Goal: Transaction & Acquisition: Subscribe to service/newsletter

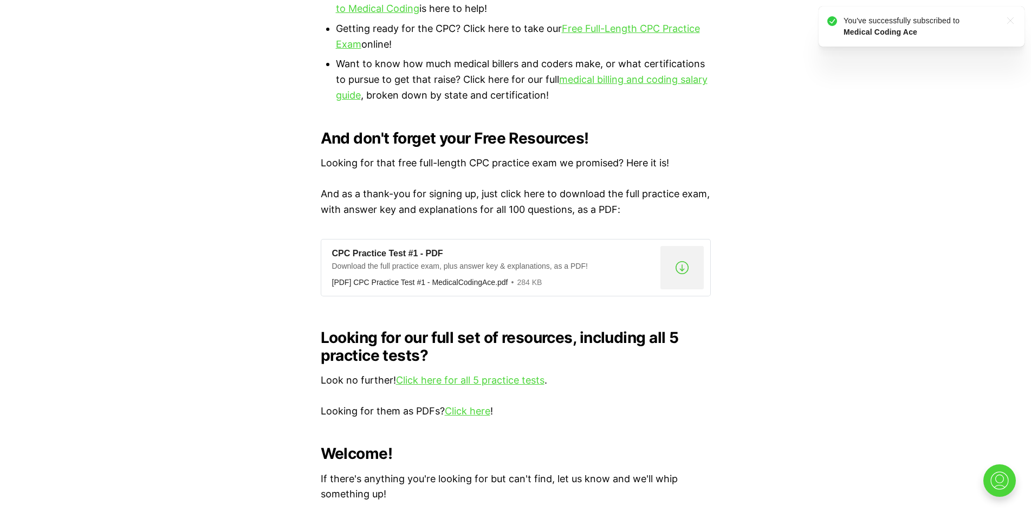
scroll to position [812, 0]
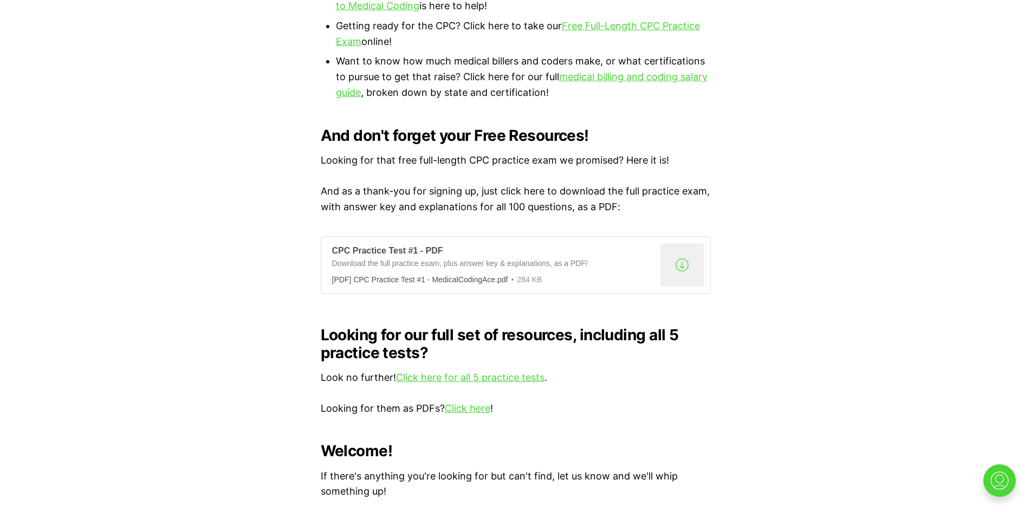
click at [670, 250] on div ".a{fill:none;stroke:currentColor;stroke-linecap:round;stroke-linejoin:round;str…" at bounding box center [681, 264] width 43 height 43
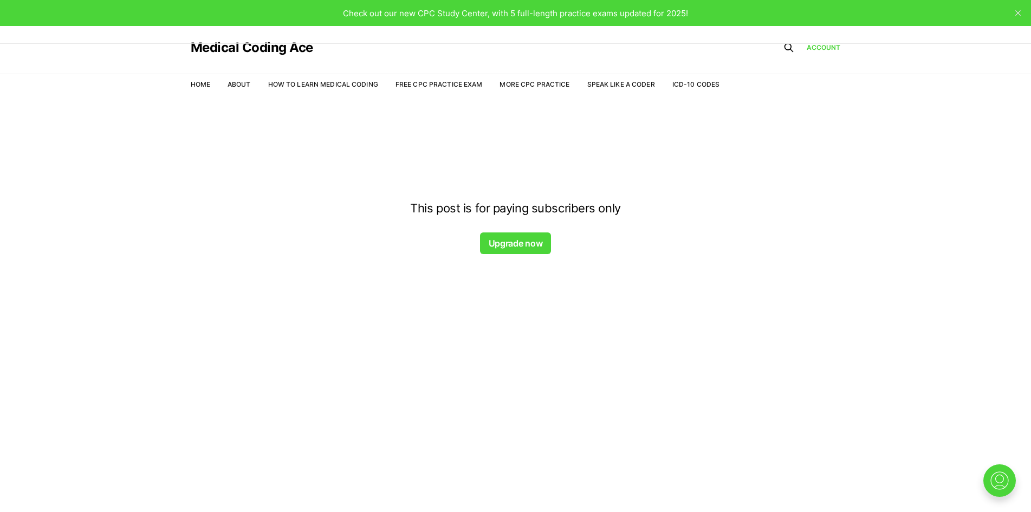
click at [505, 248] on button "Upgrade now" at bounding box center [515, 243] width 71 height 22
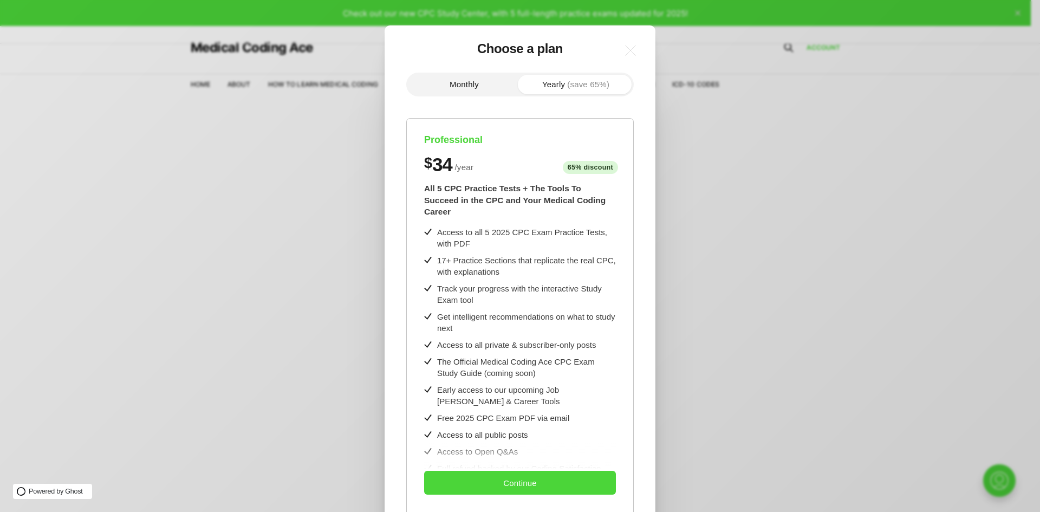
scroll to position [9, 0]
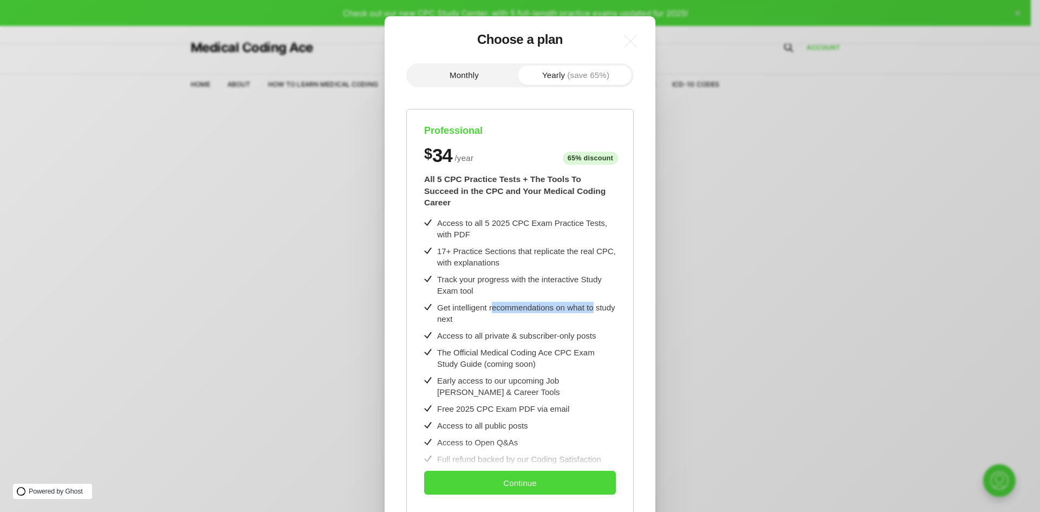
drag, startPoint x: 492, startPoint y: 297, endPoint x: 594, endPoint y: 295, distance: 102.4
click at [594, 302] on div "Get intelligent recommendations on what to study next" at bounding box center [526, 313] width 179 height 23
click at [710, 301] on div ".a{fill:none;stroke:currentColor;stroke-linecap:round;stroke-linejoin:round;str…" at bounding box center [528, 256] width 1056 height 512
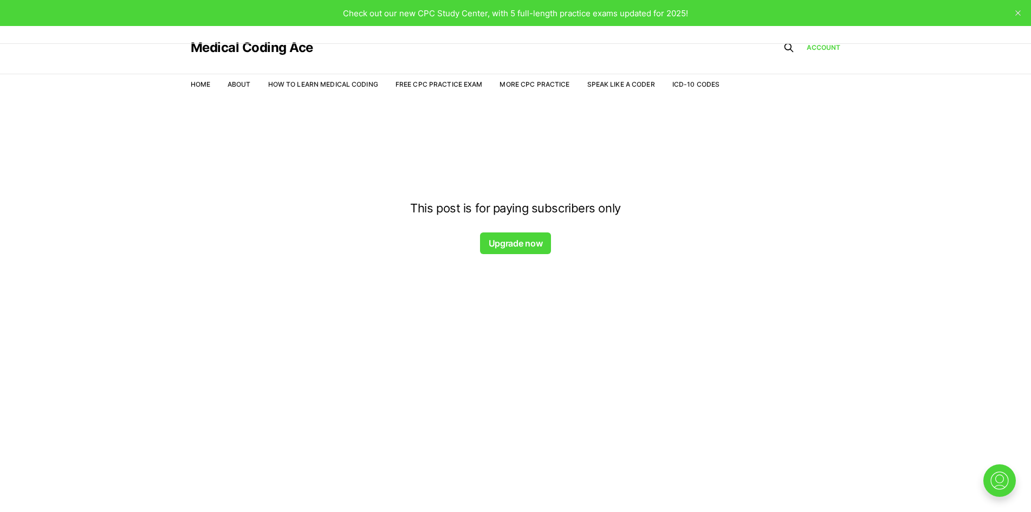
click at [518, 238] on button "Upgrade now" at bounding box center [515, 243] width 71 height 22
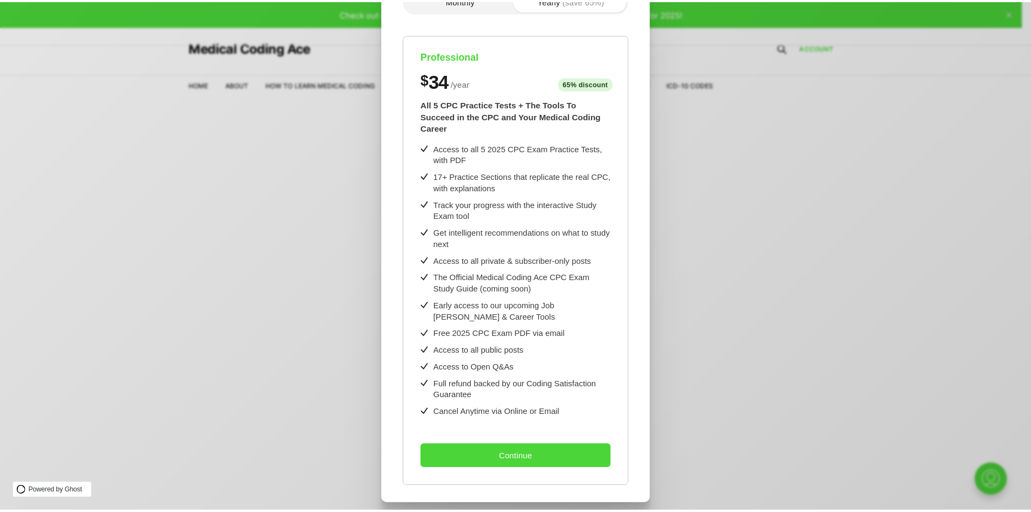
scroll to position [86, 0]
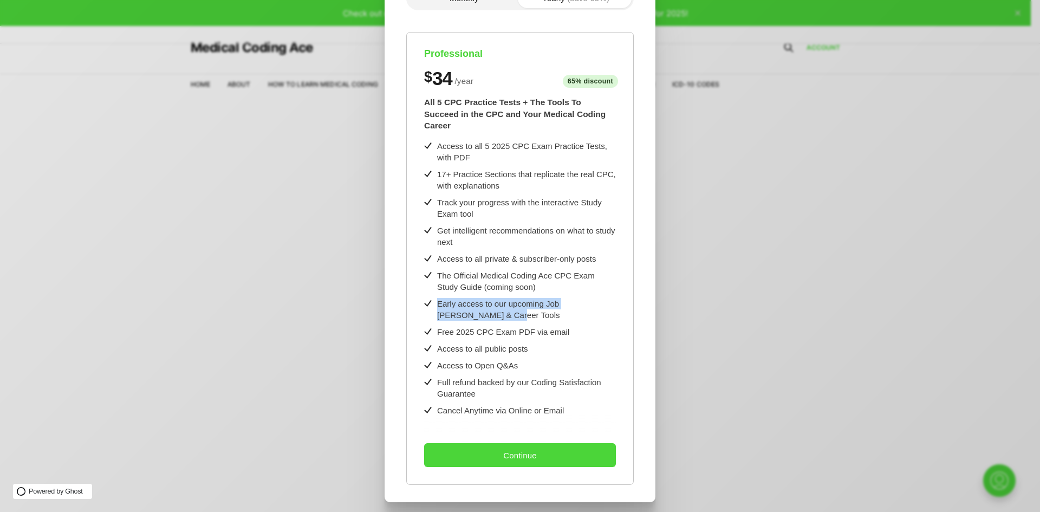
drag, startPoint x: 459, startPoint y: 309, endPoint x: 433, endPoint y: 295, distance: 29.3
click at [433, 298] on div "Early access to our upcoming Job Hunt & Career Tools" at bounding box center [520, 309] width 192 height 23
click at [770, 362] on div ".a{fill:none;stroke:currentColor;stroke-linecap:round;stroke-linejoin:round;str…" at bounding box center [528, 256] width 1056 height 512
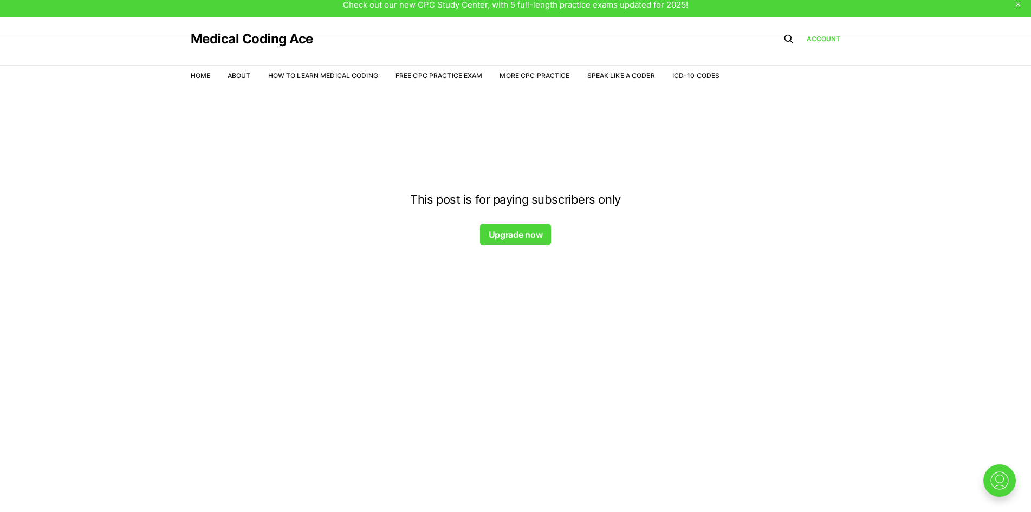
scroll to position [0, 0]
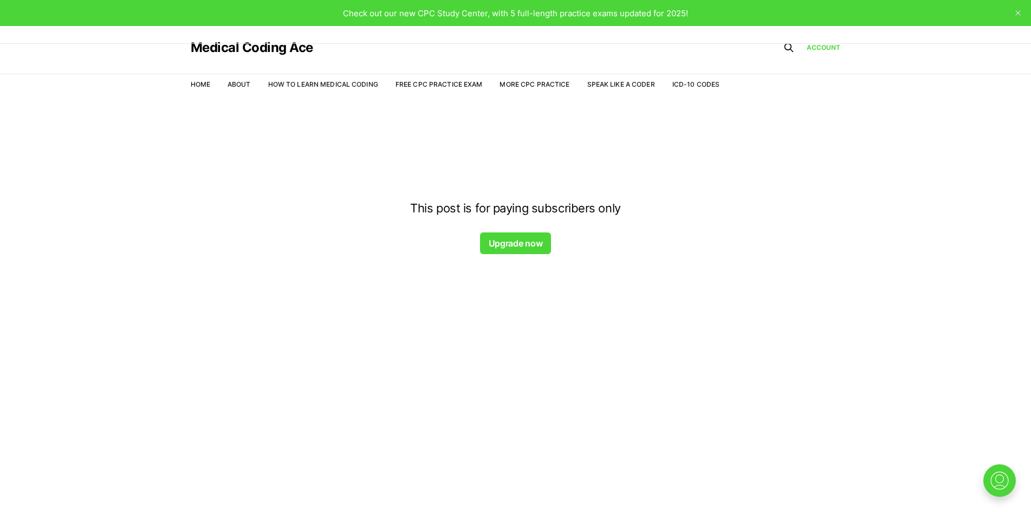
click at [298, 87] on div at bounding box center [515, 121] width 1031 height 87
click at [311, 84] on div at bounding box center [515, 121] width 1031 height 87
click at [204, 84] on div at bounding box center [515, 121] width 1031 height 87
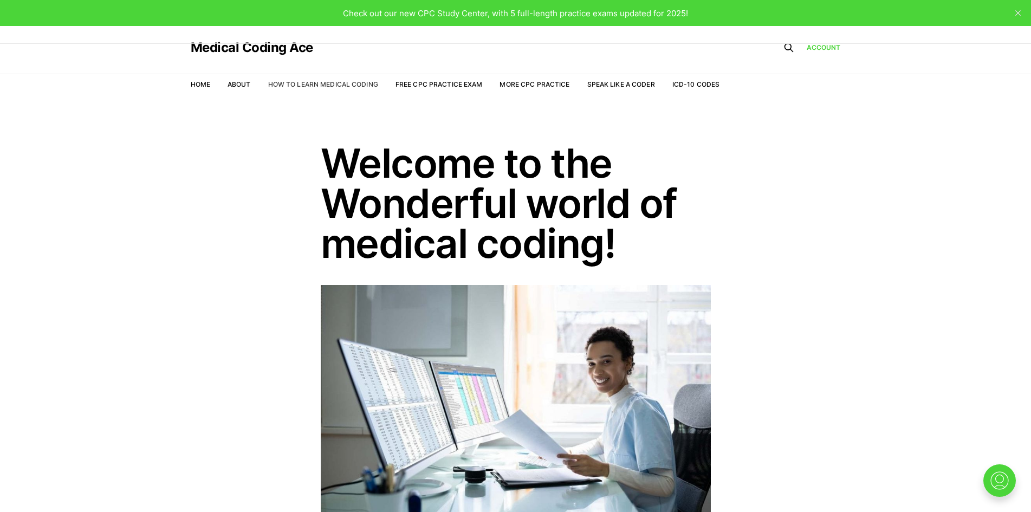
click at [308, 84] on link "How to Learn Medical Coding" at bounding box center [323, 84] width 110 height 8
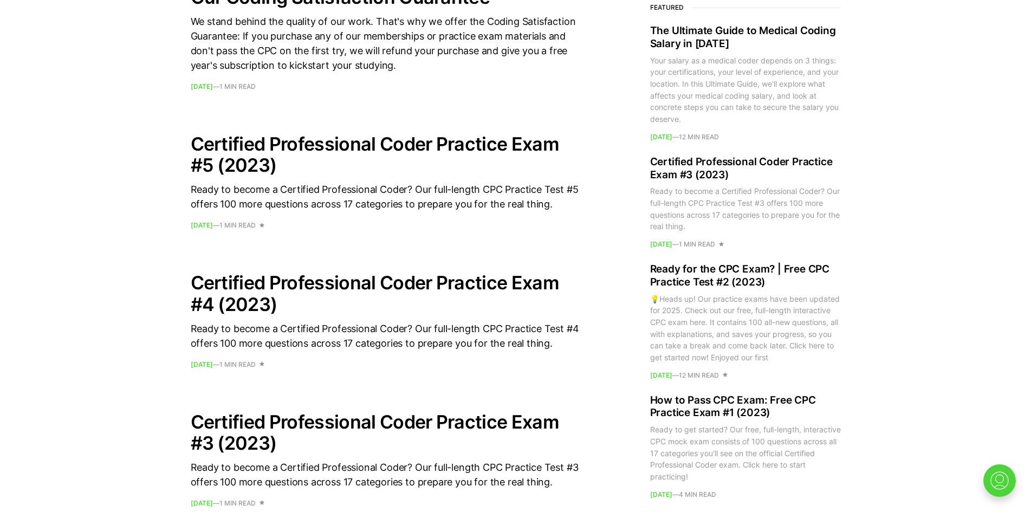
scroll to position [812, 0]
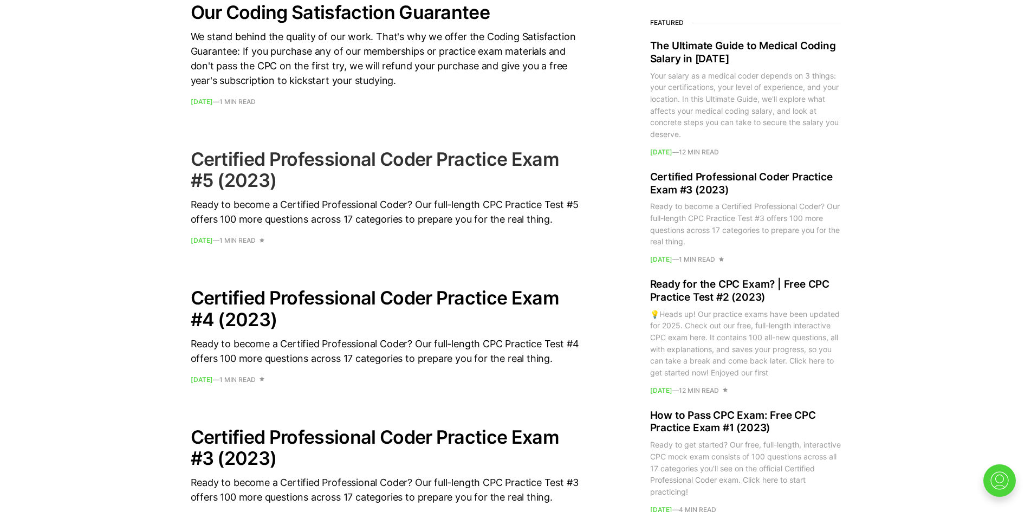
click at [424, 192] on link "Certified Professional Coder Practice Exam #5 (2023) Ready to become a Certifie…" at bounding box center [386, 195] width 390 height 95
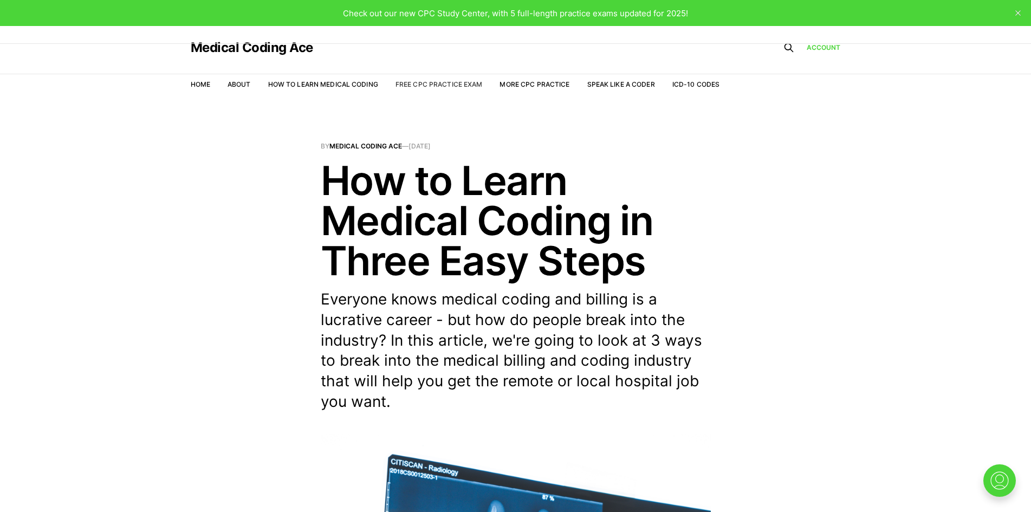
click at [425, 85] on link "Free CPC Practice Exam" at bounding box center [438, 84] width 87 height 8
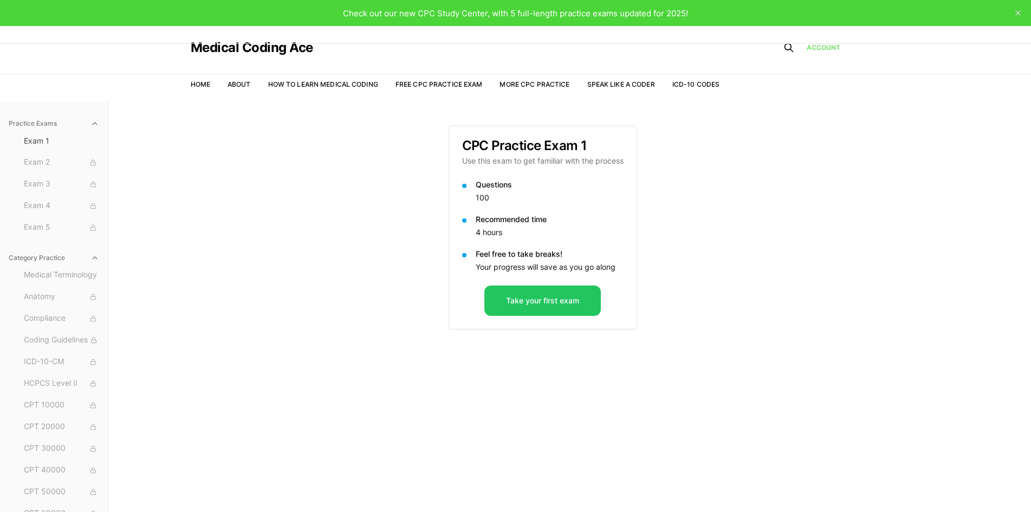
click at [816, 50] on link "Account" at bounding box center [823, 48] width 34 height 10
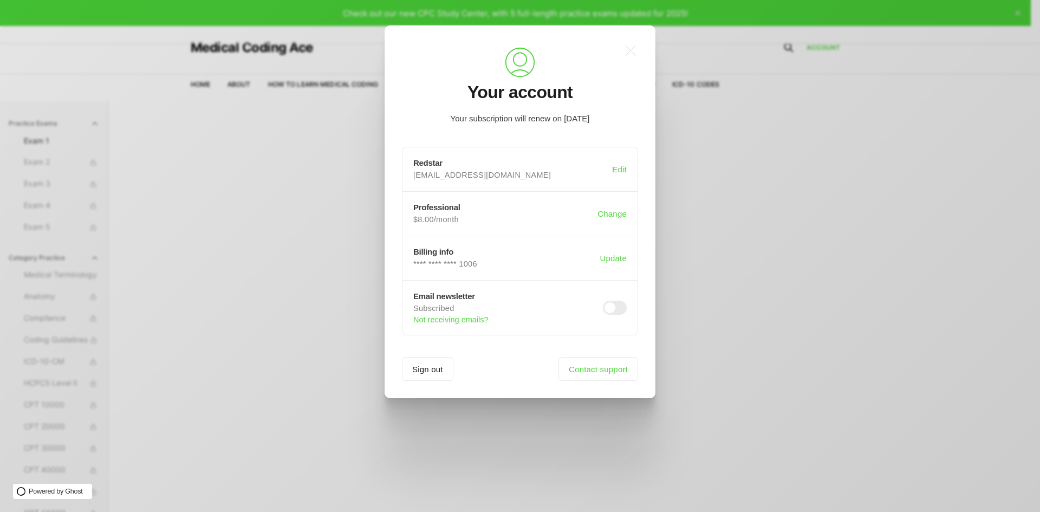
click at [799, 326] on div ".a{fill:none;stroke:currentColor;stroke-linecap:round;stroke-linejoin:round;str…" at bounding box center [528, 256] width 1056 height 512
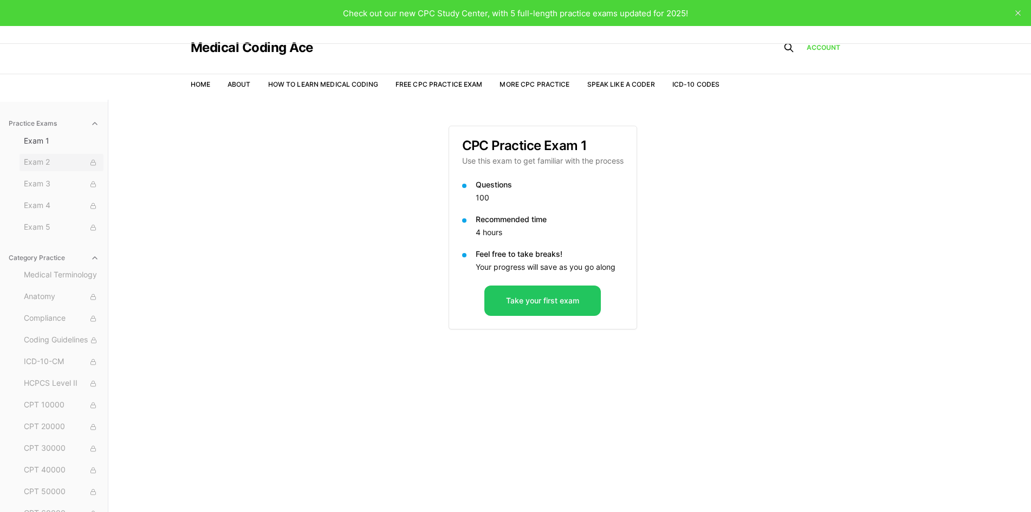
click at [48, 162] on span "Exam 2" at bounding box center [61, 163] width 75 height 12
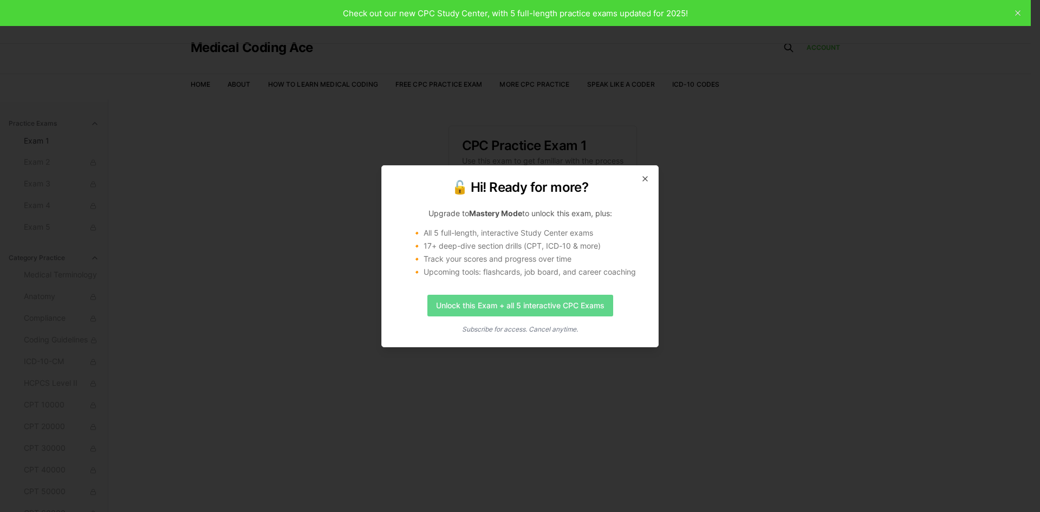
click at [512, 308] on link "Unlock this Exam + all 5 interactive CPC Exams" at bounding box center [520, 306] width 186 height 22
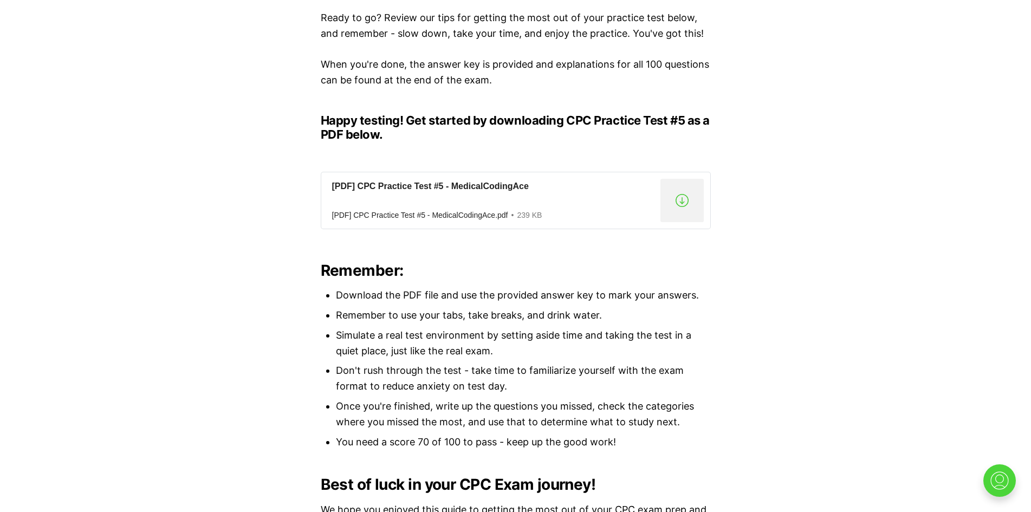
scroll to position [596, 0]
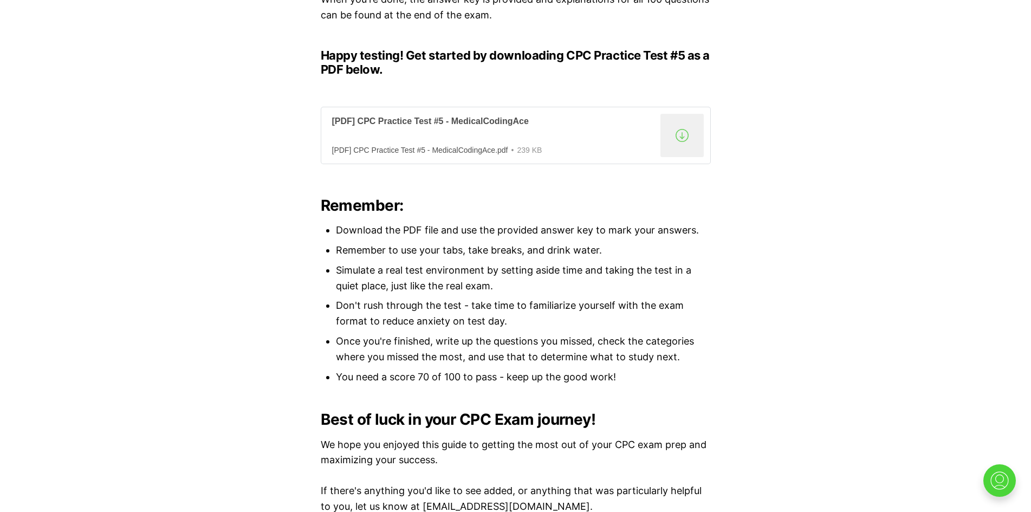
click at [693, 137] on div ".a{fill:none;stroke:currentColor;stroke-linecap:round;stroke-linejoin:round;str…" at bounding box center [681, 135] width 43 height 43
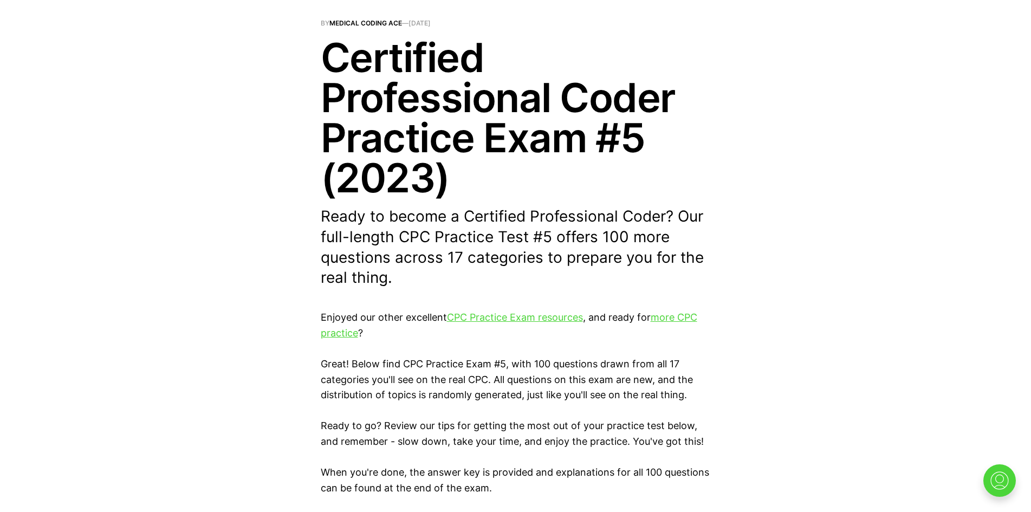
scroll to position [0, 0]
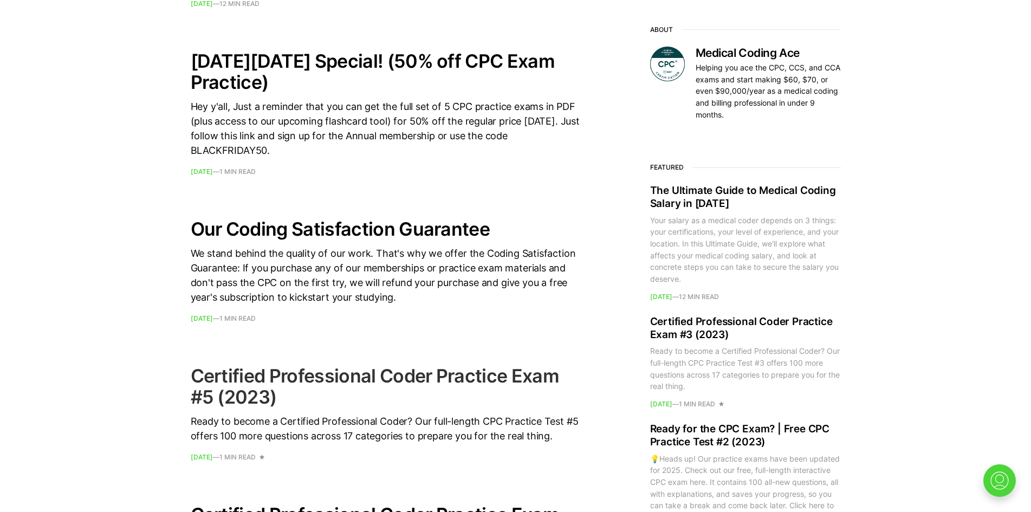
scroll to position [812, 0]
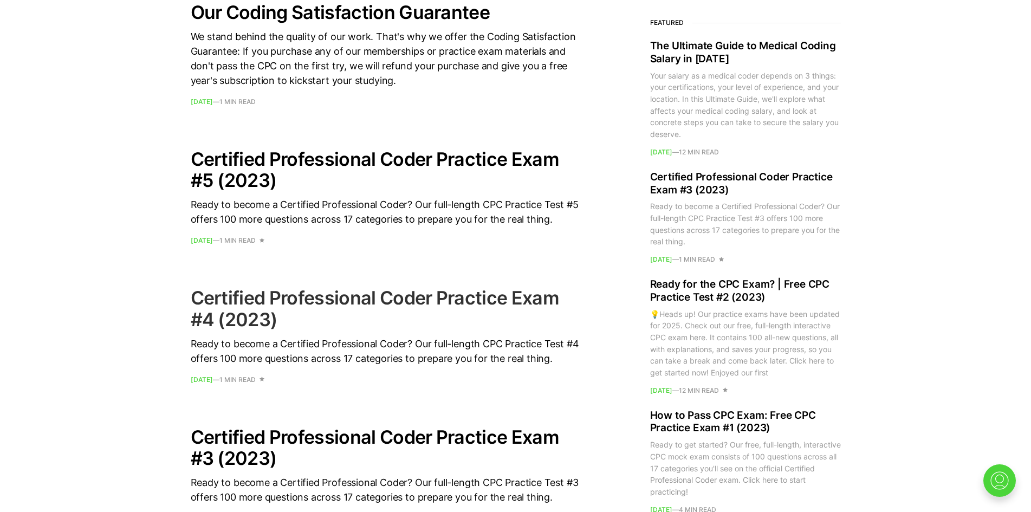
click at [338, 324] on h2 "Certified Professional Coder Practice Exam #4 (2023)" at bounding box center [386, 308] width 390 height 42
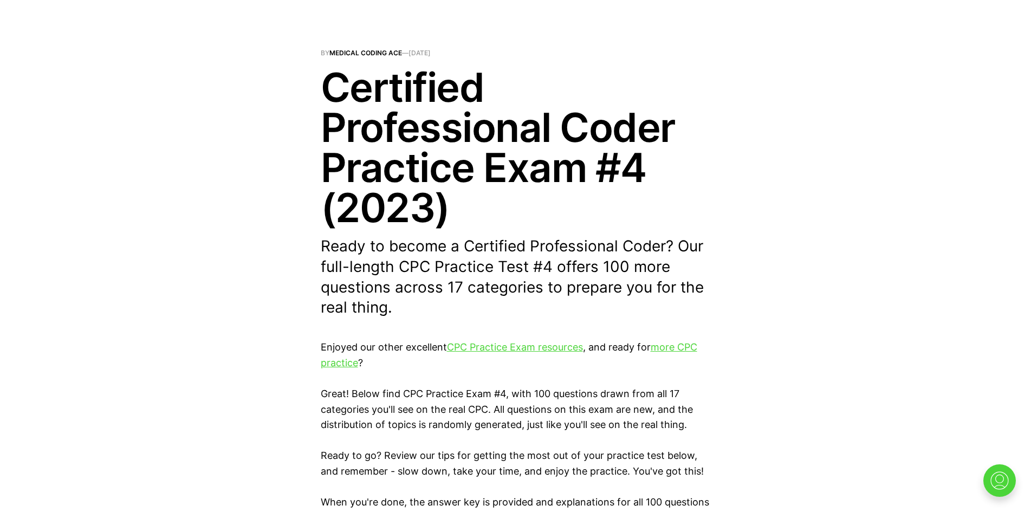
scroll to position [271, 0]
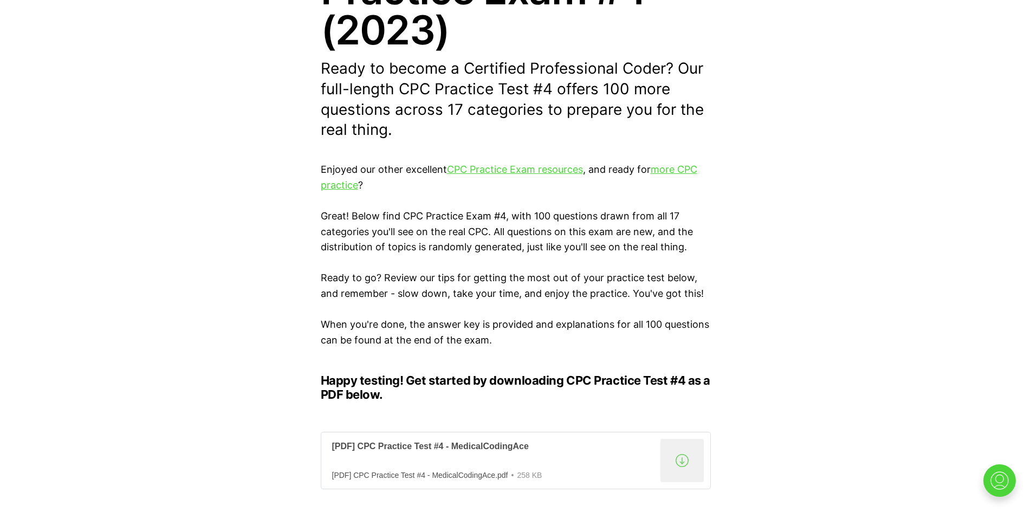
click at [686, 460] on div ".a{fill:none;stroke:currentColor;stroke-linecap:round;stroke-linejoin:round;str…" at bounding box center [681, 460] width 43 height 43
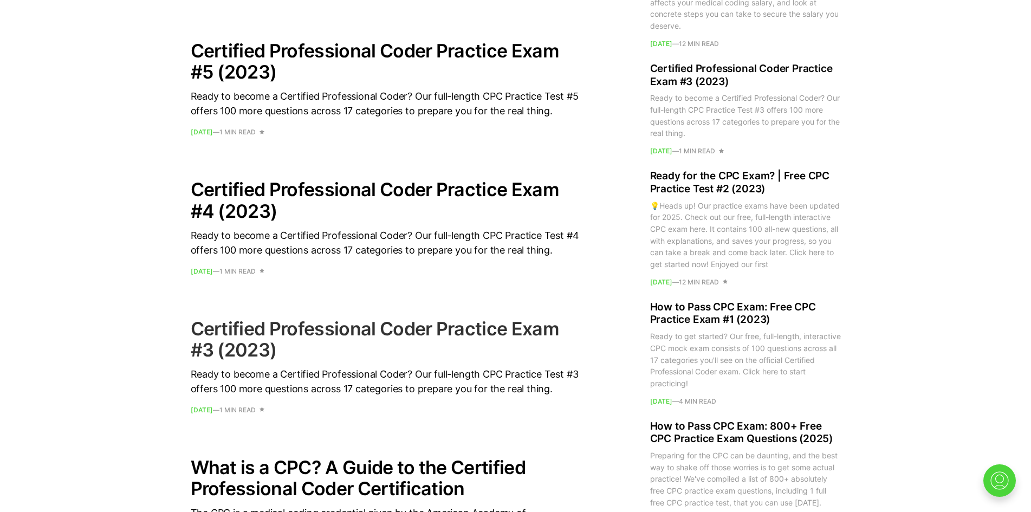
click at [335, 337] on h2 "Certified Professional Coder Practice Exam #3 (2023)" at bounding box center [386, 339] width 390 height 42
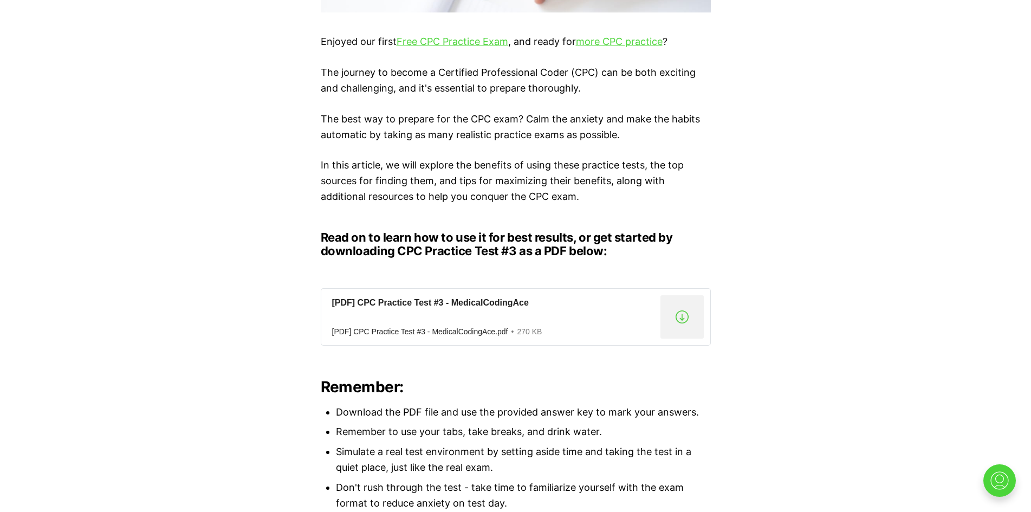
scroll to position [704, 0]
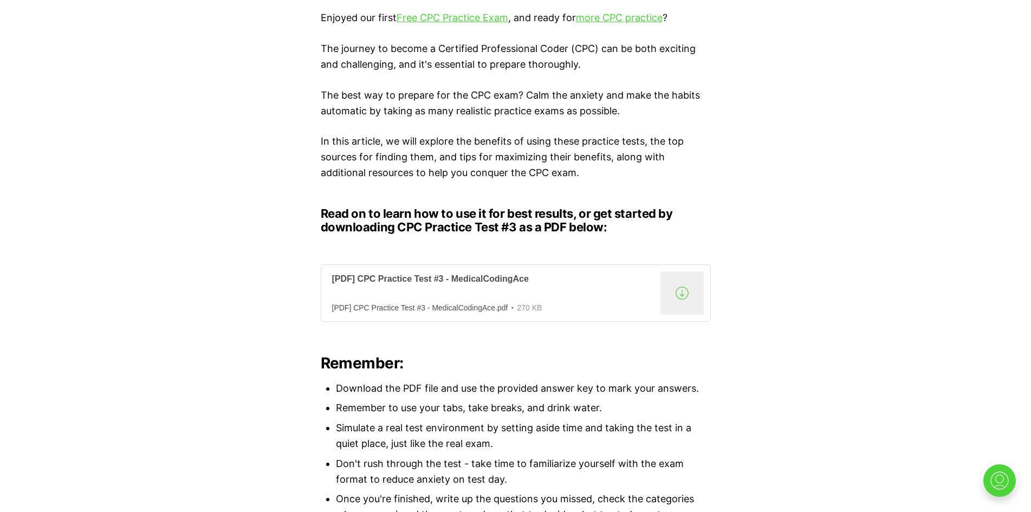
click at [675, 298] on div ".a{fill:none;stroke:currentColor;stroke-linecap:round;stroke-linejoin:round;str…" at bounding box center [681, 292] width 43 height 43
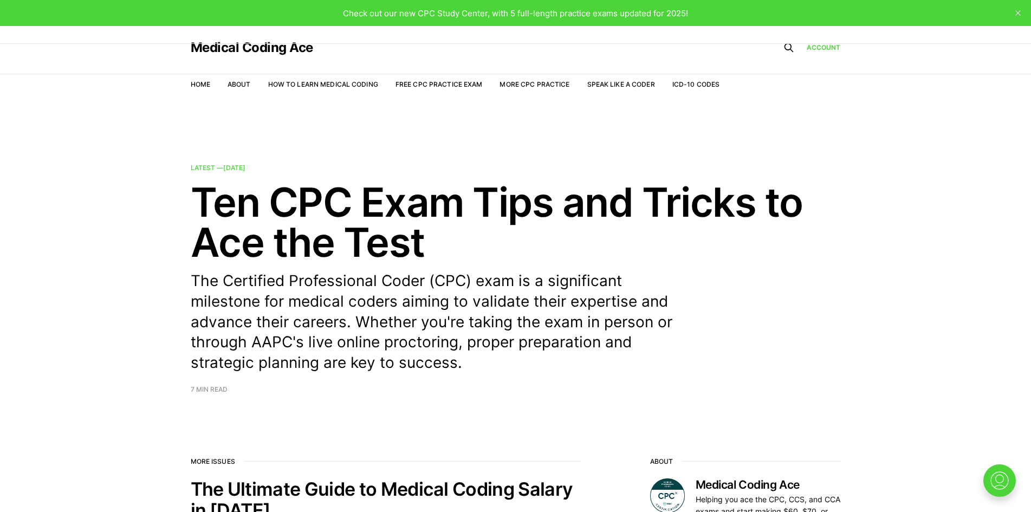
click at [542, 82] on link "More CPC Practice" at bounding box center [534, 84] width 70 height 8
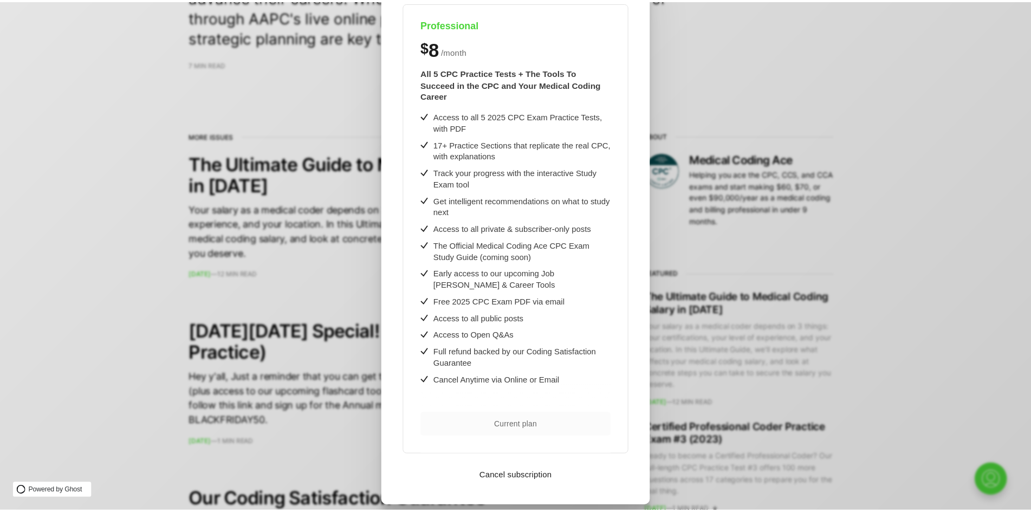
scroll to position [120, 0]
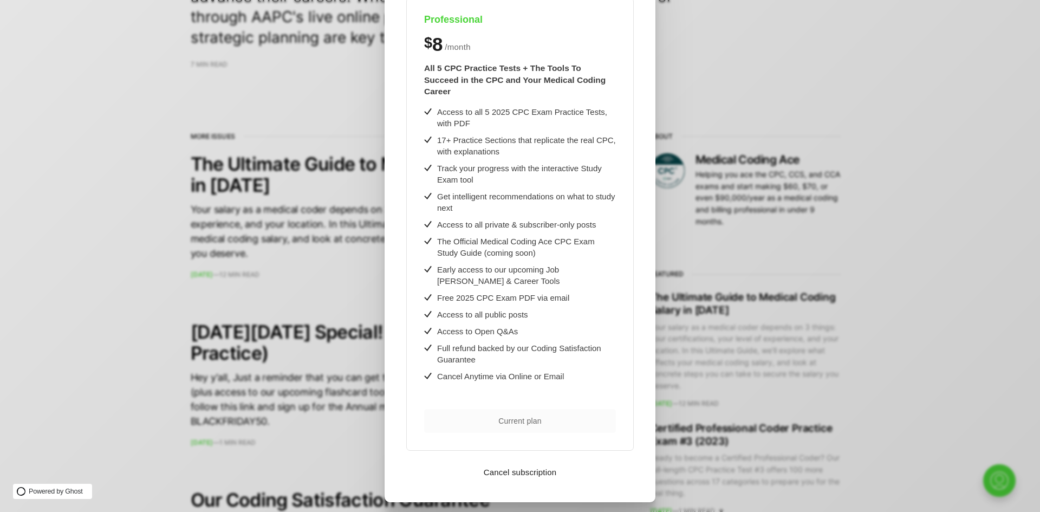
click at [851, 332] on div ".cls-1{fill:none;stroke:currentColor;stroke-linecap:round;stroke-linejoin:round…" at bounding box center [528, 256] width 1056 height 512
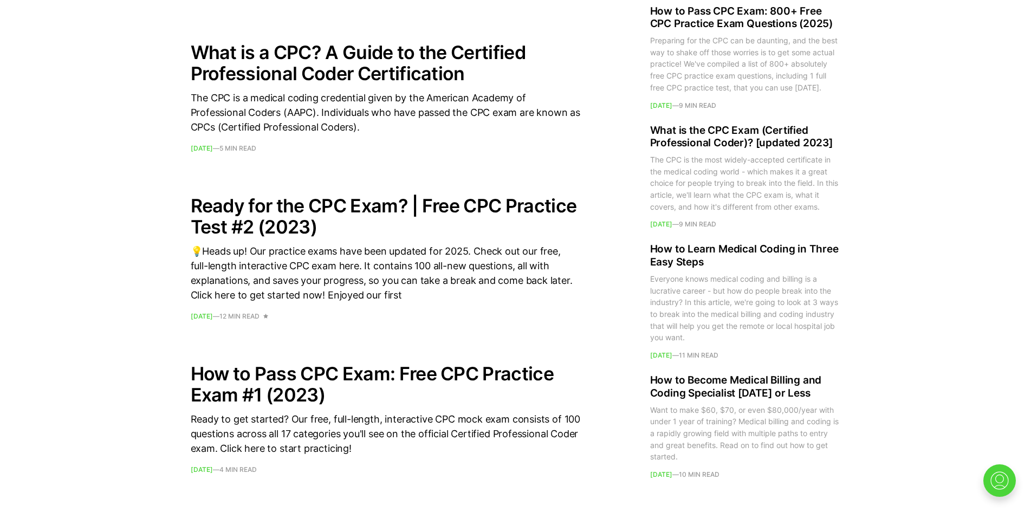
scroll to position [1462, 0]
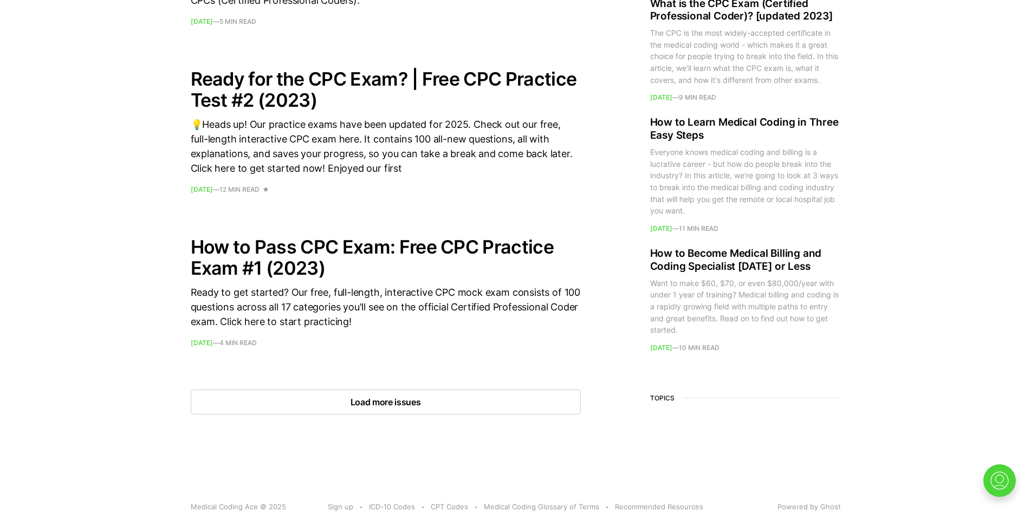
click at [415, 400] on button "Load more issues" at bounding box center [386, 401] width 390 height 25
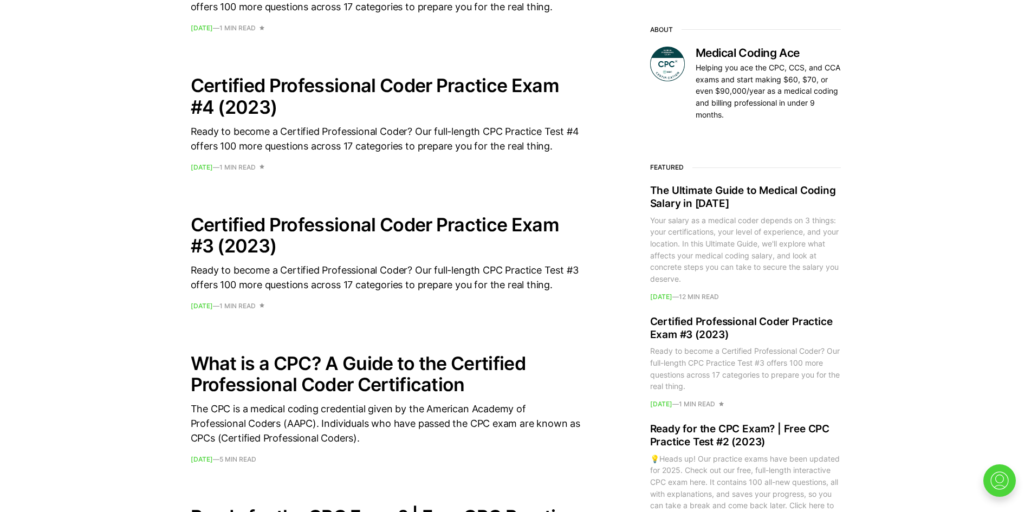
scroll to position [921, 0]
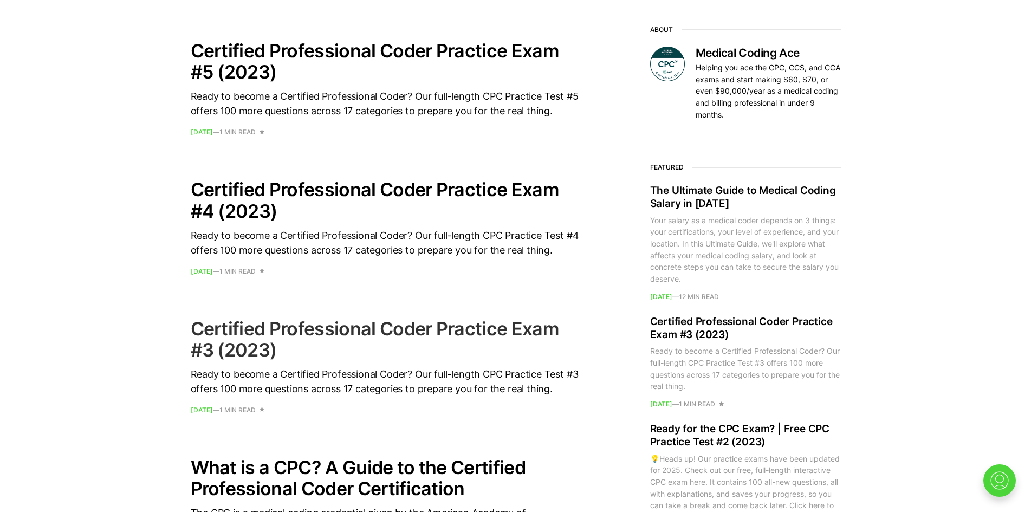
click at [314, 347] on h2 "Certified Professional Coder Practice Exam #3 (2023)" at bounding box center [386, 339] width 390 height 42
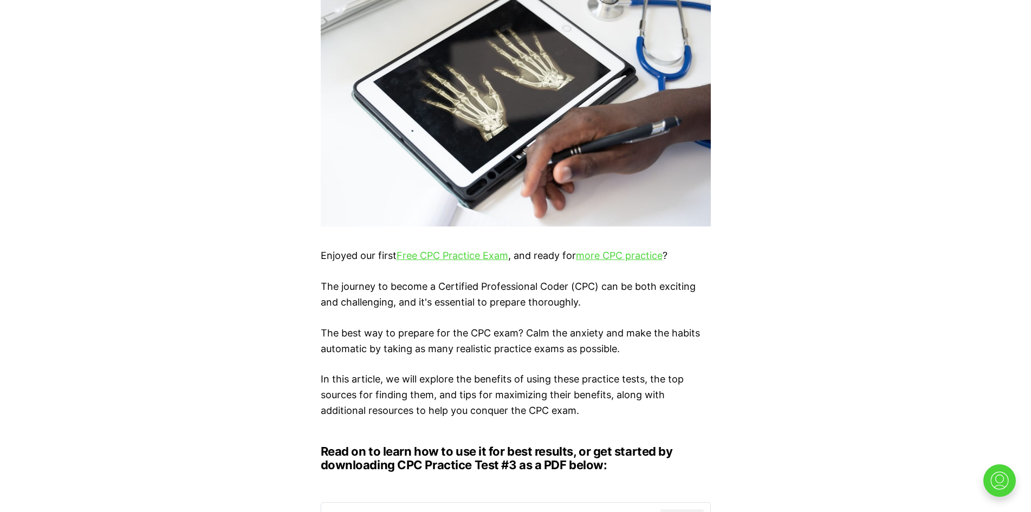
scroll to position [596, 0]
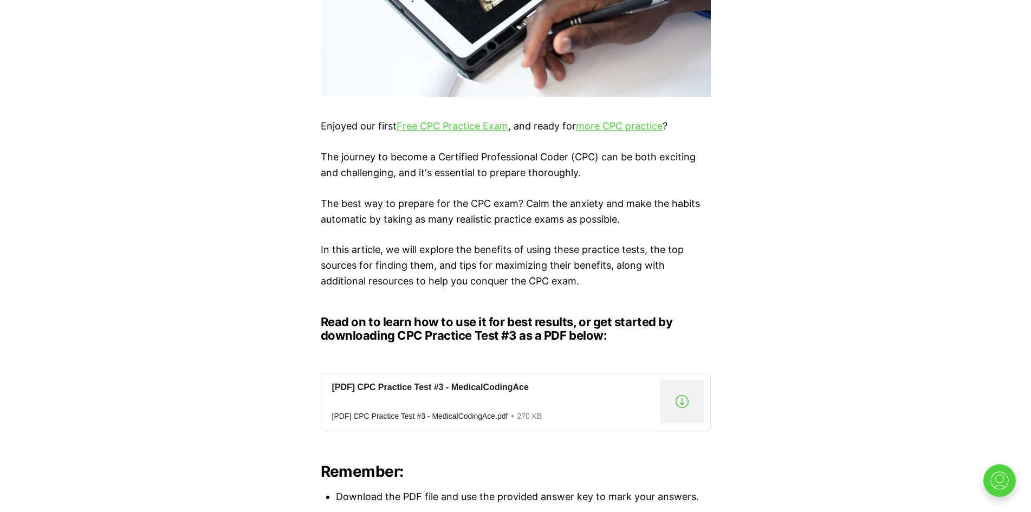
click at [851, 311] on div "Enjoyed our first Free CPC Practice Exam , and ready for more CPC practice ? Th…" at bounding box center [515, 355] width 1031 height 1036
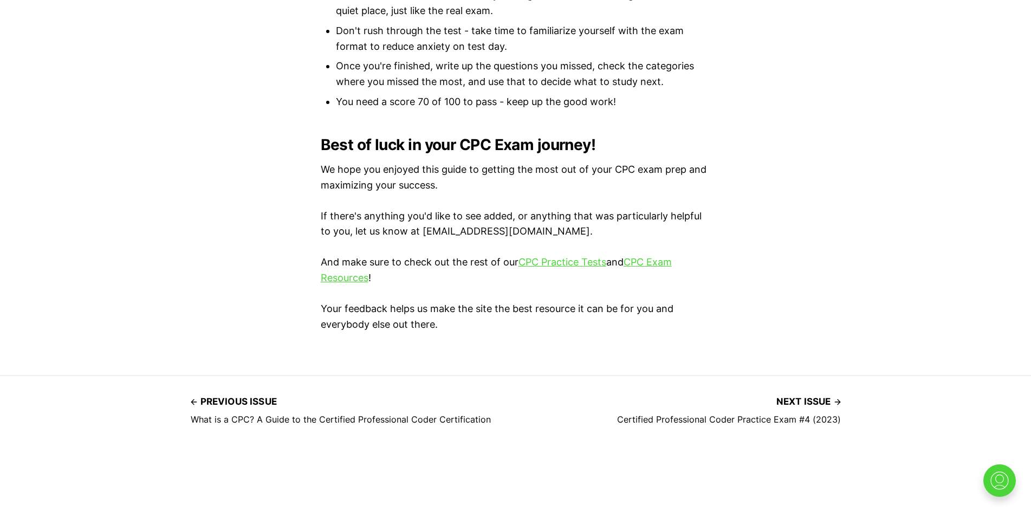
scroll to position [1137, 0]
click at [577, 266] on link "CPC Practice Tests" at bounding box center [562, 261] width 88 height 11
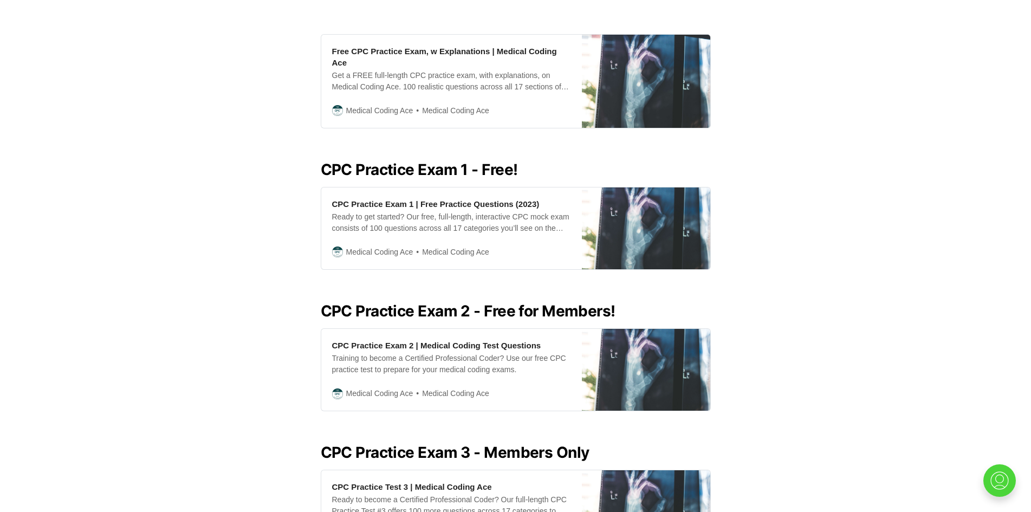
scroll to position [379, 0]
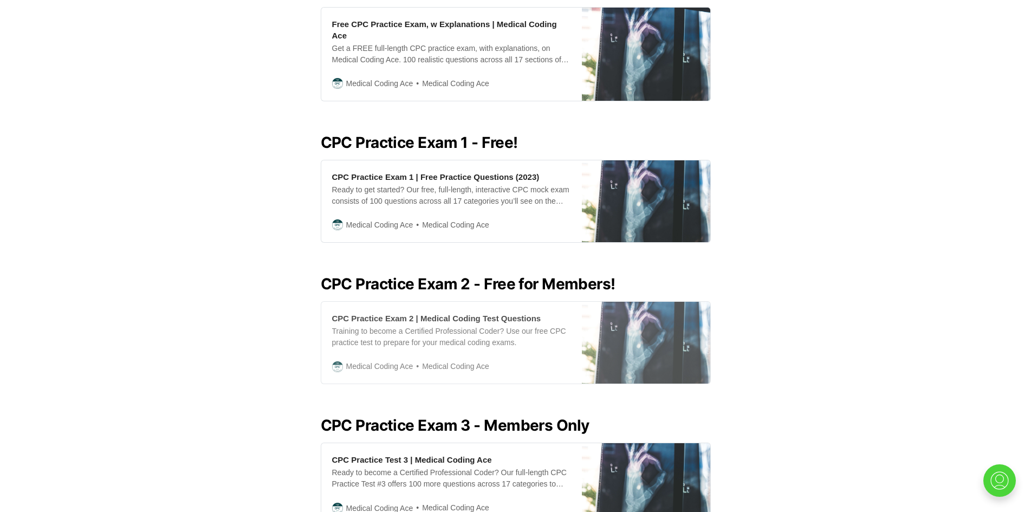
click at [430, 333] on div "Training to become a Certified Professional Coder? Use our free CPC practice te…" at bounding box center [451, 336] width 239 height 23
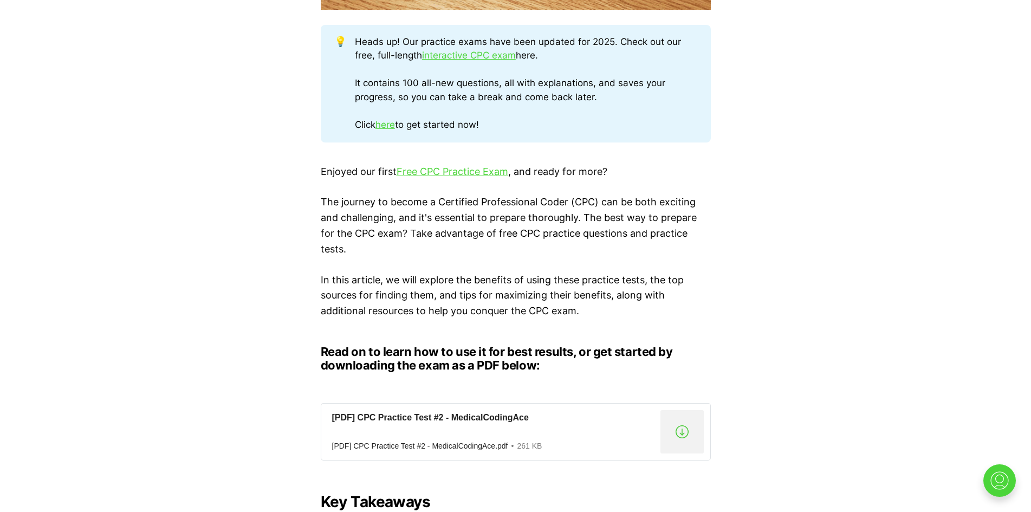
scroll to position [758, 0]
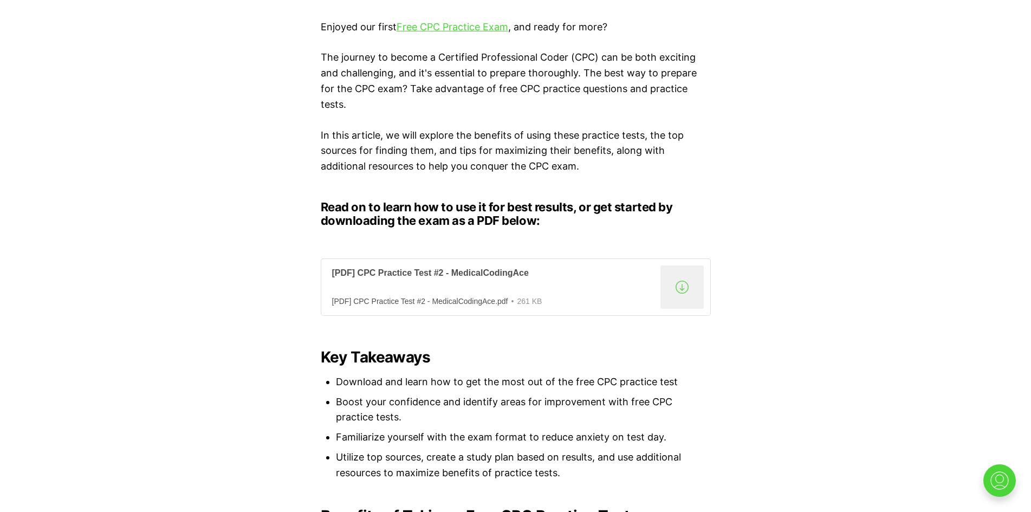
click at [674, 289] on div ".a{fill:none;stroke:currentColor;stroke-linecap:round;stroke-linejoin:round;str…" at bounding box center [681, 286] width 43 height 43
drag, startPoint x: 828, startPoint y: 311, endPoint x: 799, endPoint y: 314, distance: 28.8
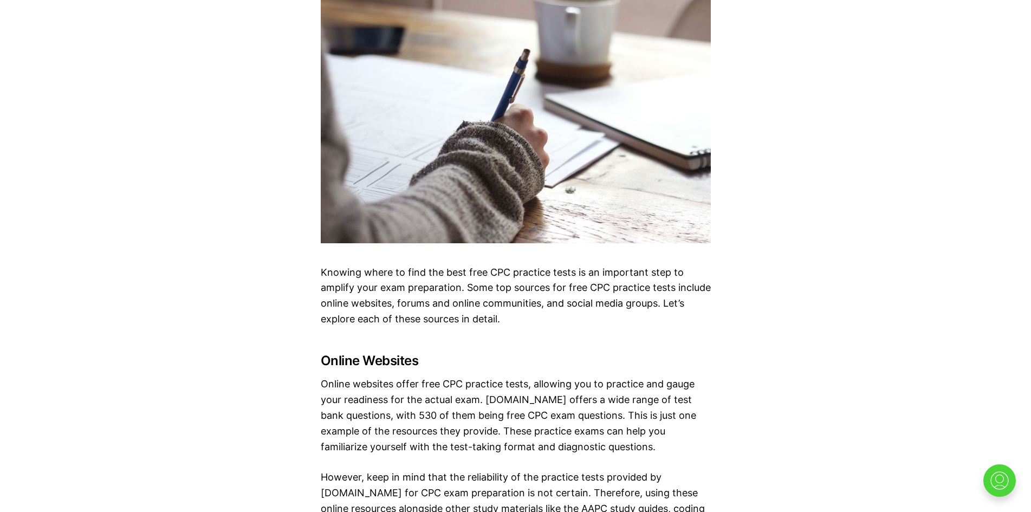
scroll to position [3466, 0]
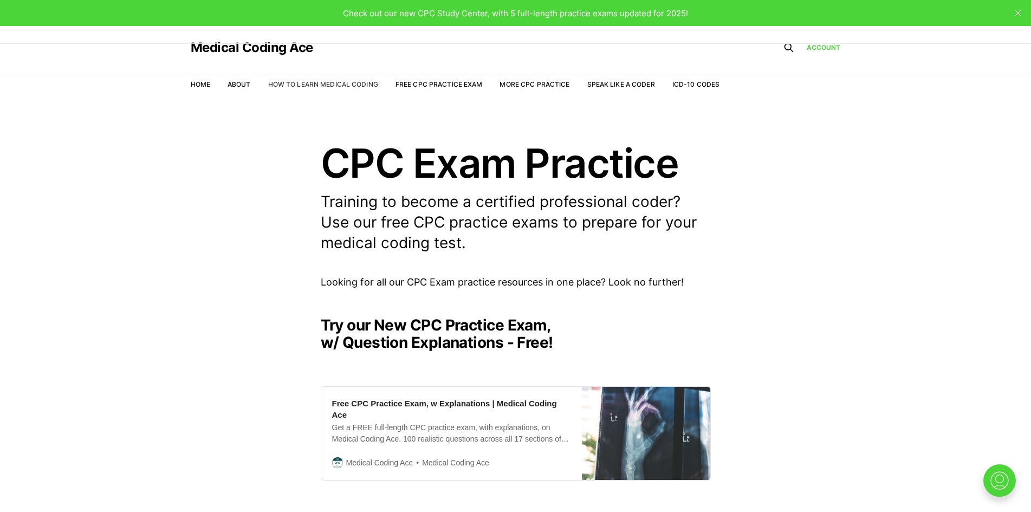
click at [347, 80] on link "How to Learn Medical Coding" at bounding box center [323, 84] width 110 height 8
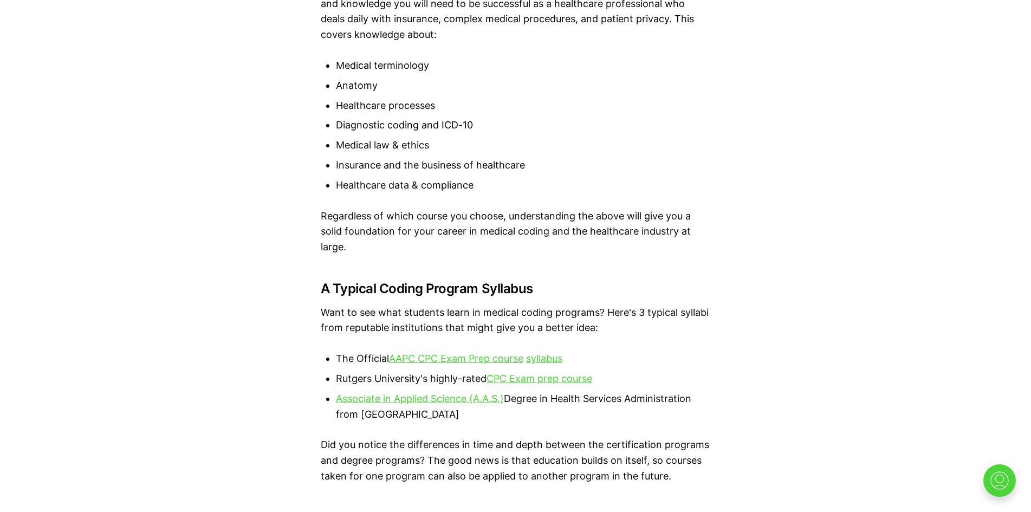
scroll to position [2004, 0]
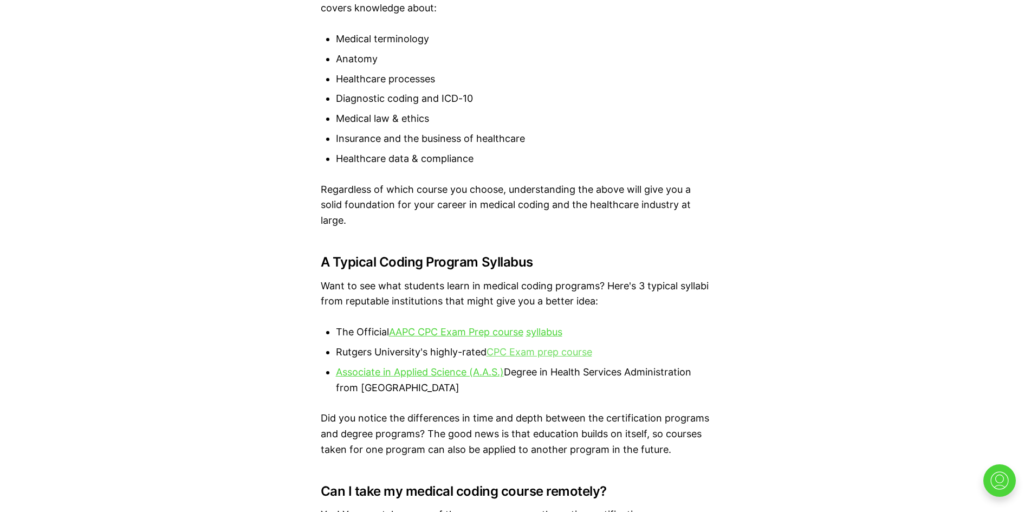
click at [541, 351] on link "CPC Exam prep course" at bounding box center [539, 351] width 106 height 11
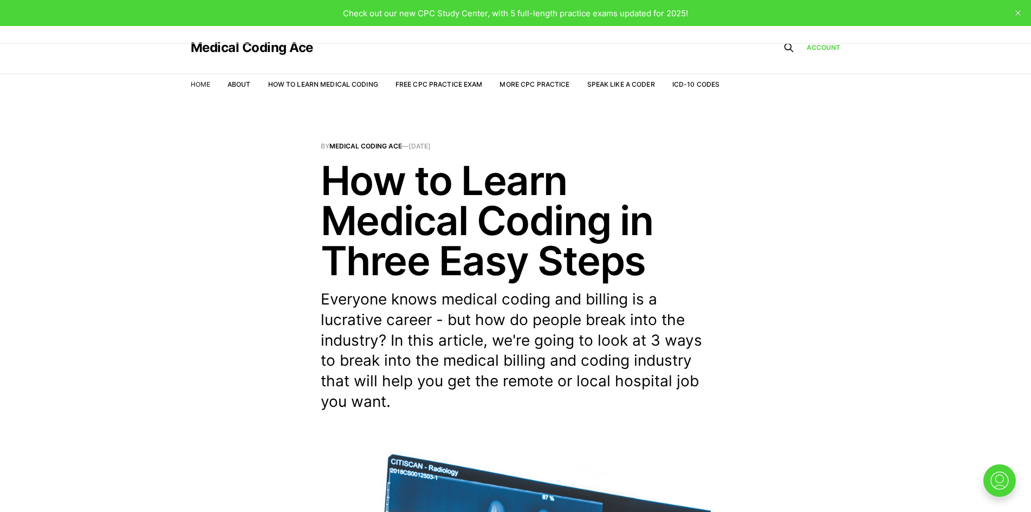
click at [191, 82] on link "Home" at bounding box center [200, 84] width 19 height 8
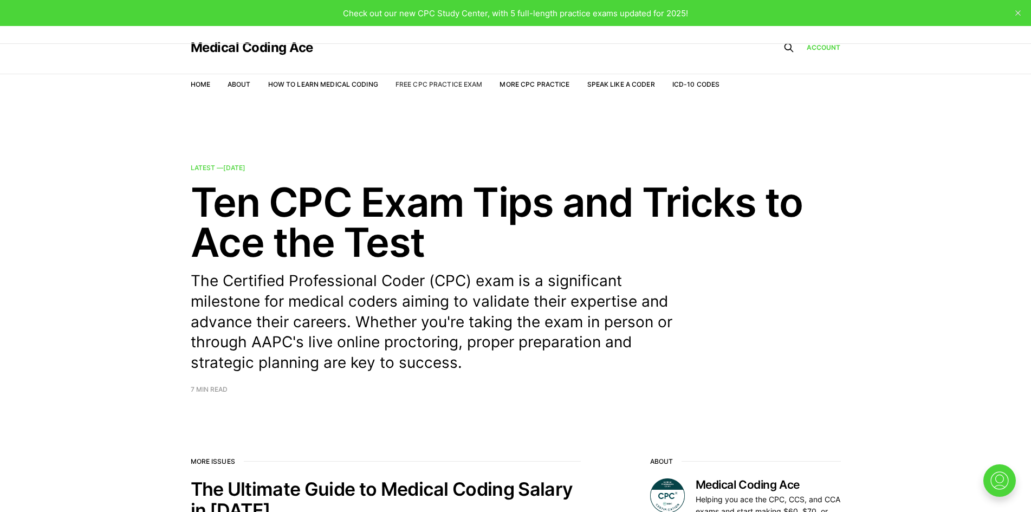
click at [406, 86] on link "Free CPC Practice Exam" at bounding box center [438, 84] width 87 height 8
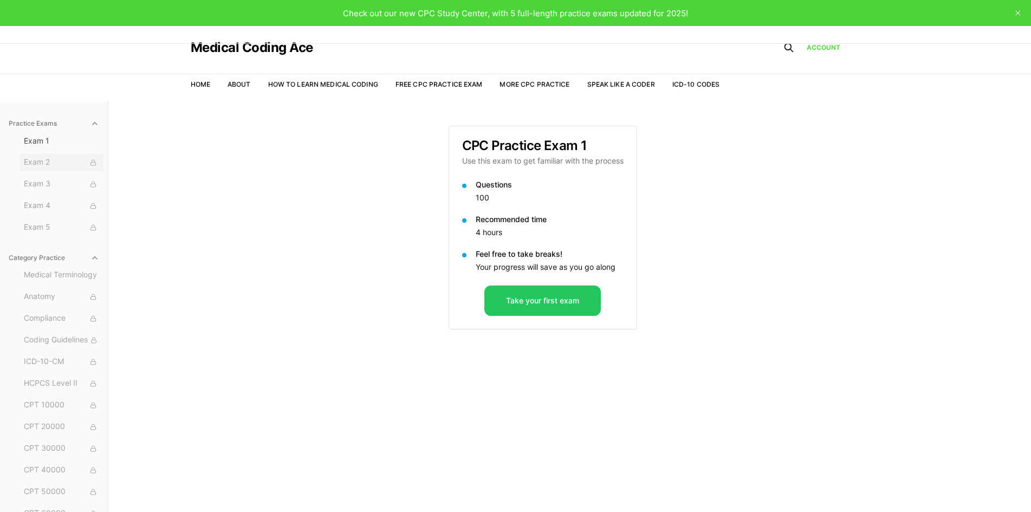
click at [64, 161] on span "Exam 2" at bounding box center [61, 163] width 75 height 12
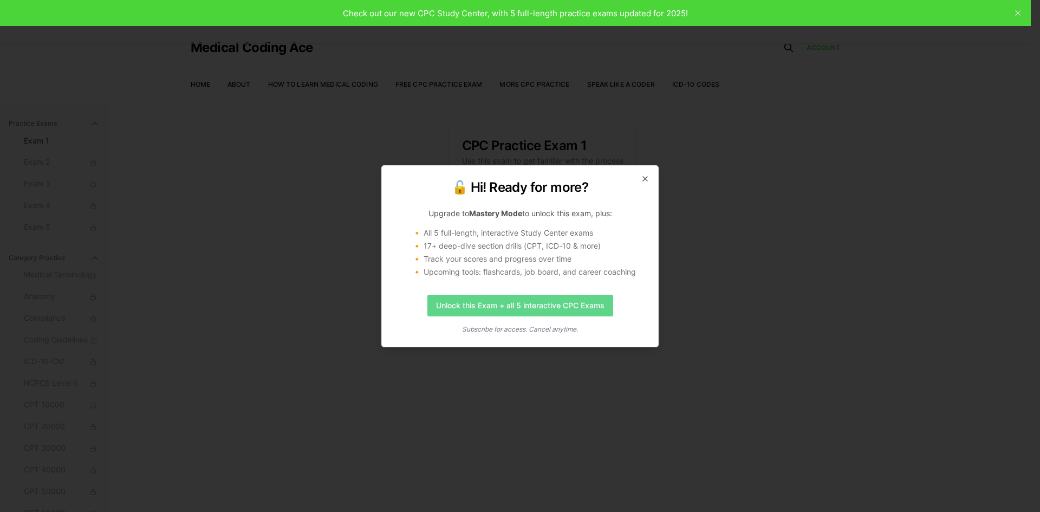
click at [476, 308] on link "Unlock this Exam + all 5 interactive CPC Exams" at bounding box center [520, 306] width 186 height 22
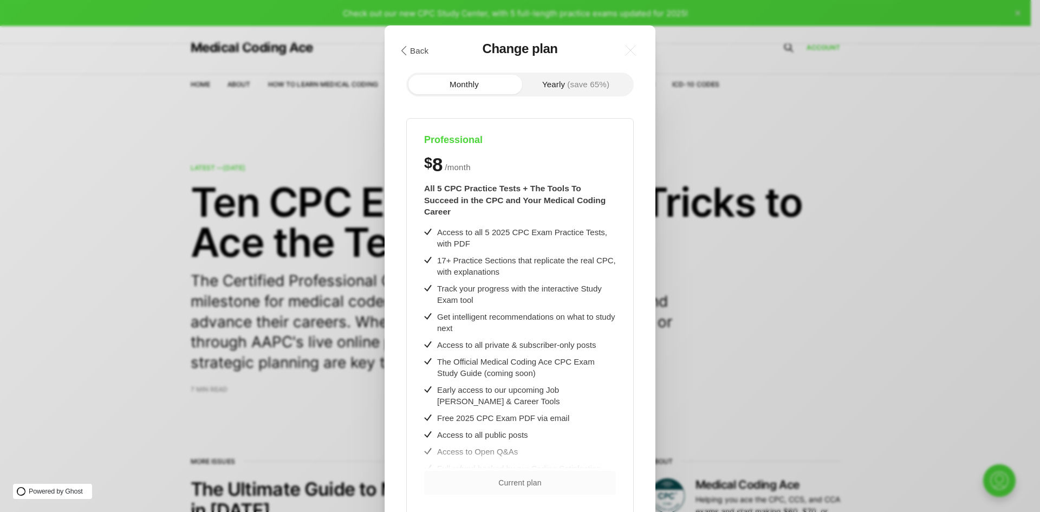
scroll to position [9, 0]
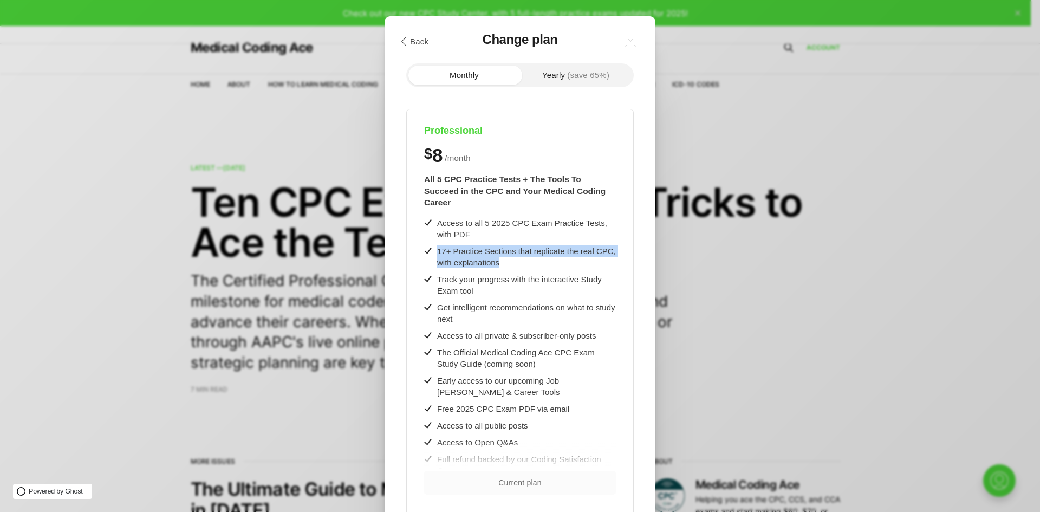
drag, startPoint x: 507, startPoint y: 249, endPoint x: 433, endPoint y: 242, distance: 74.0
click at [433, 245] on div "17+ Practice Sections that replicate the real CPC, with explanations" at bounding box center [520, 256] width 192 height 23
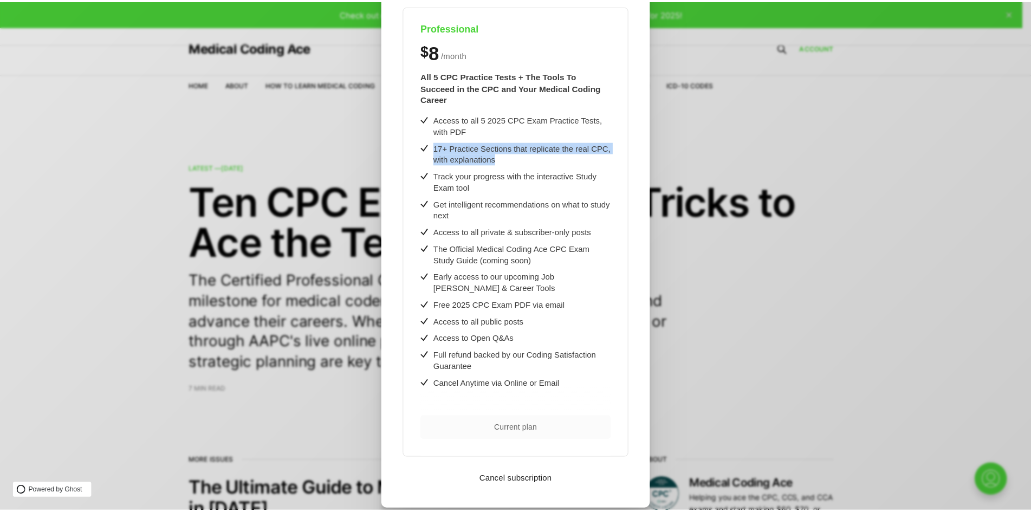
scroll to position [120, 0]
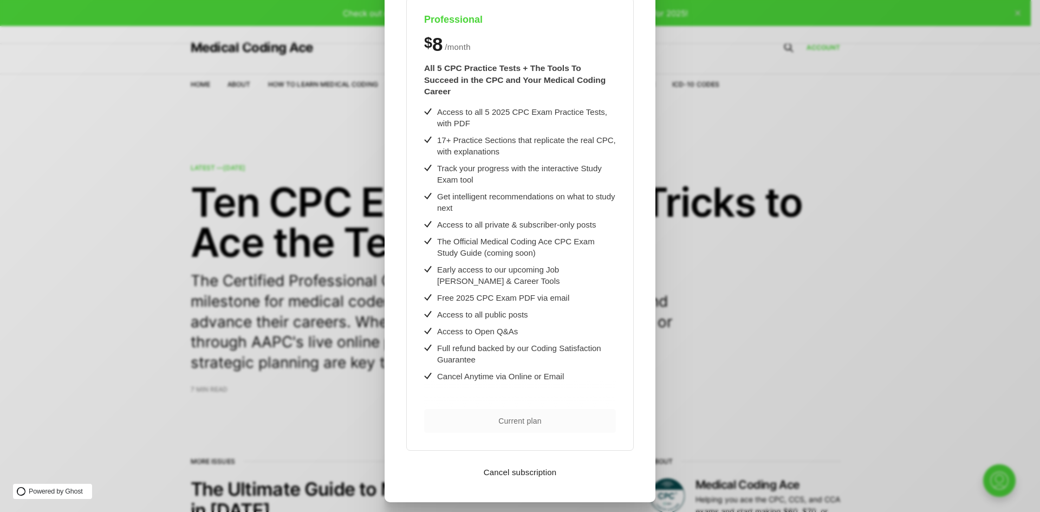
click at [520, 417] on span "Current plan" at bounding box center [519, 421] width 43 height 8
click at [778, 257] on div ".cls-1{fill:none;stroke:currentColor;stroke-linecap:round;stroke-linejoin:round…" at bounding box center [528, 256] width 1056 height 512
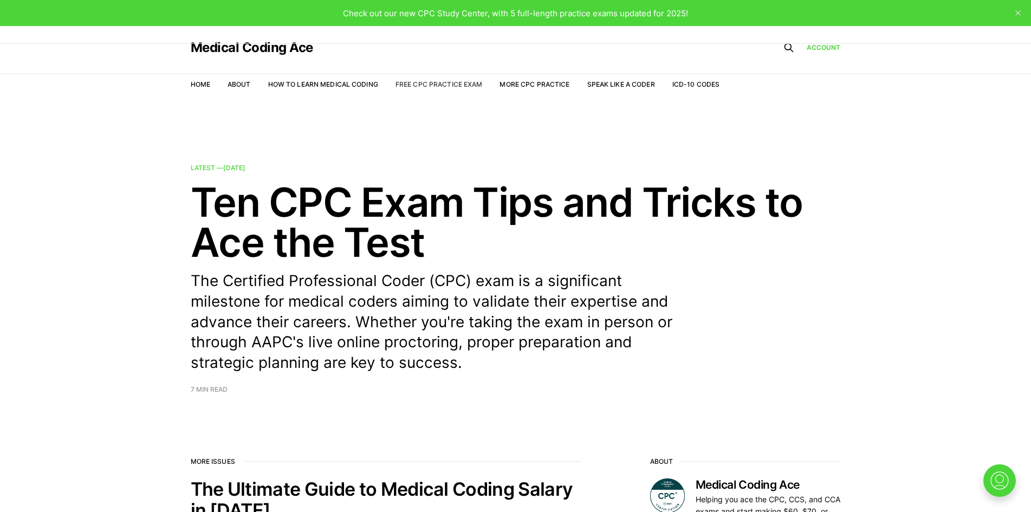
click at [465, 83] on link "Free CPC Practice Exam" at bounding box center [438, 84] width 87 height 8
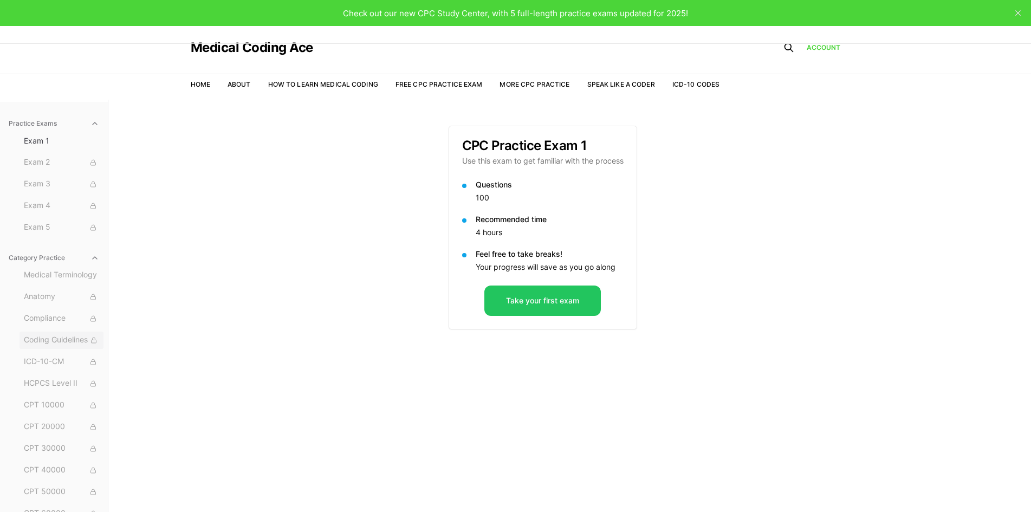
click at [60, 340] on span "Coding Guidelines" at bounding box center [61, 340] width 75 height 12
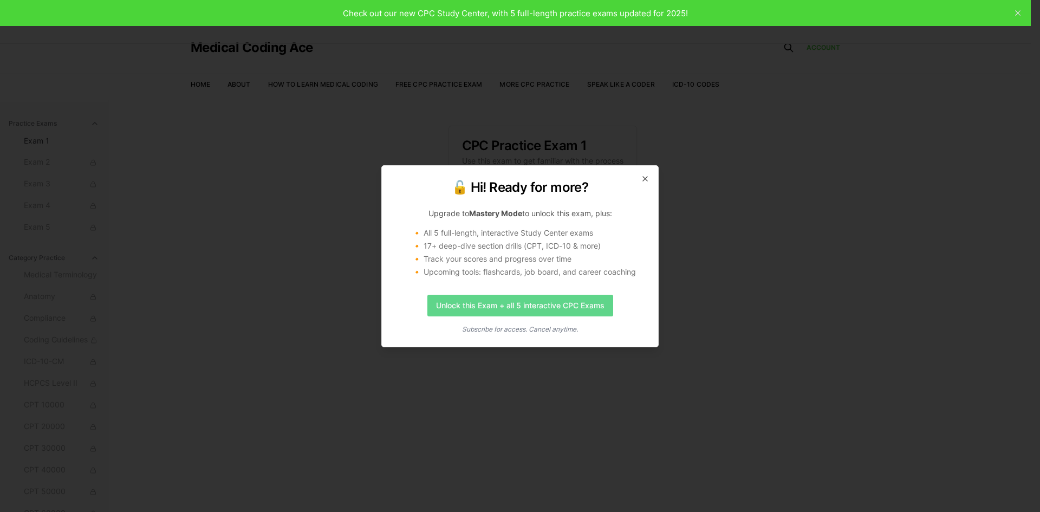
click at [474, 307] on link "Unlock this Exam + all 5 interactive CPC Exams" at bounding box center [520, 306] width 186 height 22
click at [642, 179] on icon "button" at bounding box center [645, 178] width 9 height 9
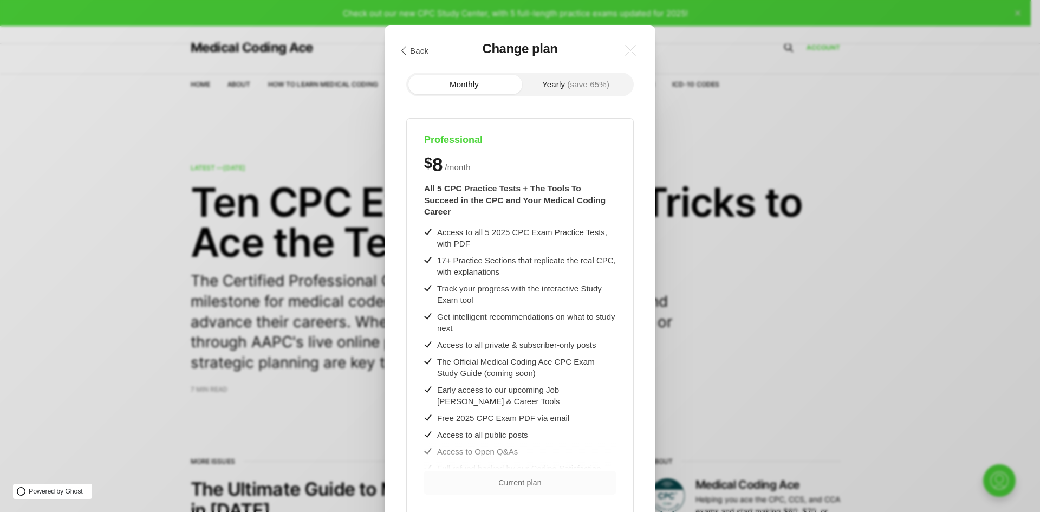
click at [552, 90] on button "Yearly (save 65%)" at bounding box center [576, 84] width 112 height 19
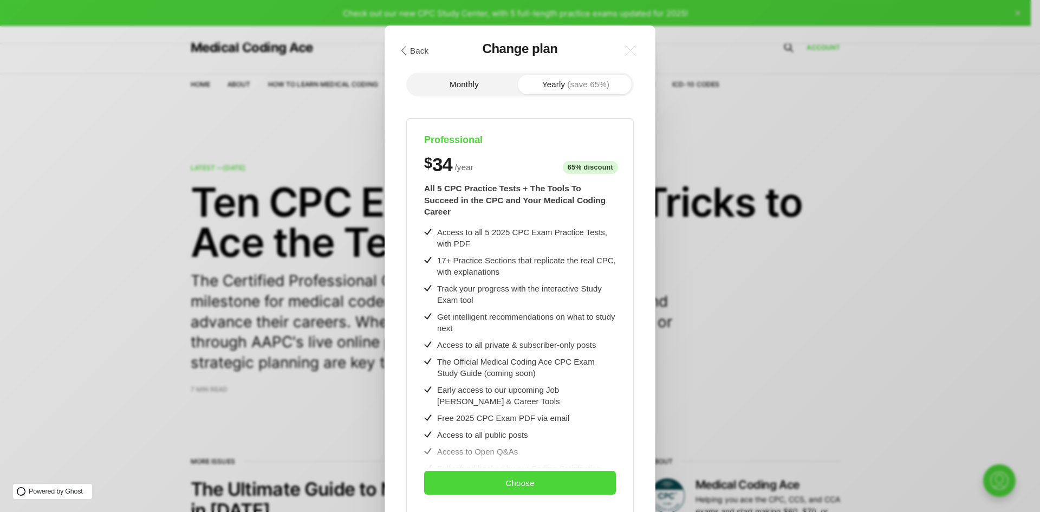
click at [476, 81] on button "Monthly" at bounding box center [464, 84] width 112 height 19
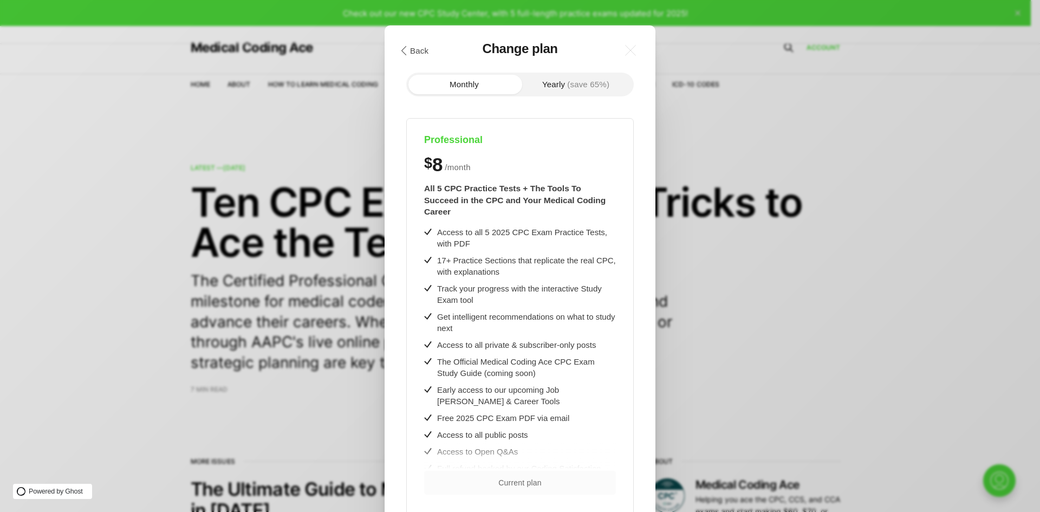
click at [572, 87] on span "(save 65%)" at bounding box center [588, 84] width 42 height 8
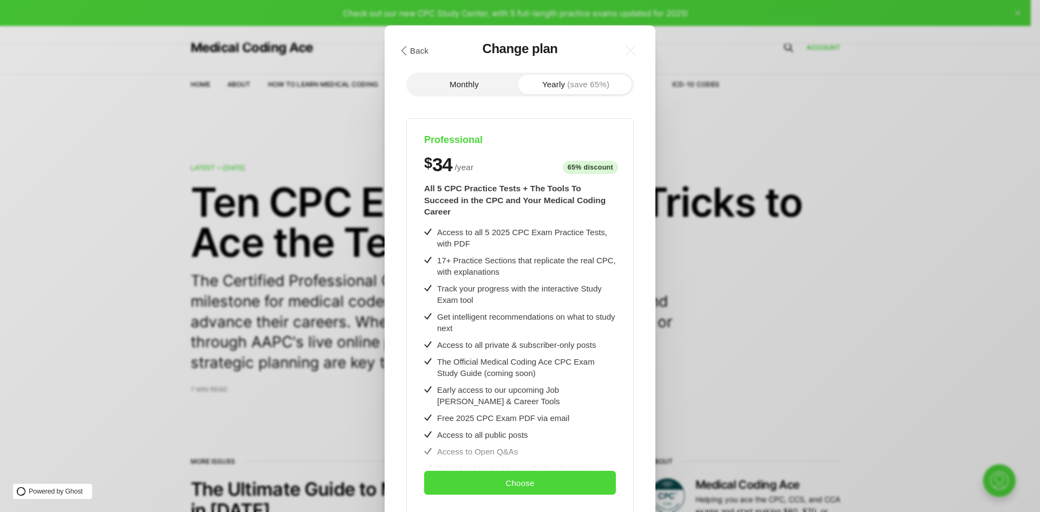
click at [484, 89] on button "Monthly" at bounding box center [464, 84] width 112 height 19
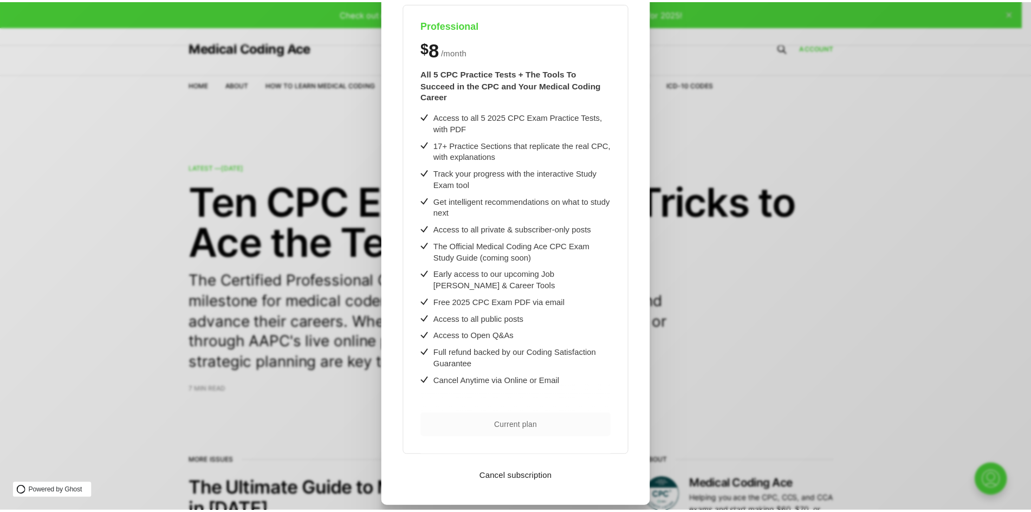
scroll to position [120, 0]
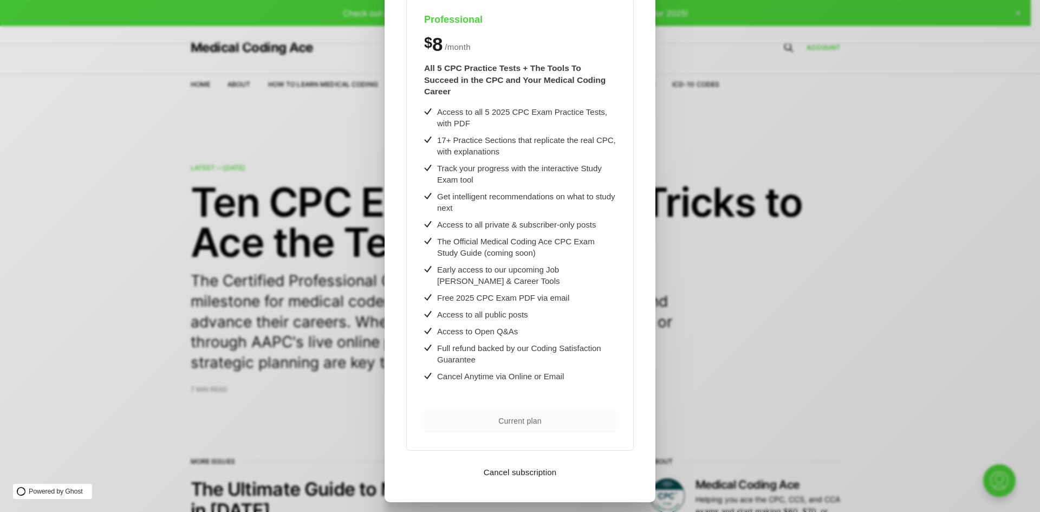
click at [251, 394] on div ".cls-1{fill:none;stroke:currentColor;stroke-linecap:round;stroke-linejoin:round…" at bounding box center [528, 256] width 1056 height 512
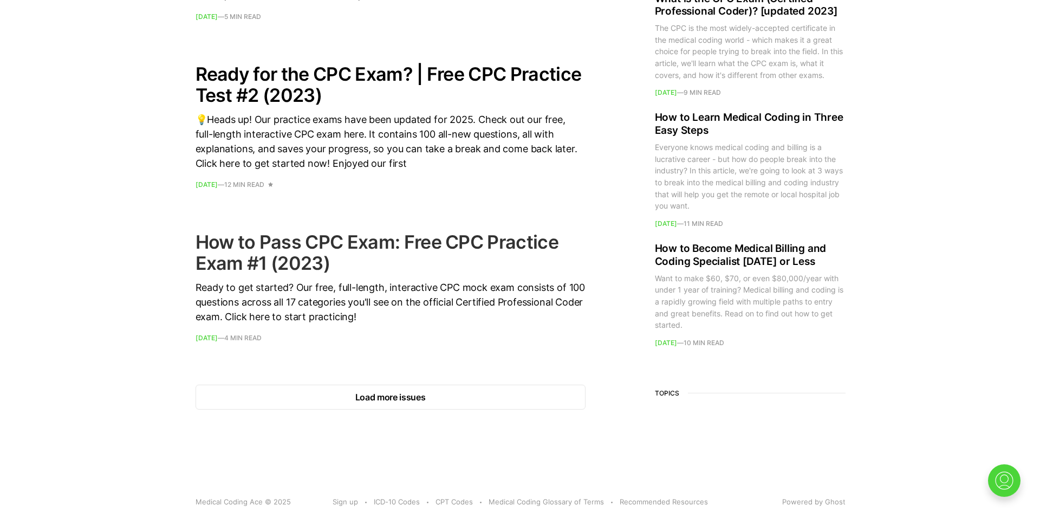
scroll to position [1506, 0]
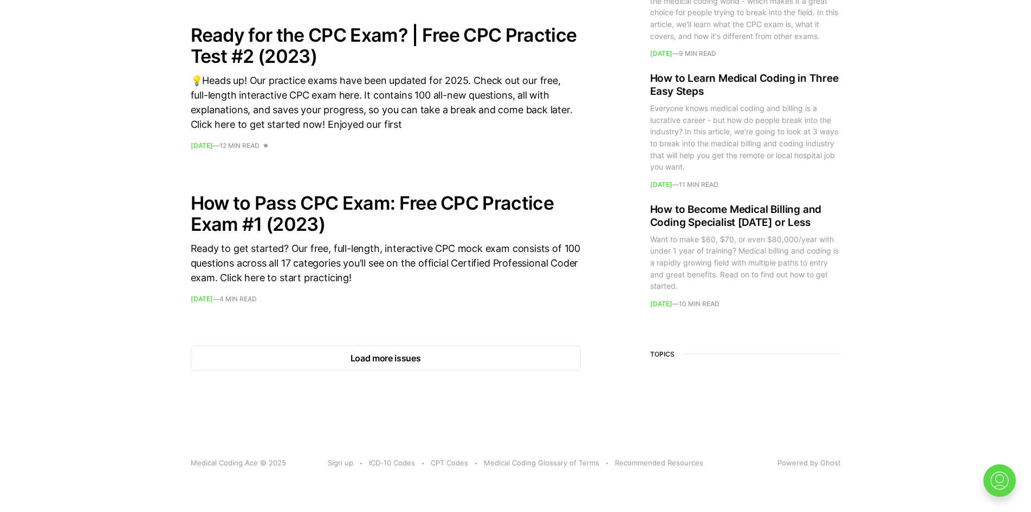
click at [1008, 480] on img at bounding box center [999, 480] width 35 height 35
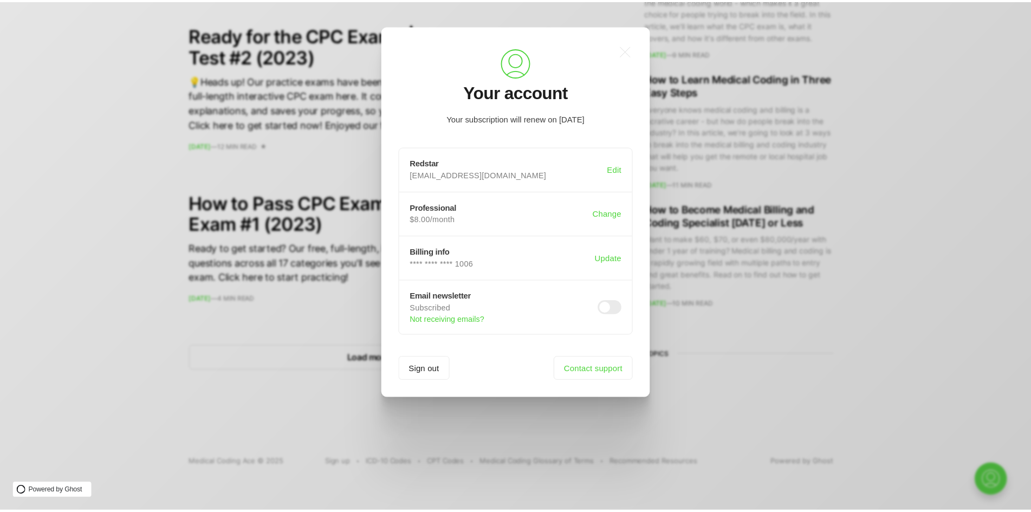
scroll to position [0, 0]
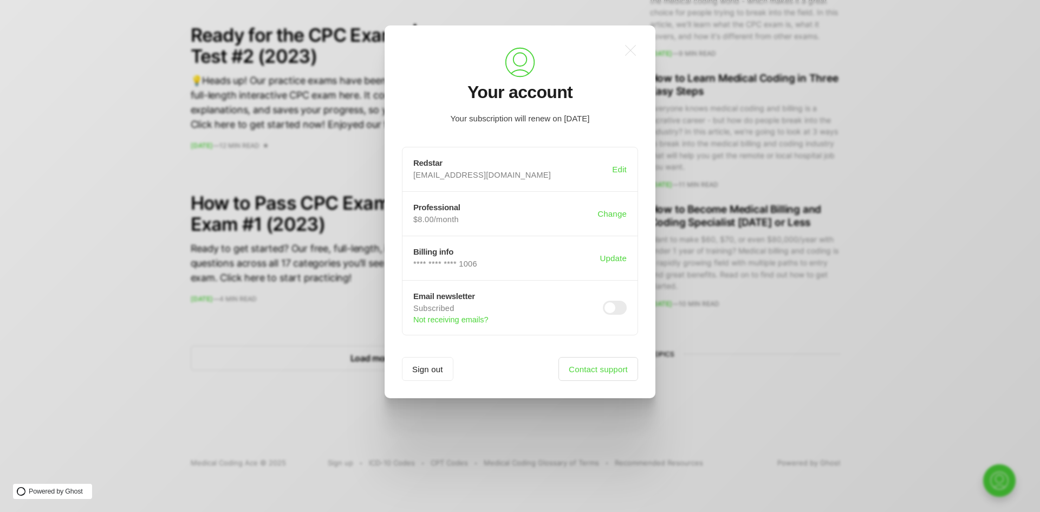
click at [592, 378] on link "Contact support" at bounding box center [598, 369] width 80 height 24
click at [631, 56] on icon ".a{fill:none;stroke:currentColor;stroke-linecap:round;stroke-linejoin:round;str…" at bounding box center [630, 50] width 24 height 24
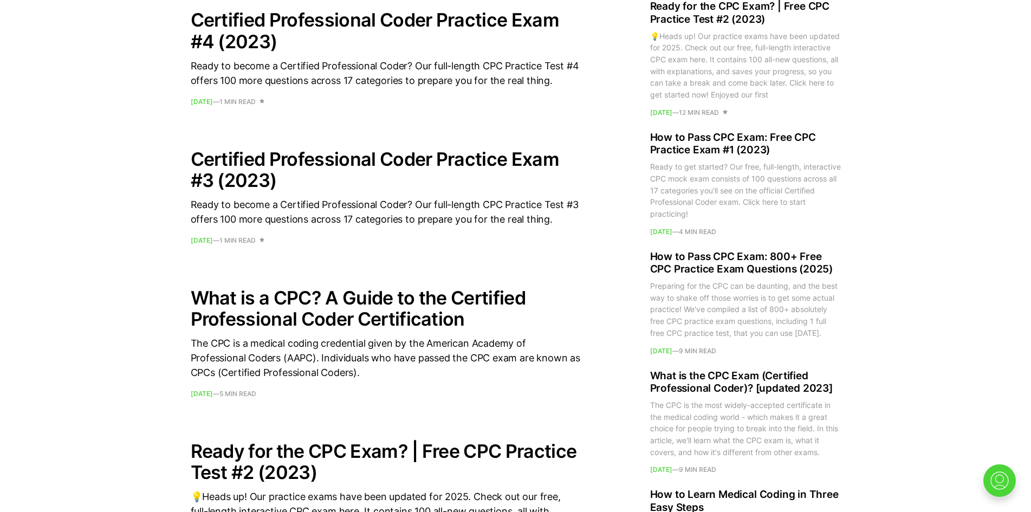
scroll to position [1073, 0]
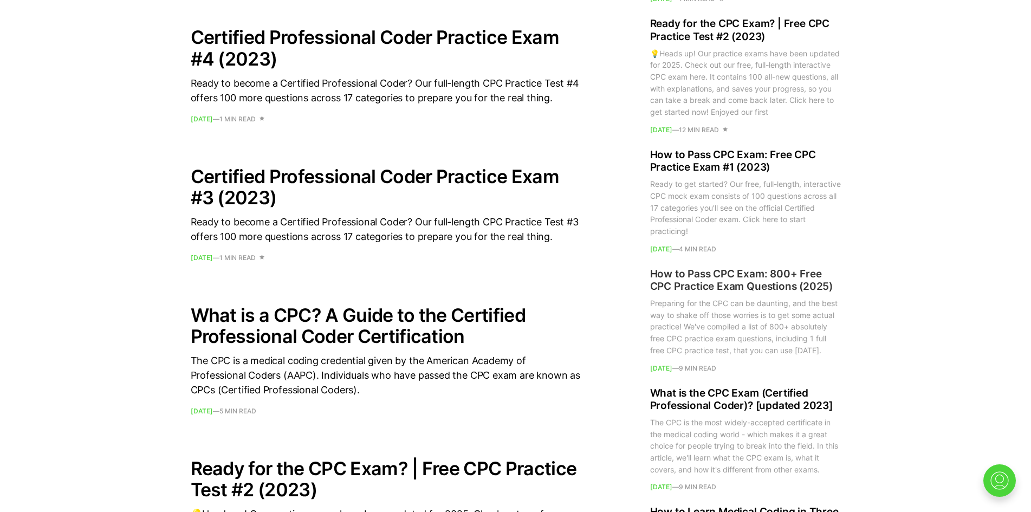
click at [751, 275] on h2 "How to Pass CPC Exam: 800+ Free CPC Practice Exam Questions (2025)" at bounding box center [745, 280] width 191 height 26
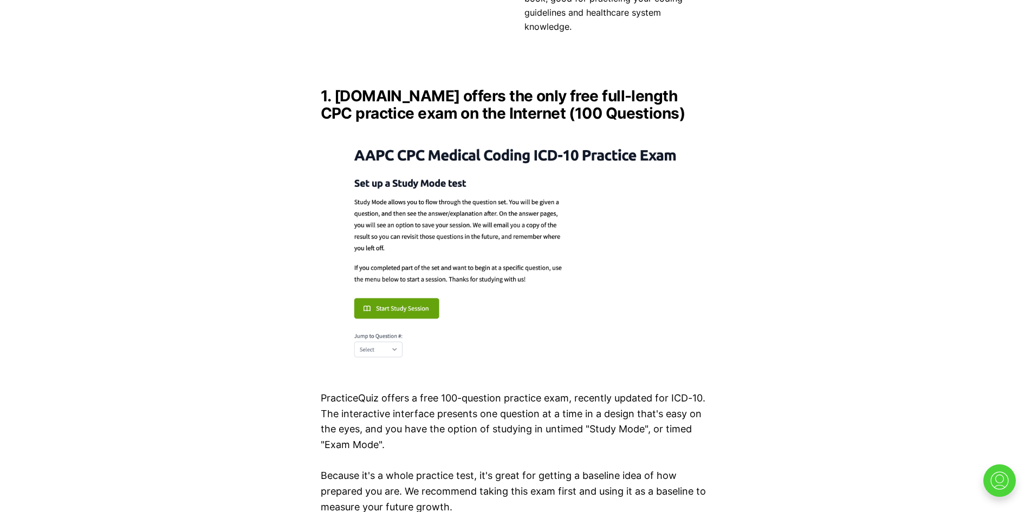
scroll to position [1462, 0]
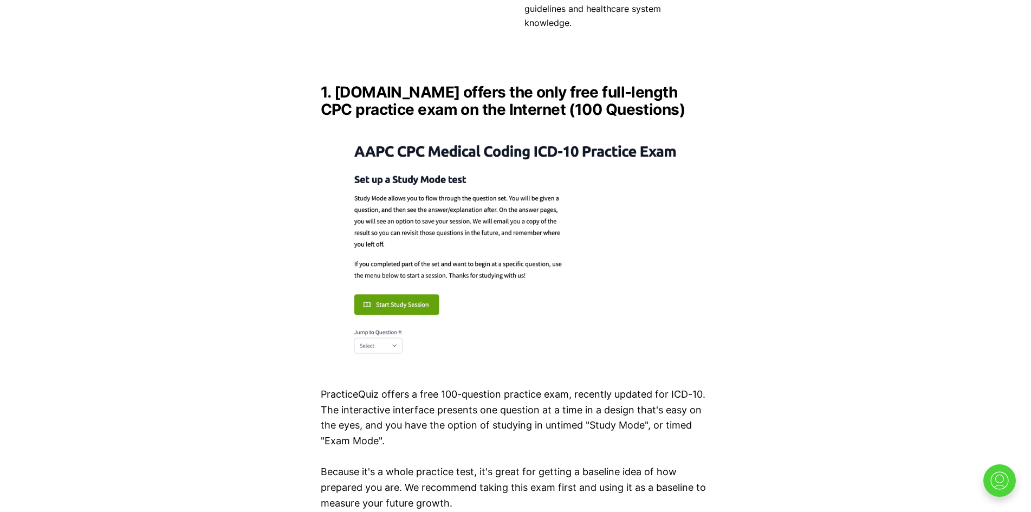
click at [416, 294] on img at bounding box center [516, 246] width 390 height 238
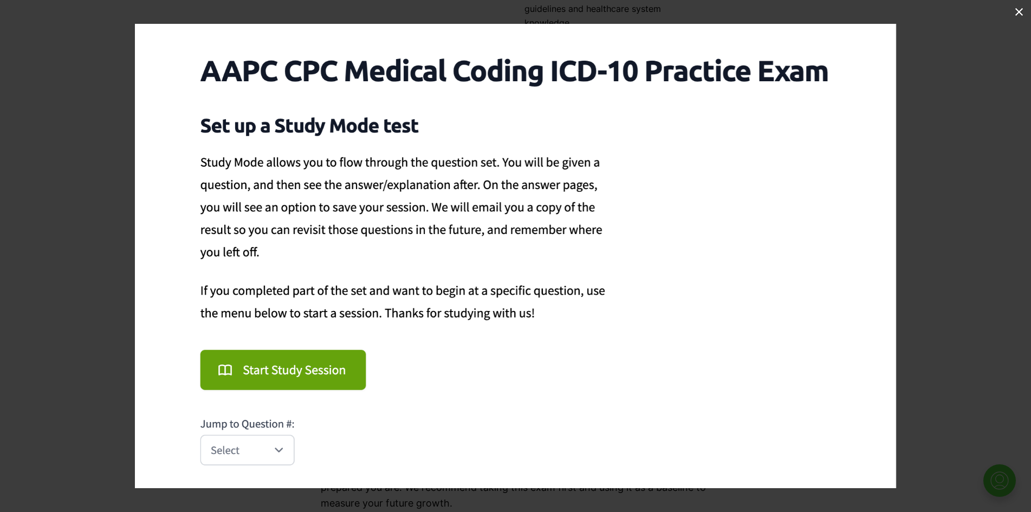
click at [297, 452] on img at bounding box center [515, 256] width 761 height 464
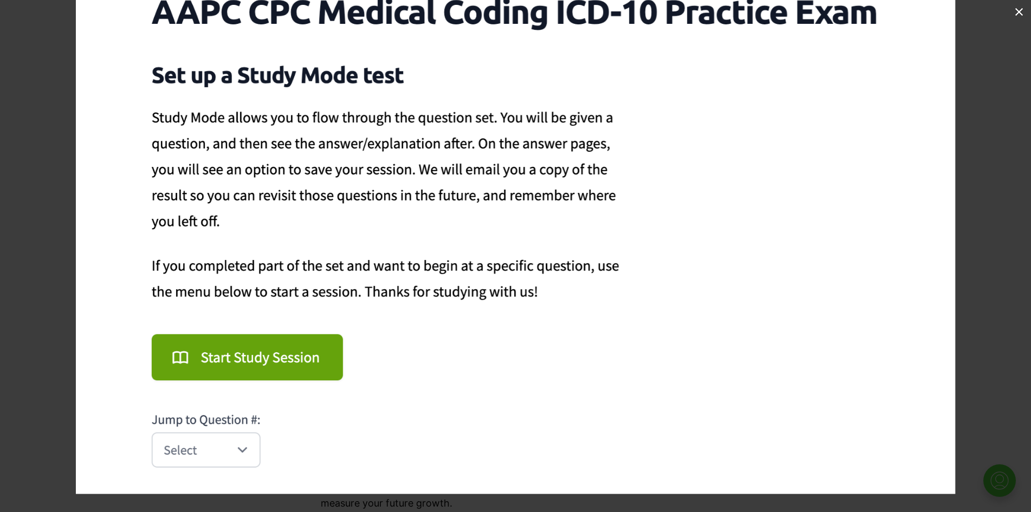
click at [281, 455] on img at bounding box center [515, 226] width 879 height 536
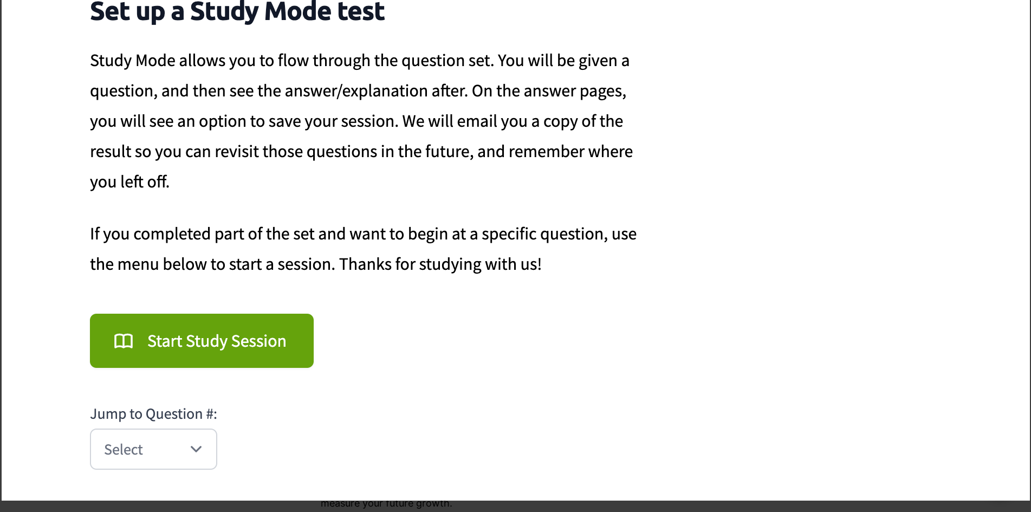
click at [192, 454] on img at bounding box center [516, 186] width 1028 height 627
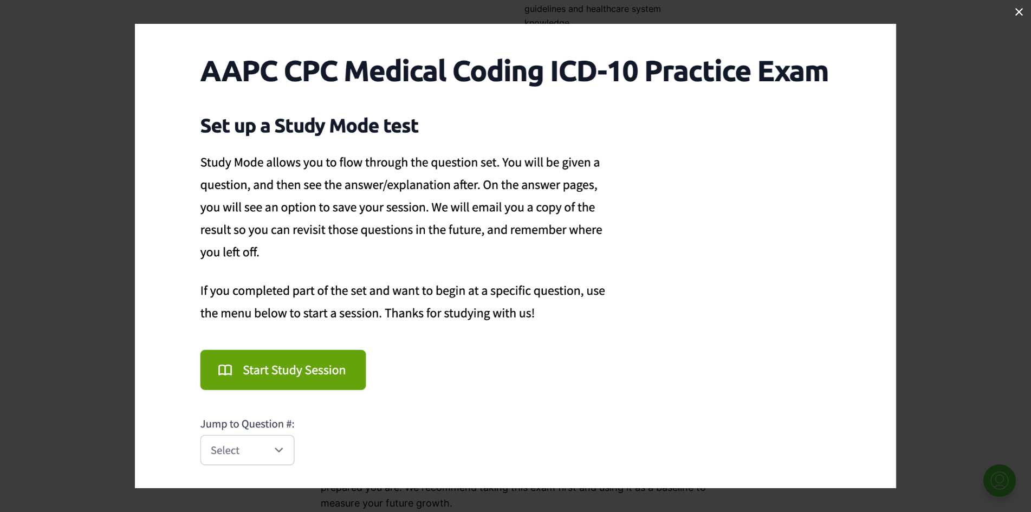
click at [251, 448] on img at bounding box center [515, 256] width 761 height 464
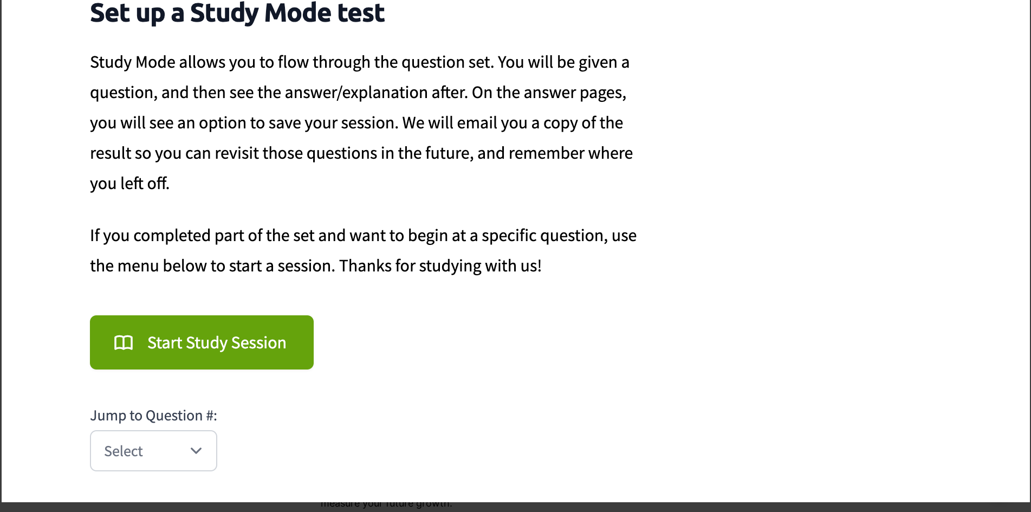
click at [245, 447] on img at bounding box center [516, 188] width 1028 height 627
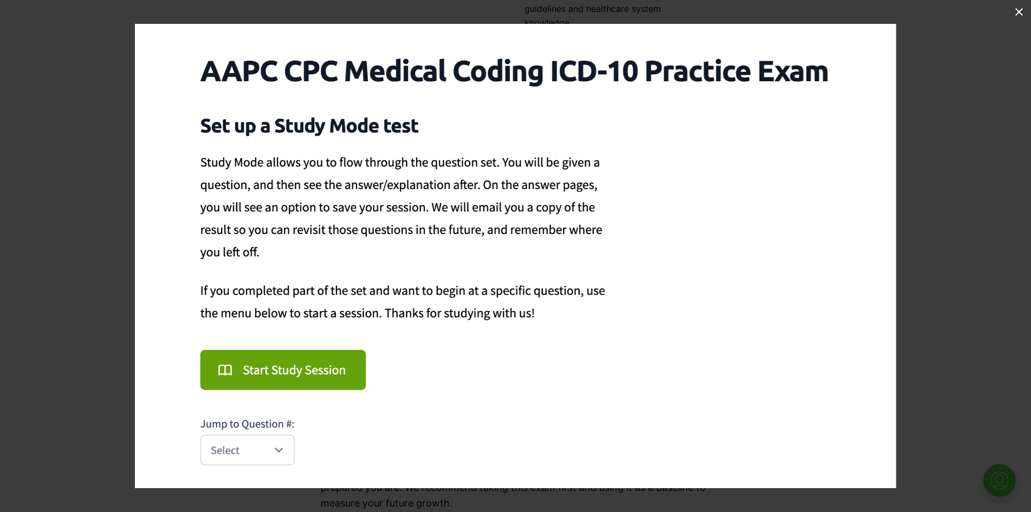
click at [278, 447] on img at bounding box center [515, 256] width 761 height 464
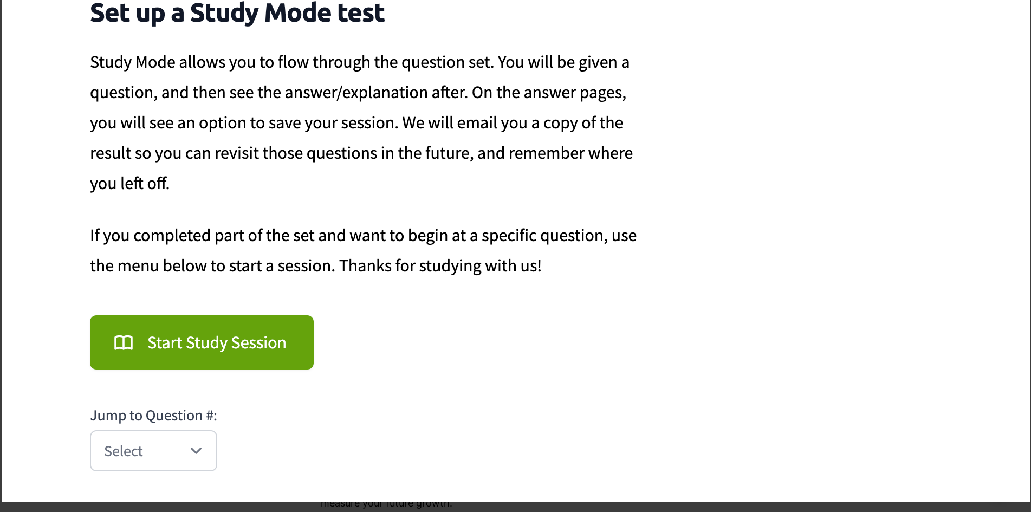
click at [278, 448] on img at bounding box center [516, 188] width 1028 height 627
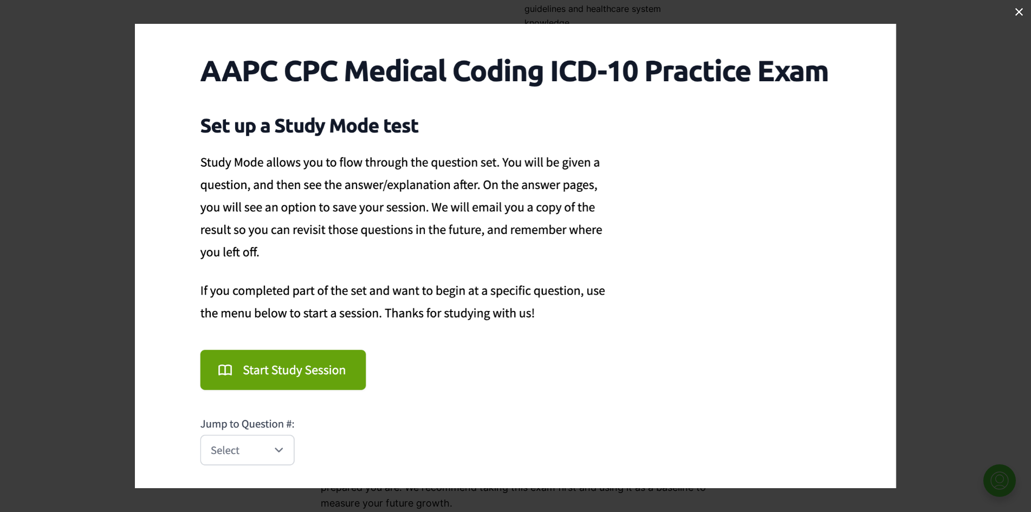
click at [634, 205] on img at bounding box center [515, 256] width 761 height 464
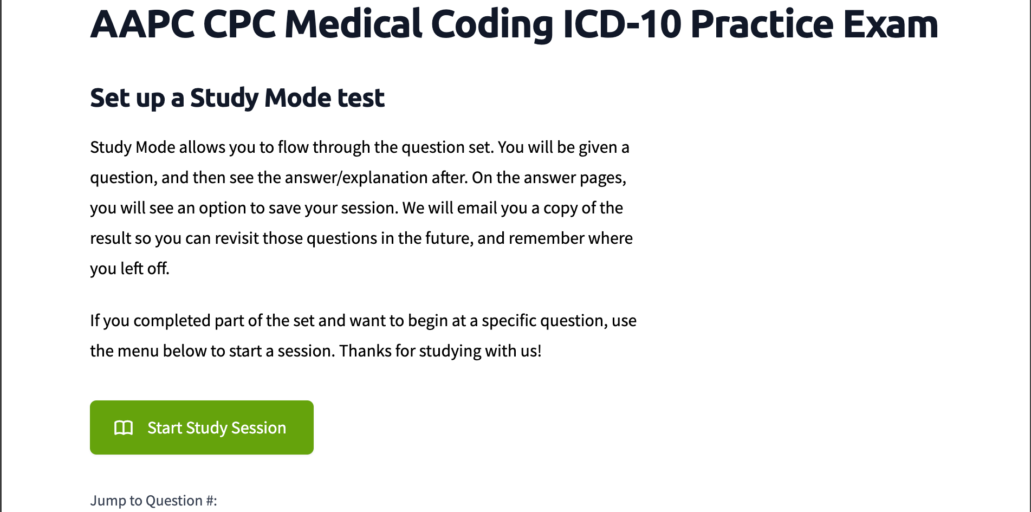
click at [997, 14] on div "1 / 1" at bounding box center [515, 12] width 1031 height 24
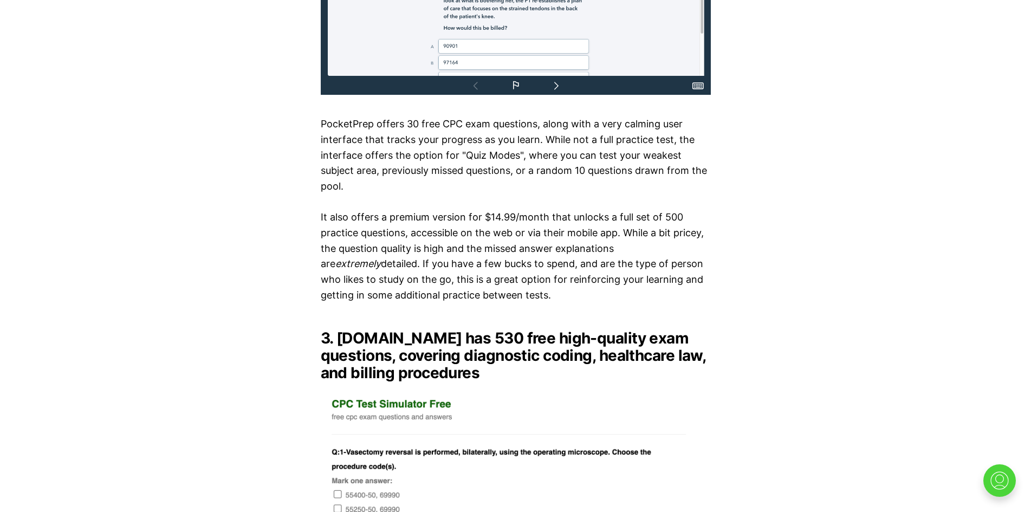
scroll to position [2545, 0]
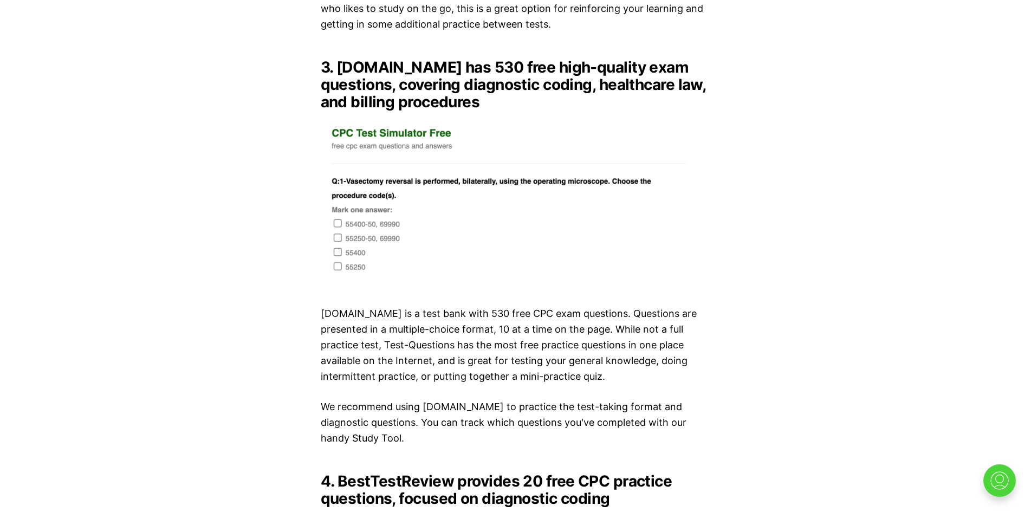
click at [414, 120] on img at bounding box center [516, 201] width 390 height 165
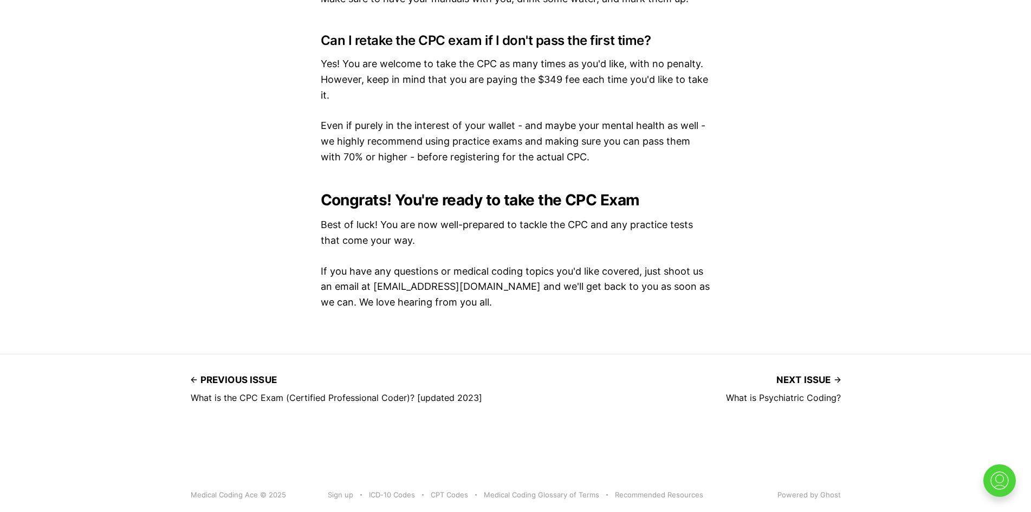
scroll to position [6559, 0]
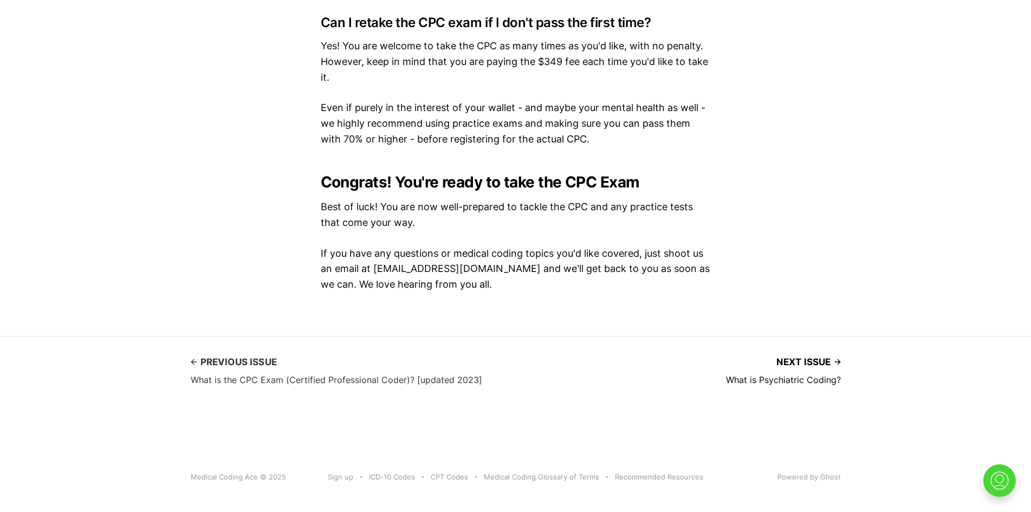
click at [294, 375] on h4 "What is the CPC Exam (Certified Professional Coder)? [updated 2023]" at bounding box center [336, 380] width 291 height 10
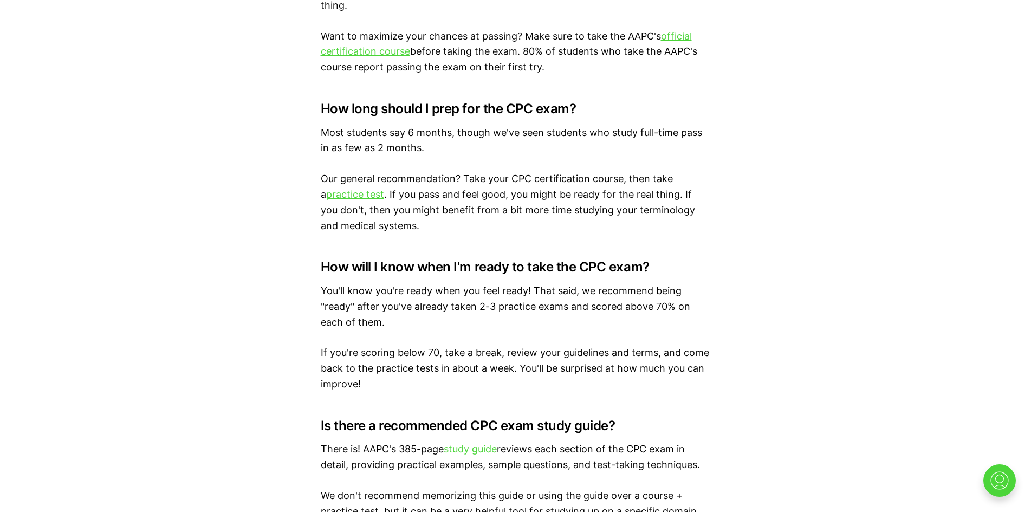
scroll to position [3249, 0]
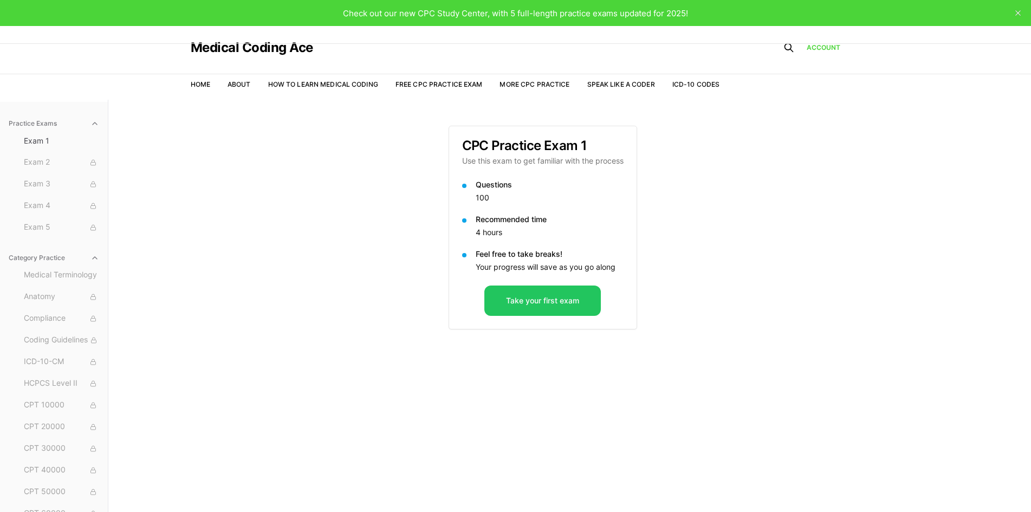
click at [402, 16] on span "Check out our new CPC Study Center, with 5 full-length practice exams updated f…" at bounding box center [515, 13] width 345 height 10
click at [829, 49] on link "Account" at bounding box center [823, 48] width 34 height 10
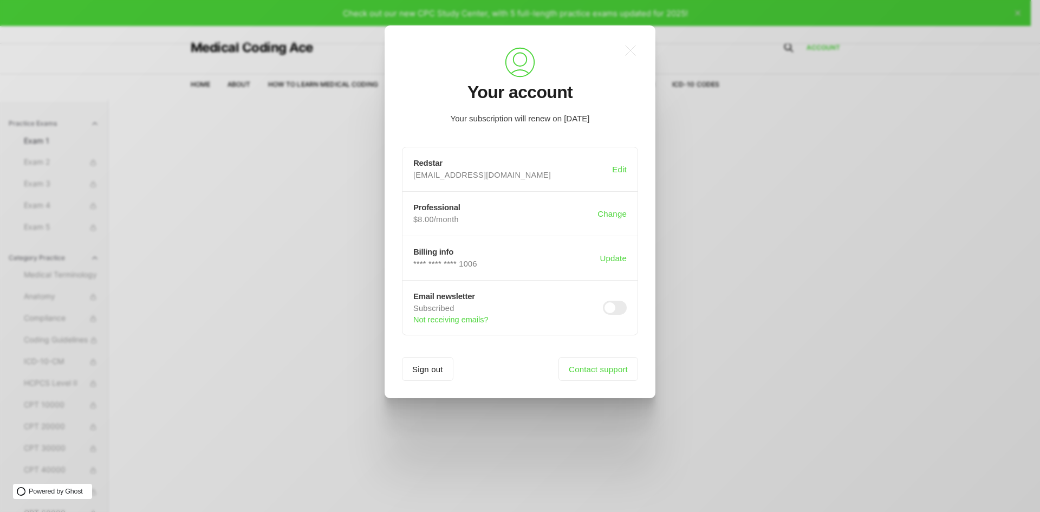
click at [606, 311] on span at bounding box center [615, 308] width 24 height 14
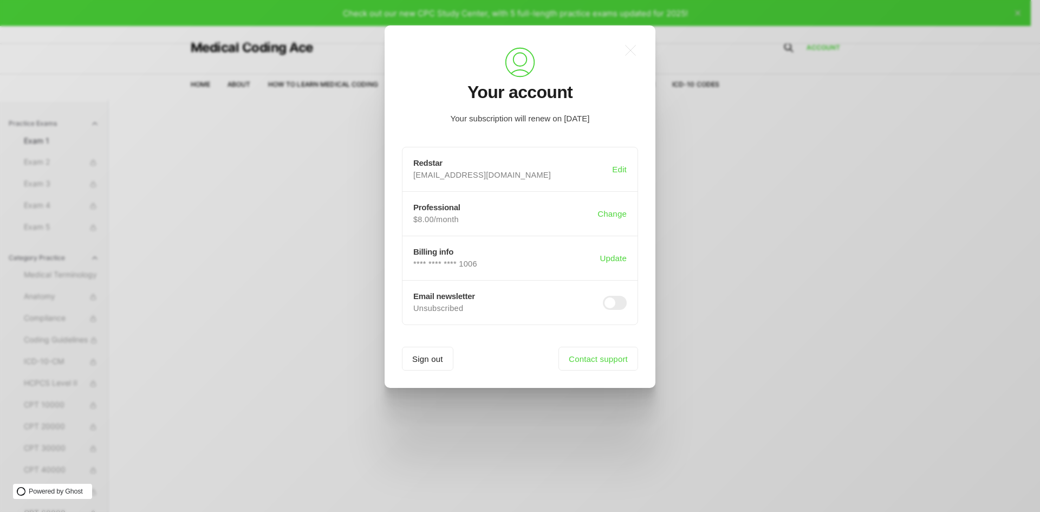
click at [621, 310] on section "Email newsletter Unsubscribed" at bounding box center [519, 302] width 235 height 22
click at [614, 216] on button "Change" at bounding box center [612, 214] width 34 height 21
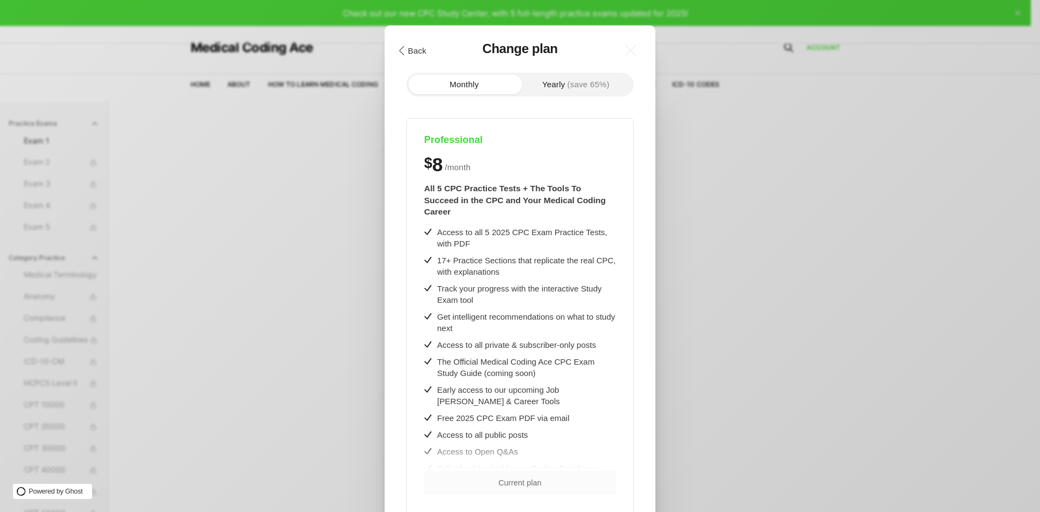
click at [419, 49] on button ".cls-1{fill:none;stroke:currentColor;stroke-linecap:round;stroke-linejoin:round…" at bounding box center [411, 50] width 37 height 18
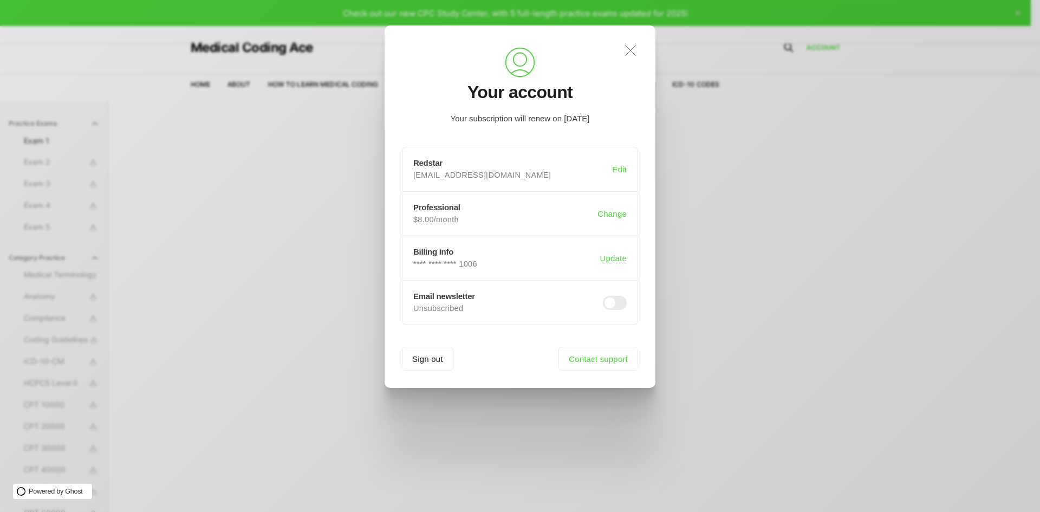
click at [623, 50] on icon ".a{fill:none;stroke:currentColor;stroke-linecap:round;stroke-linejoin:round;str…" at bounding box center [630, 50] width 24 height 24
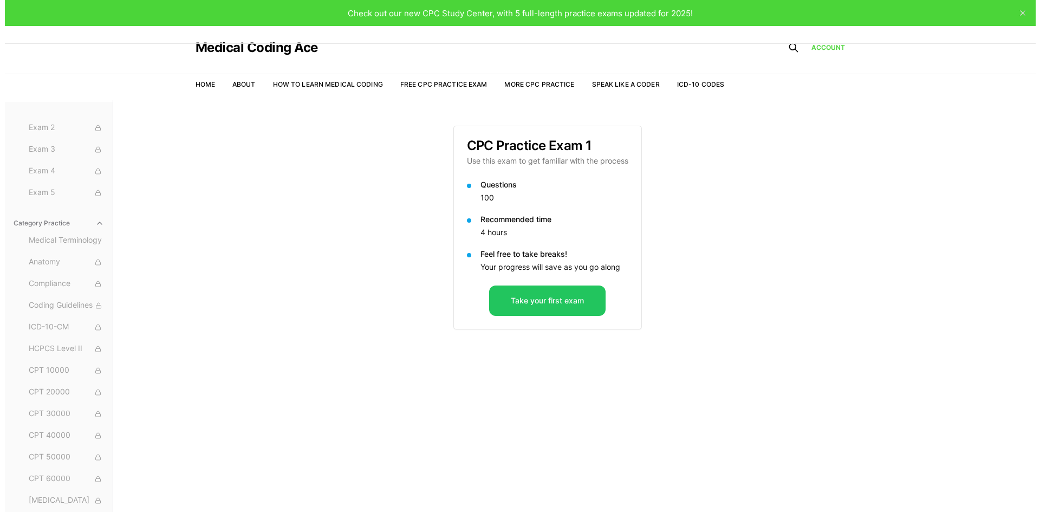
scroll to position [54, 0]
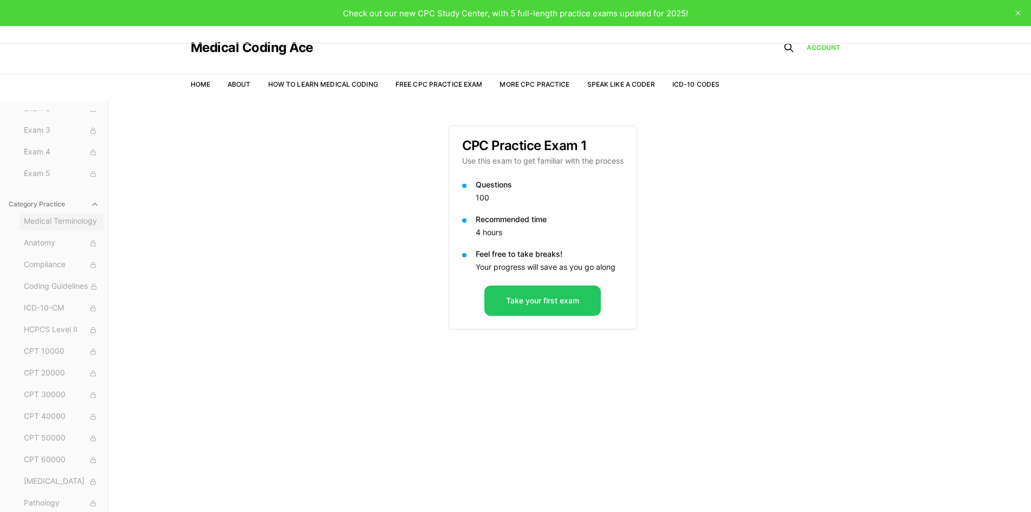
click at [77, 229] on button "Medical Terminology" at bounding box center [61, 221] width 84 height 17
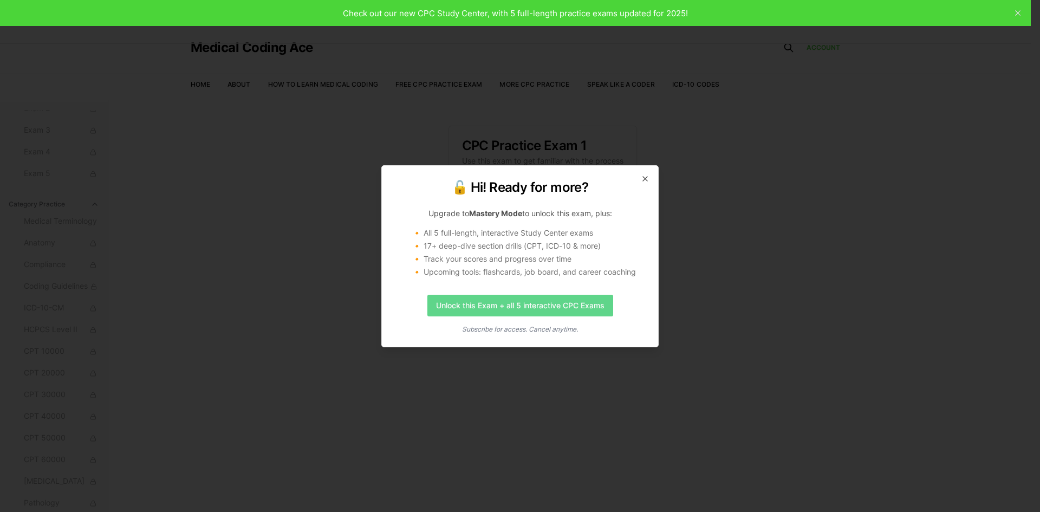
click at [560, 315] on link "Unlock this Exam + all 5 interactive CPC Exams" at bounding box center [520, 306] width 186 height 22
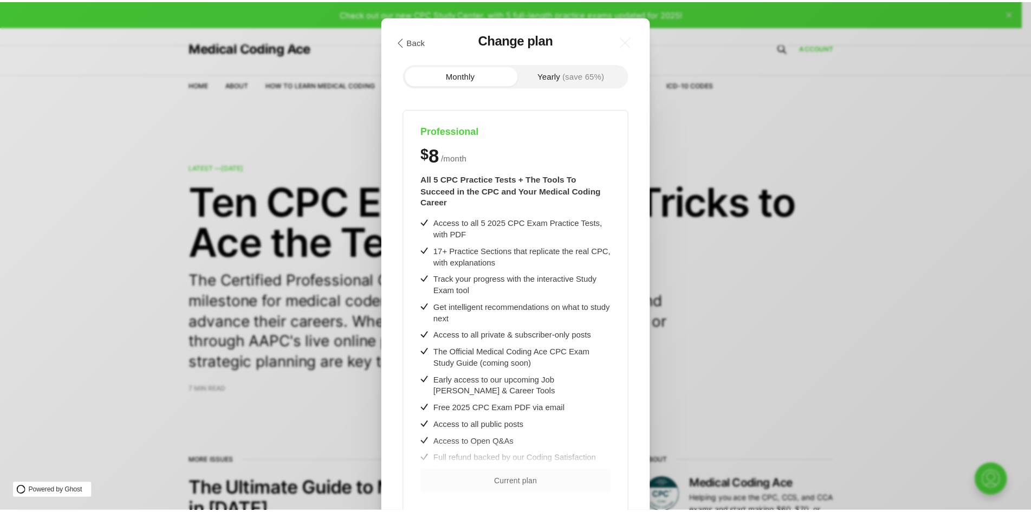
scroll to position [120, 0]
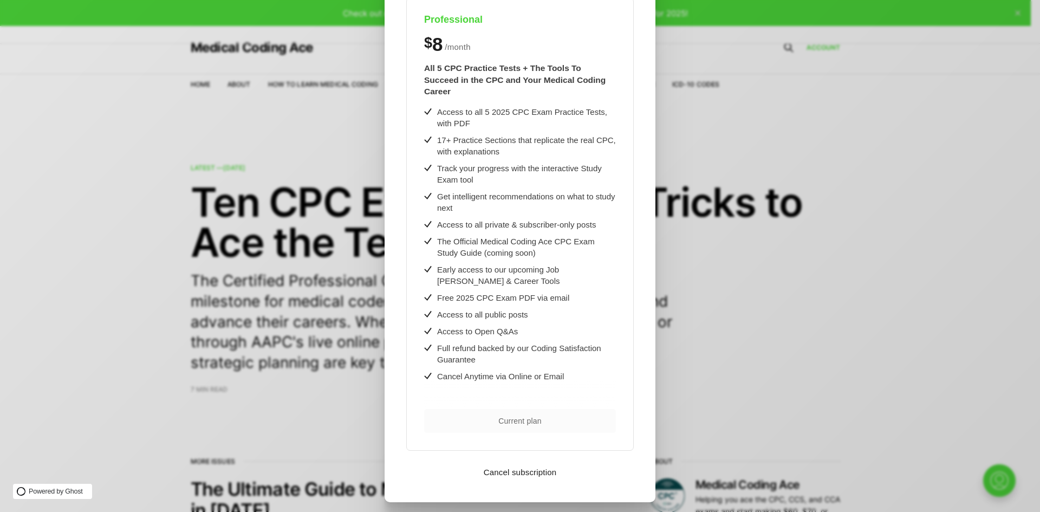
click at [556, 428] on div "Current plan" at bounding box center [520, 418] width 192 height 63
click at [700, 377] on div ".cls-1{fill:none;stroke:currentColor;stroke-linecap:round;stroke-linejoin:round…" at bounding box center [528, 256] width 1056 height 512
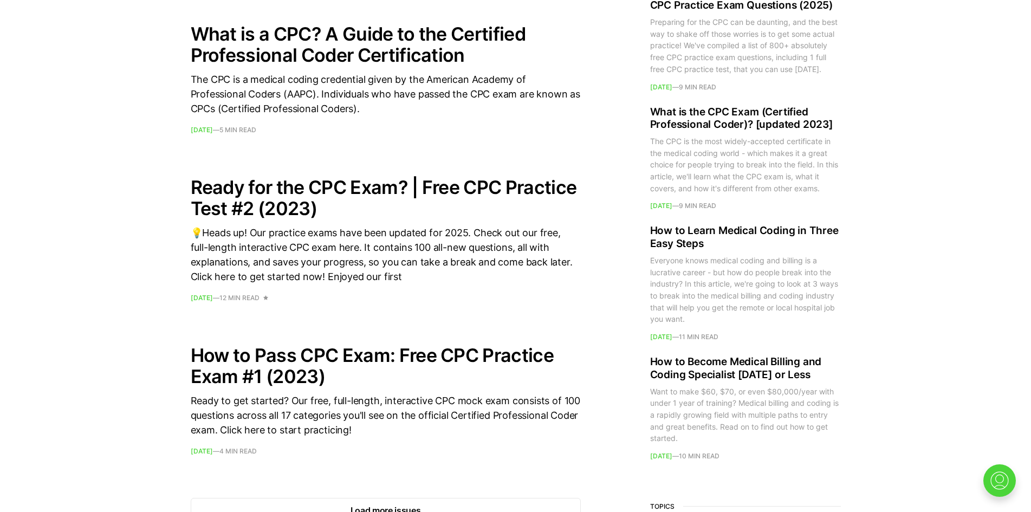
scroll to position [1506, 0]
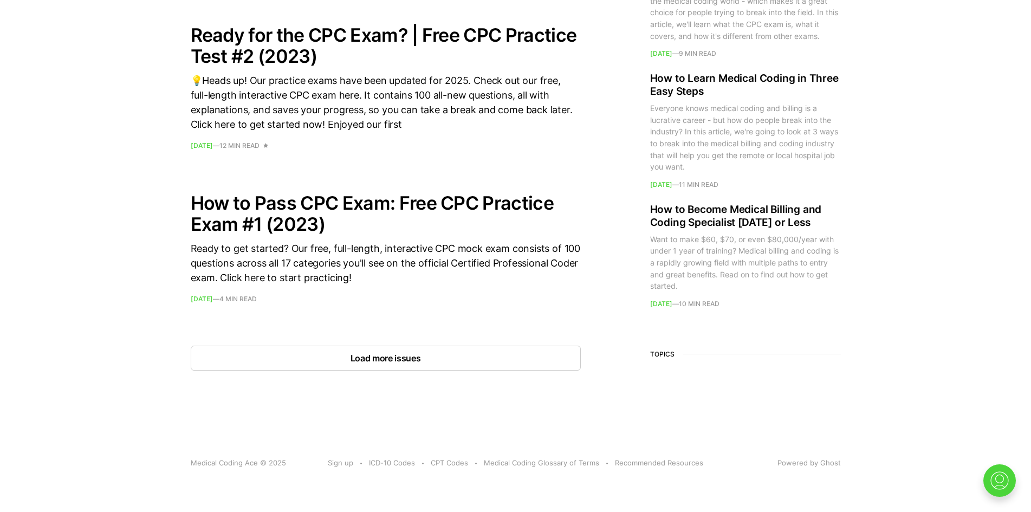
click at [442, 359] on button "Load more issues" at bounding box center [386, 358] width 390 height 25
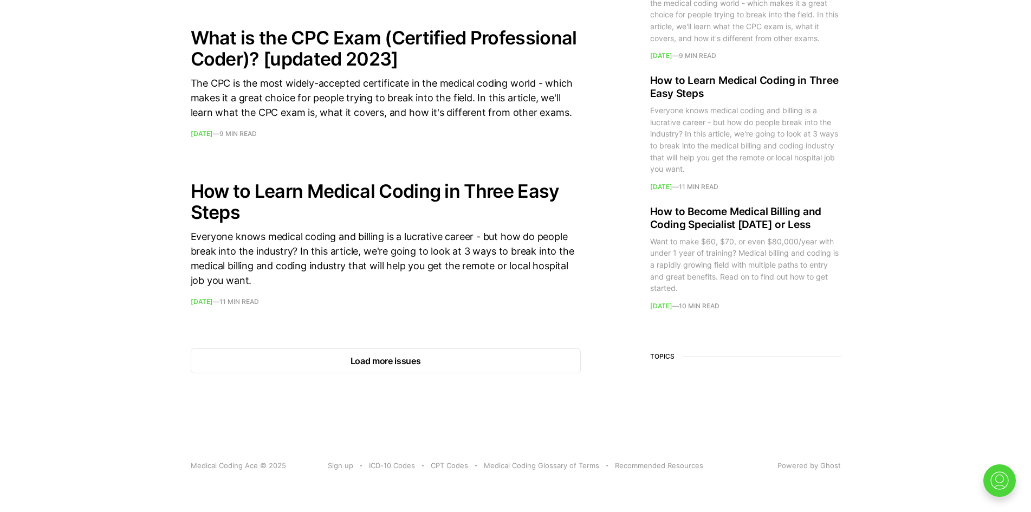
scroll to position [3041, 0]
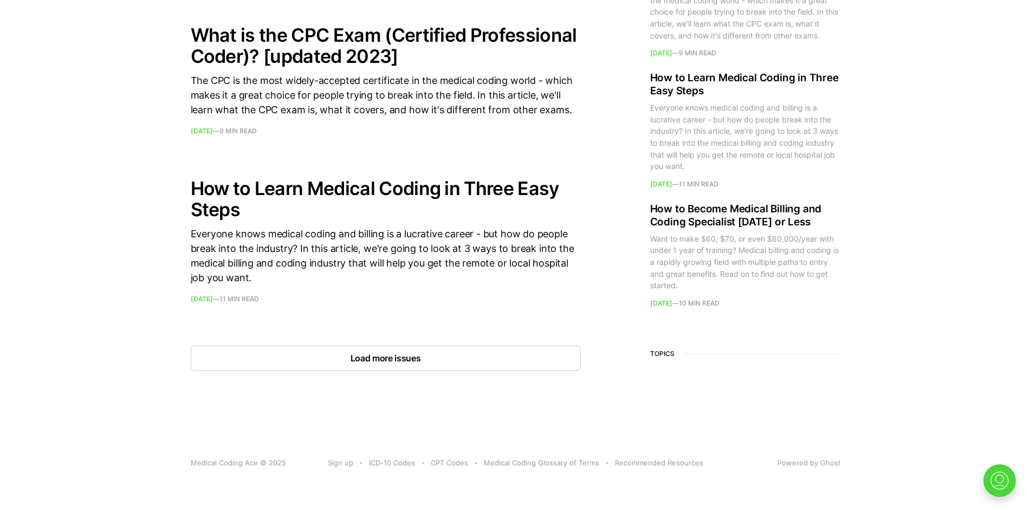
click at [368, 357] on button "Load more issues" at bounding box center [386, 358] width 390 height 25
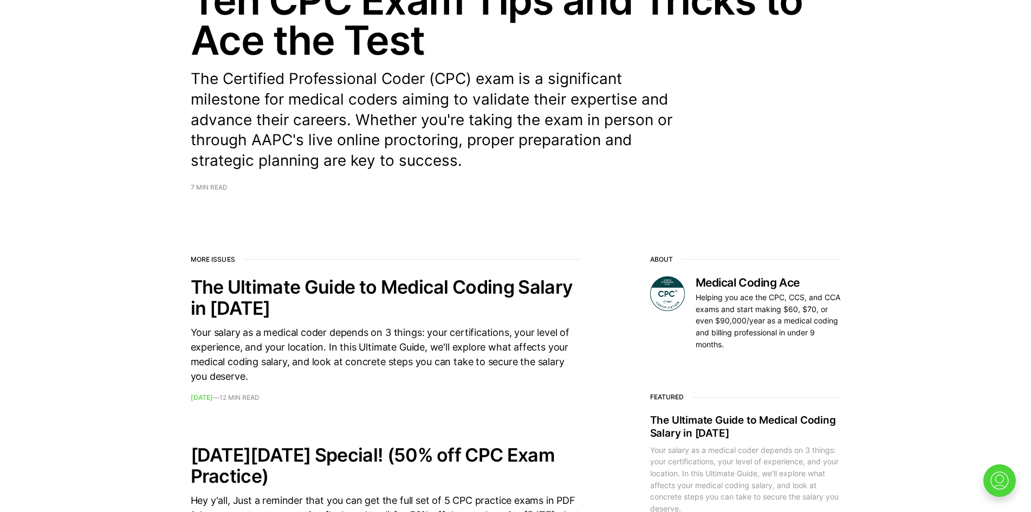
scroll to position [0, 0]
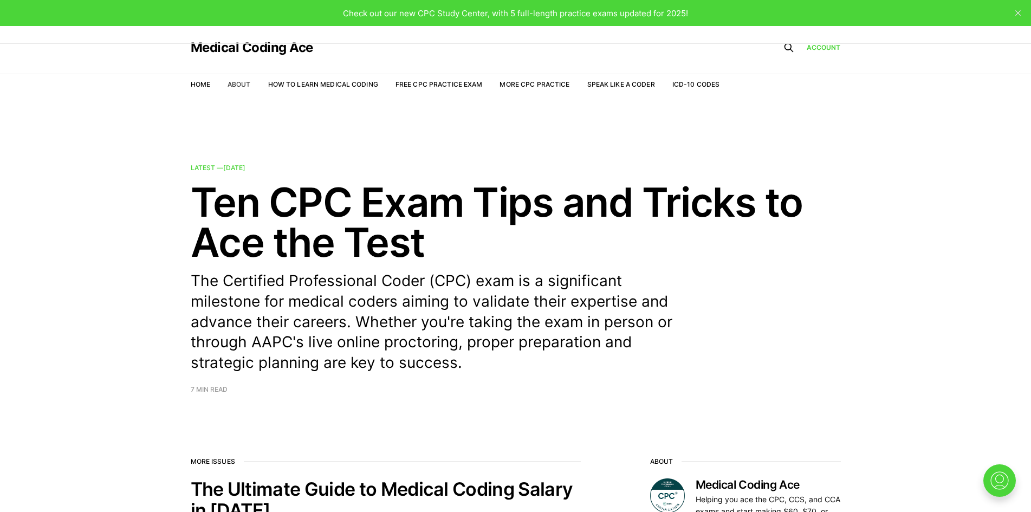
click at [235, 85] on link "About" at bounding box center [238, 84] width 23 height 8
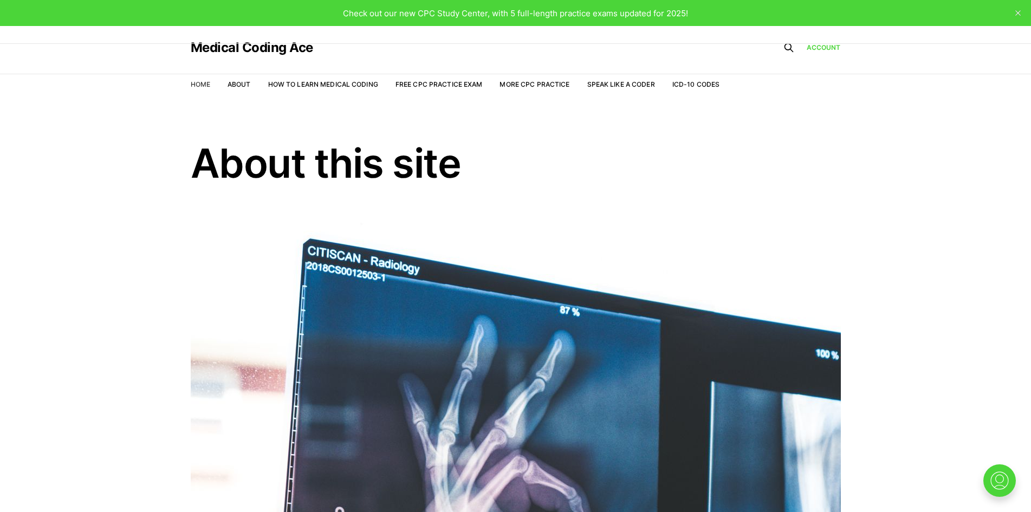
click at [198, 88] on link "Home" at bounding box center [200, 84] width 19 height 8
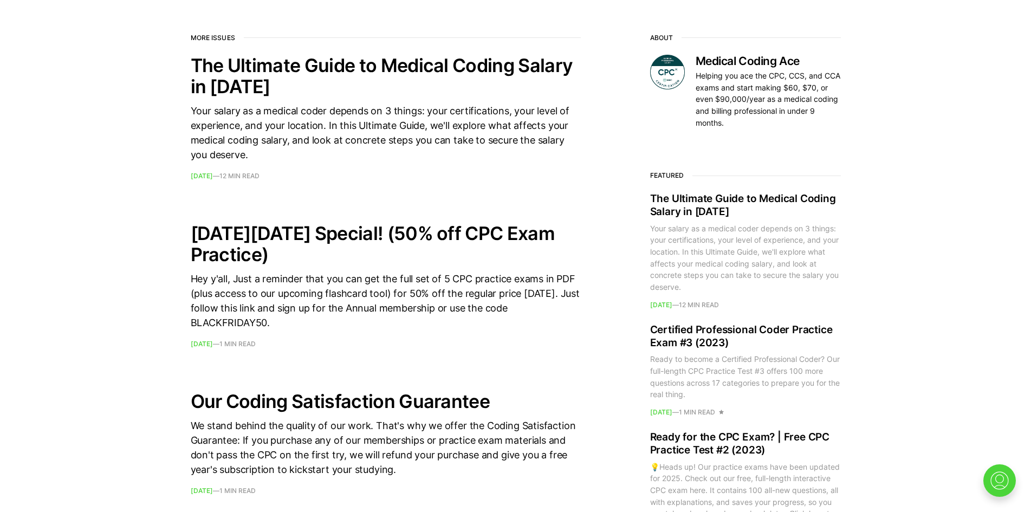
scroll to position [433, 0]
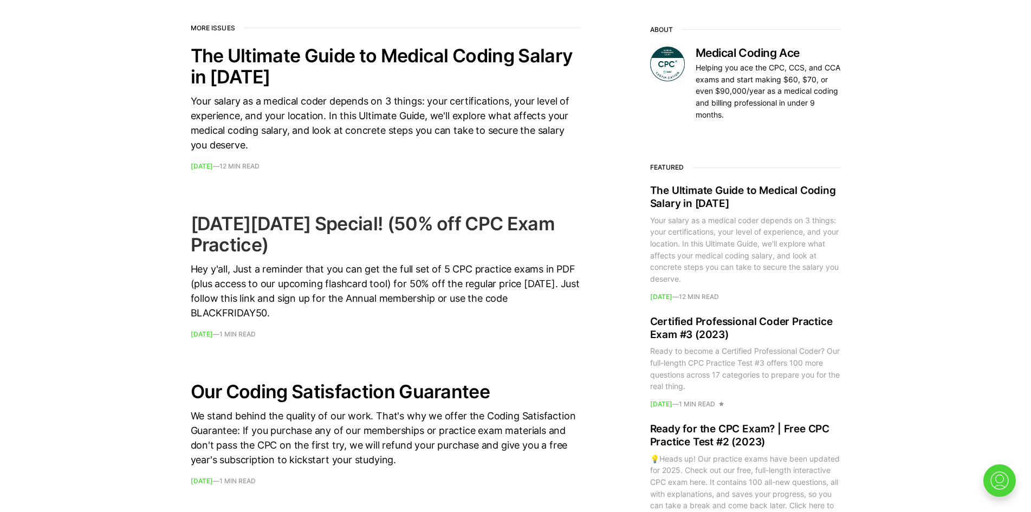
click at [344, 232] on h2 "[DATE][DATE] Special! (50% off CPC Exam Practice)" at bounding box center [386, 234] width 390 height 42
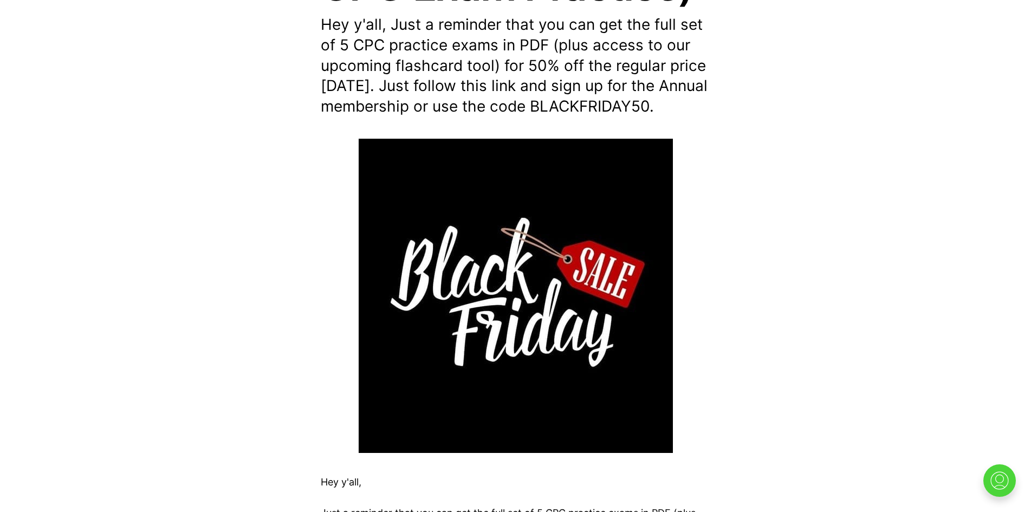
scroll to position [596, 0]
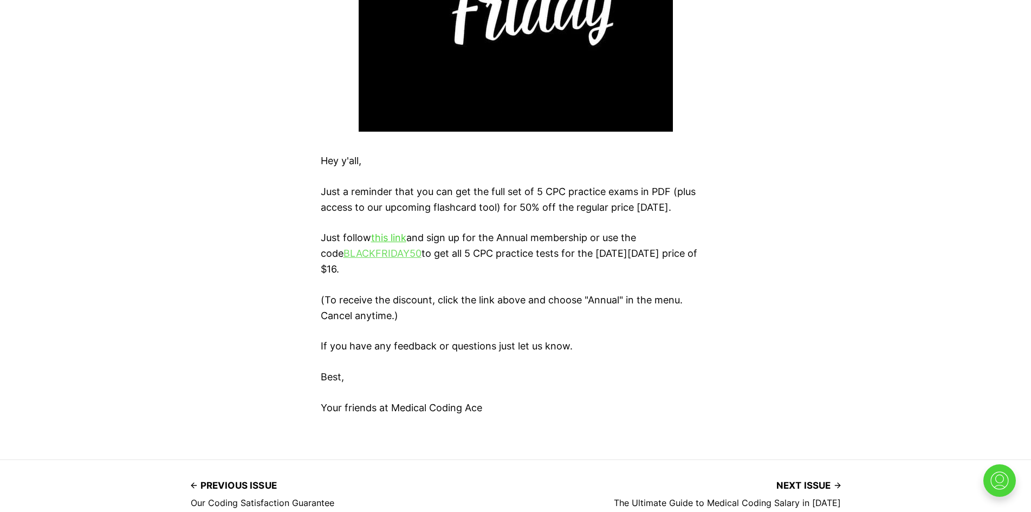
click at [378, 255] on link "BLACKFRIDAY50" at bounding box center [382, 253] width 78 height 11
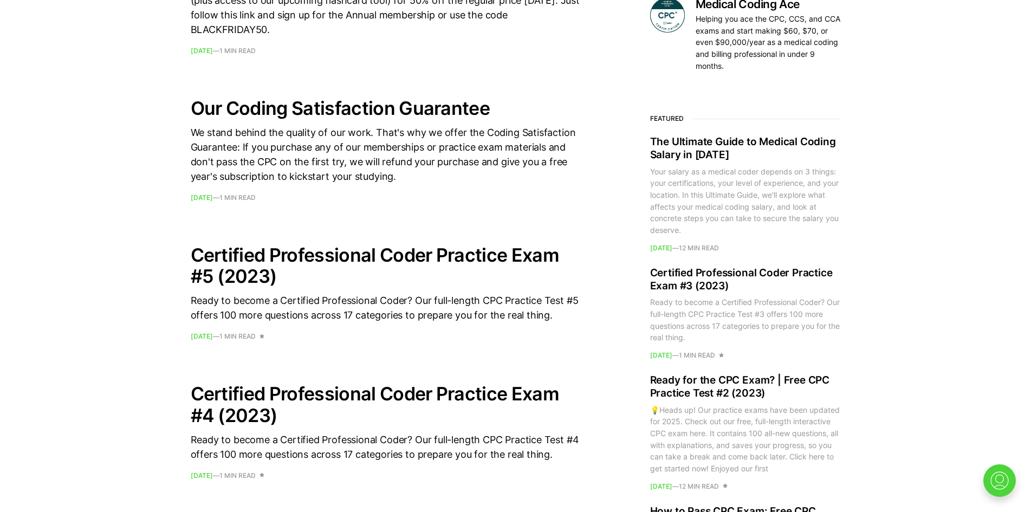
scroll to position [704, 0]
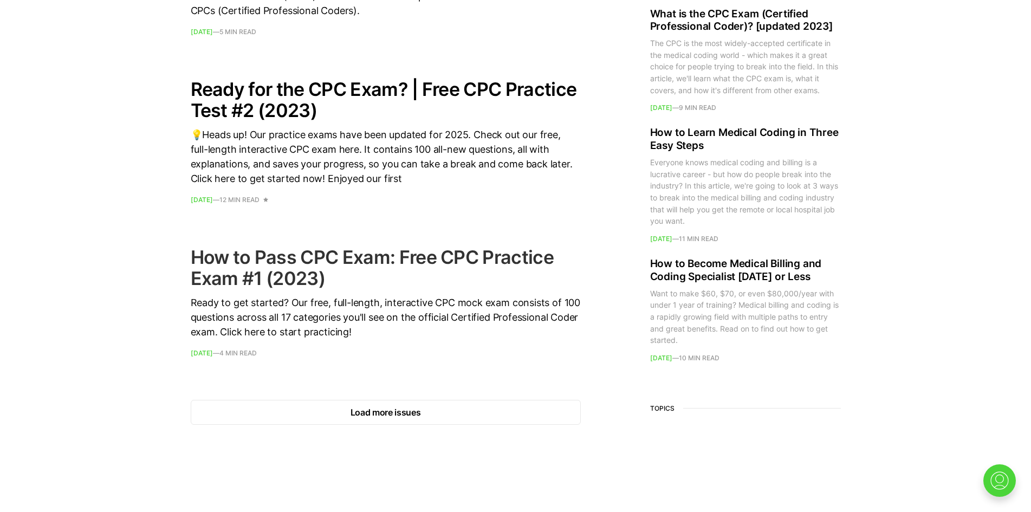
click at [454, 356] on footer "Sep 10, 2023 — 4 min read" at bounding box center [386, 353] width 390 height 6
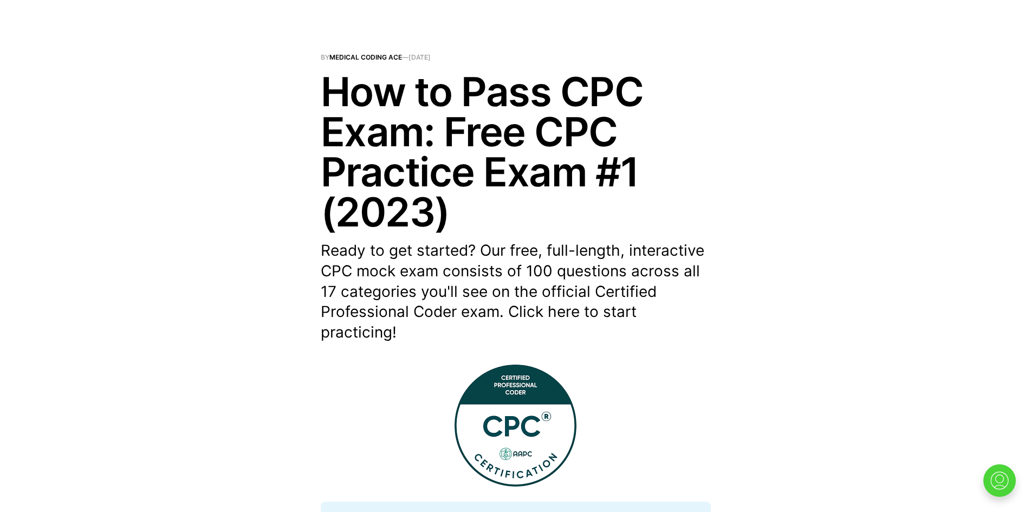
scroll to position [271, 0]
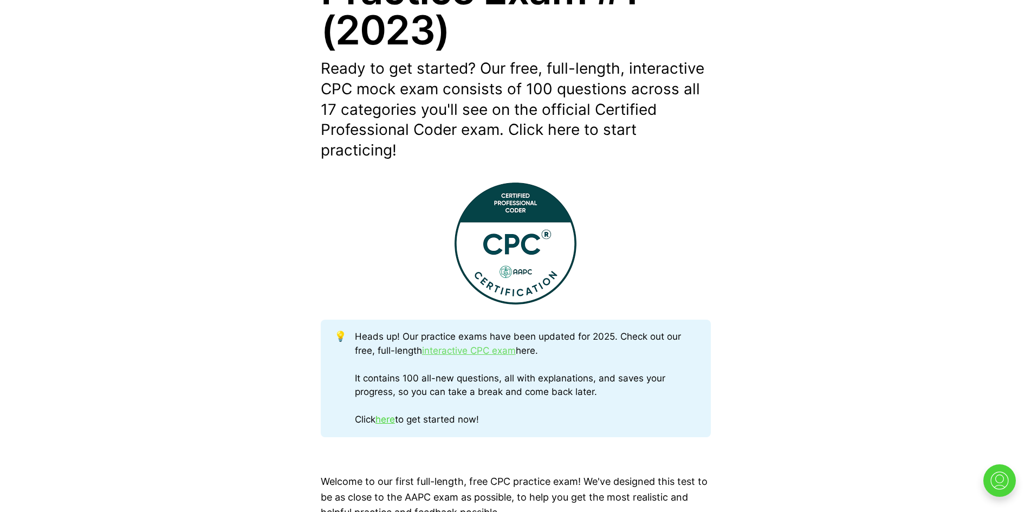
click at [484, 354] on link "interactive CPC exam" at bounding box center [469, 350] width 94 height 11
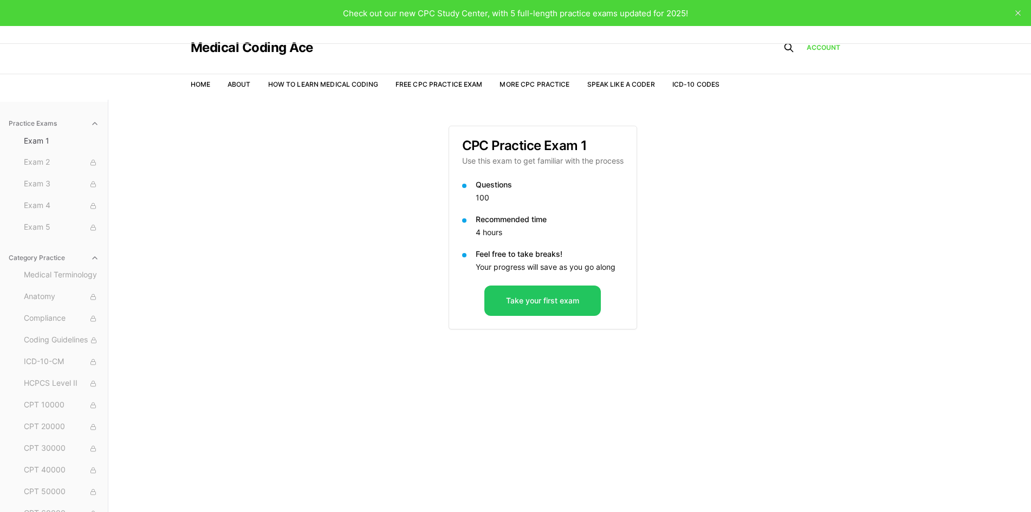
click at [90, 259] on icon "button" at bounding box center [94, 257] width 9 height 9
click at [94, 167] on div at bounding box center [93, 163] width 12 height 12
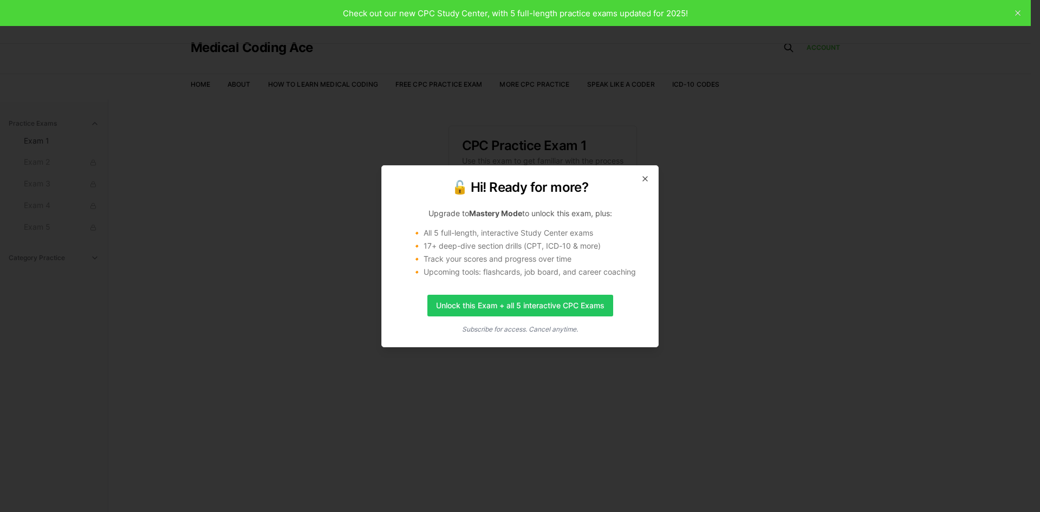
click at [652, 183] on div "🔓 Hi! Ready for more? Upgrade to Mastery Mode to unlock this exam, plus: 🔸 All …" at bounding box center [519, 256] width 277 height 182
click at [652, 181] on div "🔓 Hi! Ready for more? Upgrade to Mastery Mode to unlock this exam, plus: 🔸 All …" at bounding box center [519, 256] width 277 height 182
click at [645, 180] on icon "button" at bounding box center [645, 178] width 9 height 9
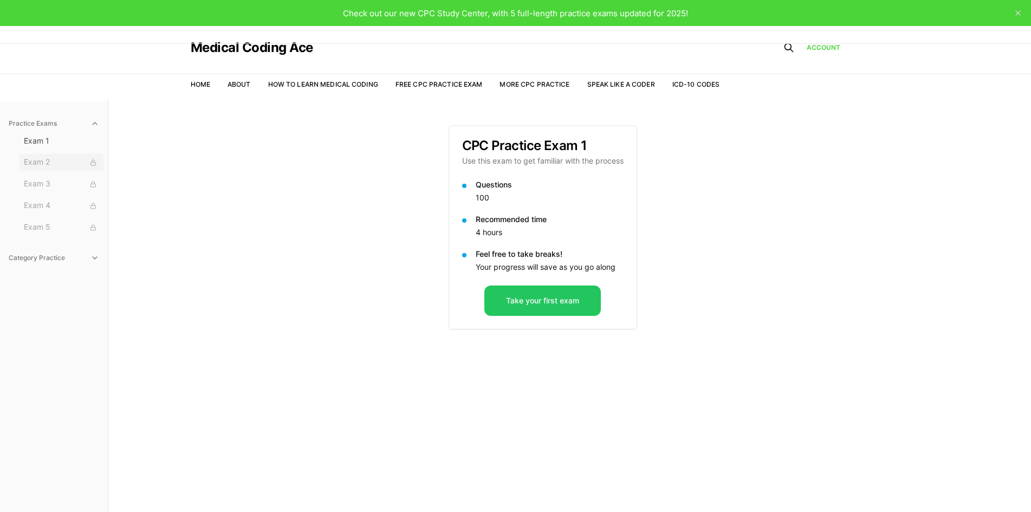
click at [47, 155] on button "Exam 2" at bounding box center [61, 162] width 84 height 17
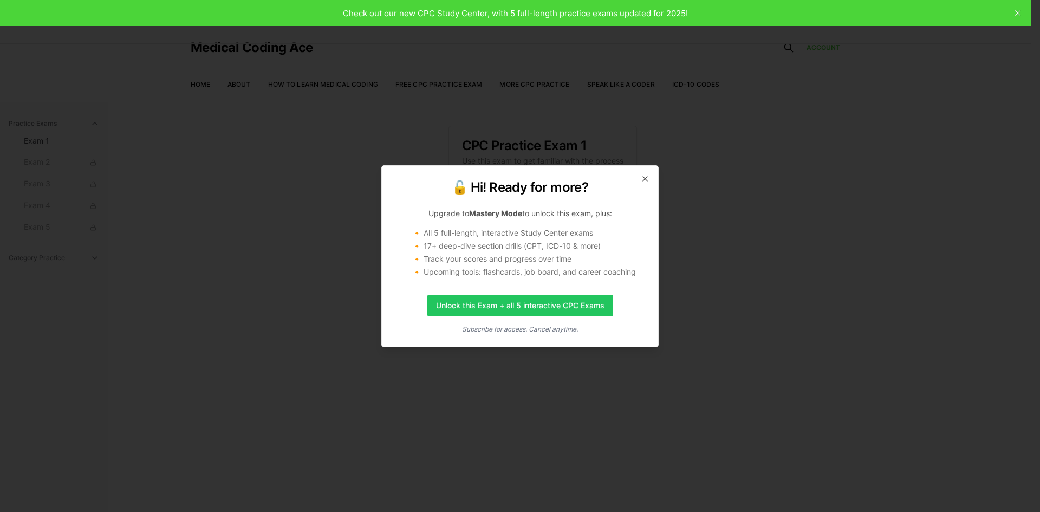
drag, startPoint x: 647, startPoint y: 175, endPoint x: 587, endPoint y: 178, distance: 60.2
click at [647, 175] on icon "button" at bounding box center [645, 178] width 9 height 9
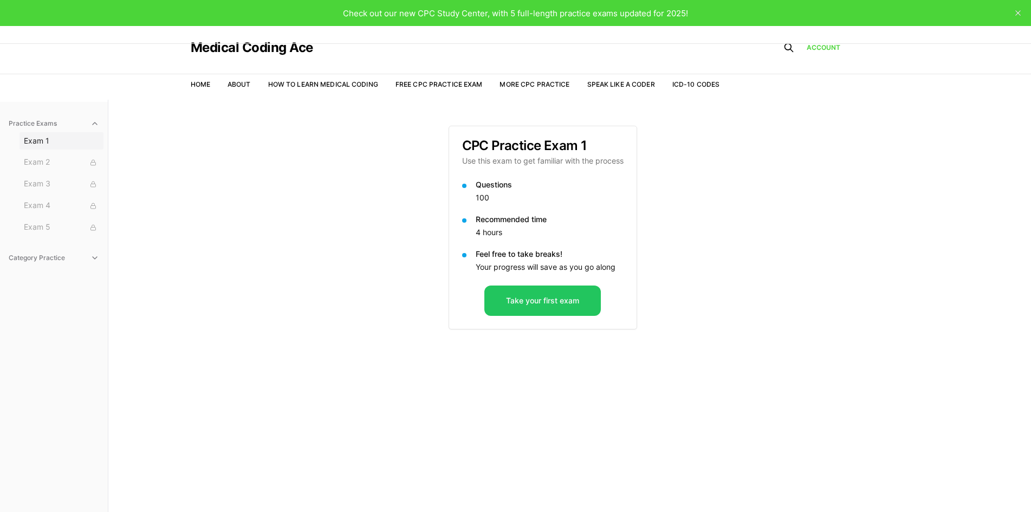
click at [36, 139] on span "Exam 1" at bounding box center [61, 140] width 75 height 11
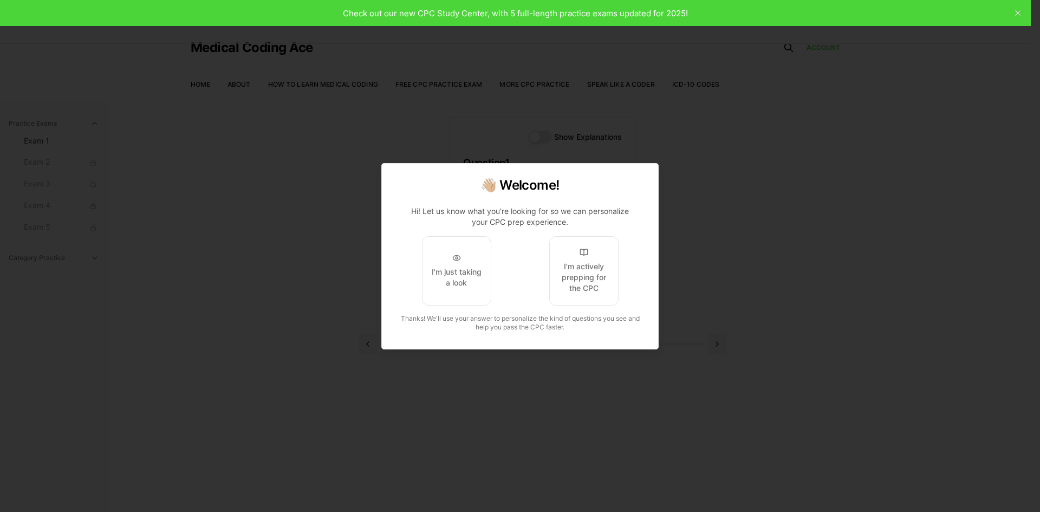
click at [626, 280] on span "I'm actively prepping for the CPC" at bounding box center [583, 270] width 123 height 69
click at [604, 278] on div "I'm actively prepping for the CPC" at bounding box center [583, 277] width 51 height 32
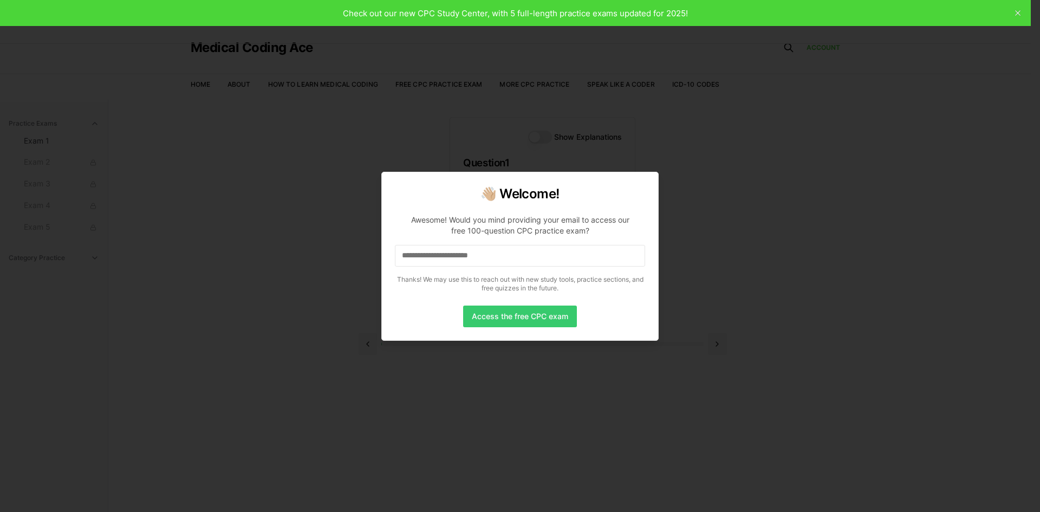
click at [500, 323] on button "Access the free CPC exam" at bounding box center [520, 316] width 114 height 22
click at [448, 256] on input at bounding box center [520, 256] width 250 height 22
click at [447, 256] on input "*" at bounding box center [520, 256] width 250 height 22
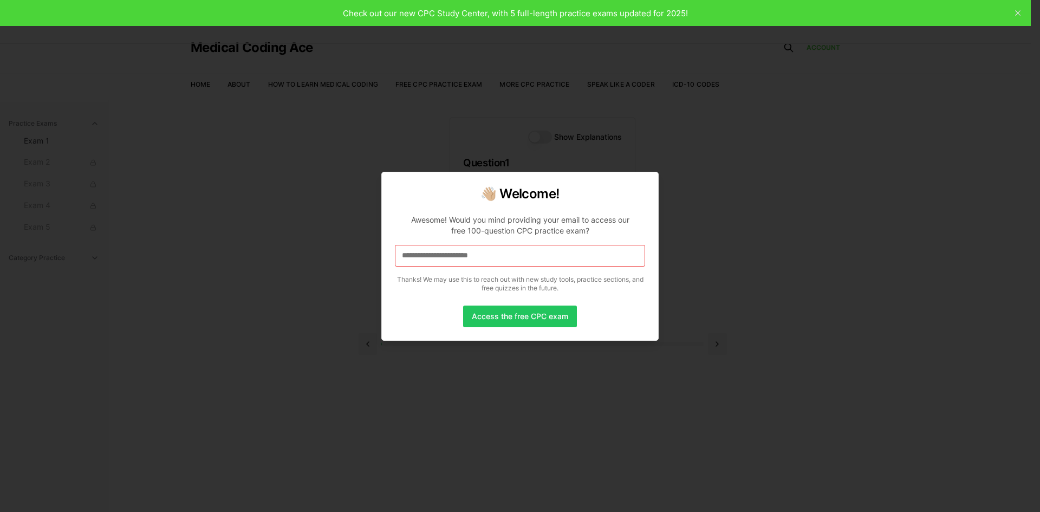
click at [447, 256] on input at bounding box center [520, 256] width 250 height 22
click at [450, 257] on input "*" at bounding box center [520, 256] width 250 height 22
click at [508, 321] on button "Access the free CPC exam" at bounding box center [520, 316] width 114 height 22
click at [517, 314] on button "Access the free CPC exam" at bounding box center [520, 316] width 114 height 22
click at [420, 18] on div at bounding box center [520, 256] width 1040 height 512
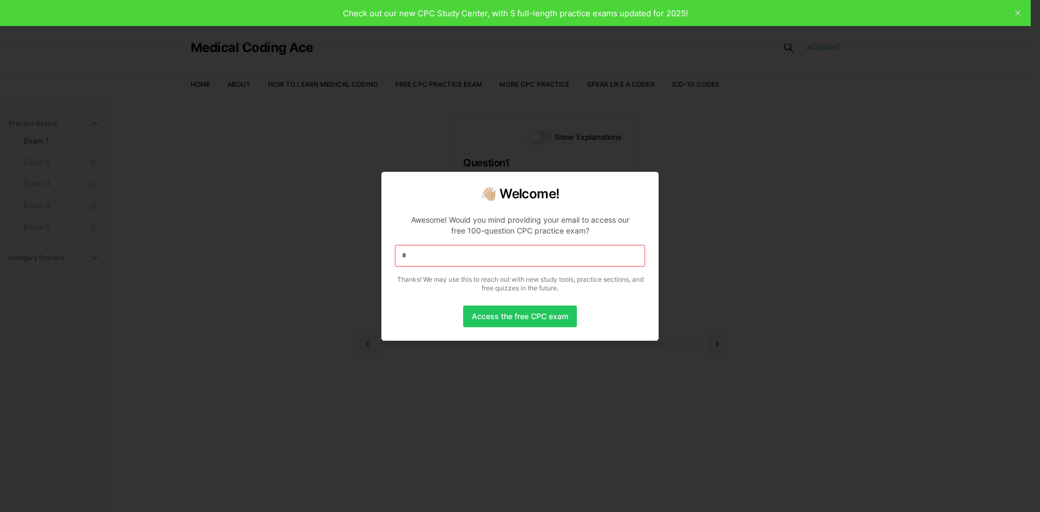
click at [1022, 6] on div at bounding box center [520, 256] width 1040 height 512
click at [1017, 11] on div at bounding box center [520, 256] width 1040 height 512
click at [1017, 14] on div at bounding box center [520, 256] width 1040 height 512
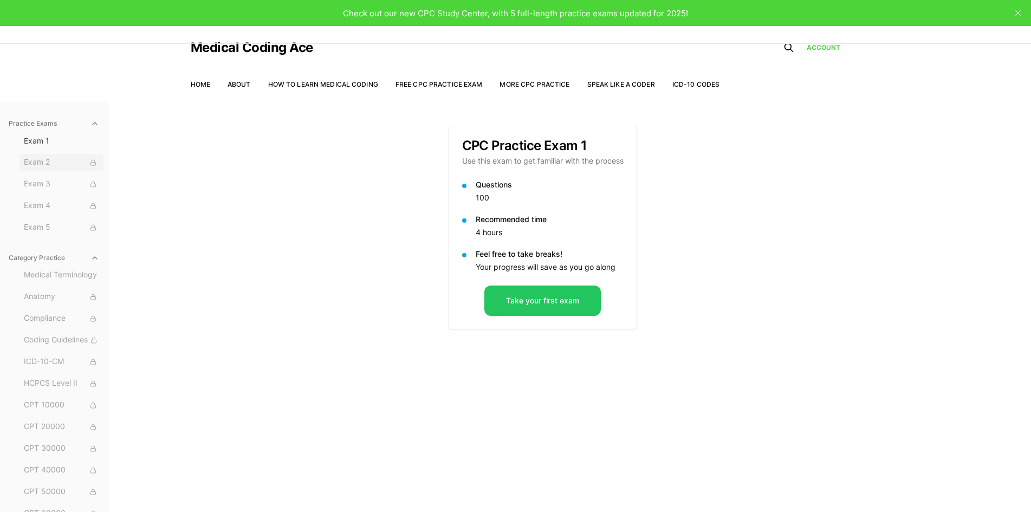
click at [30, 164] on span "Exam 2" at bounding box center [61, 163] width 75 height 12
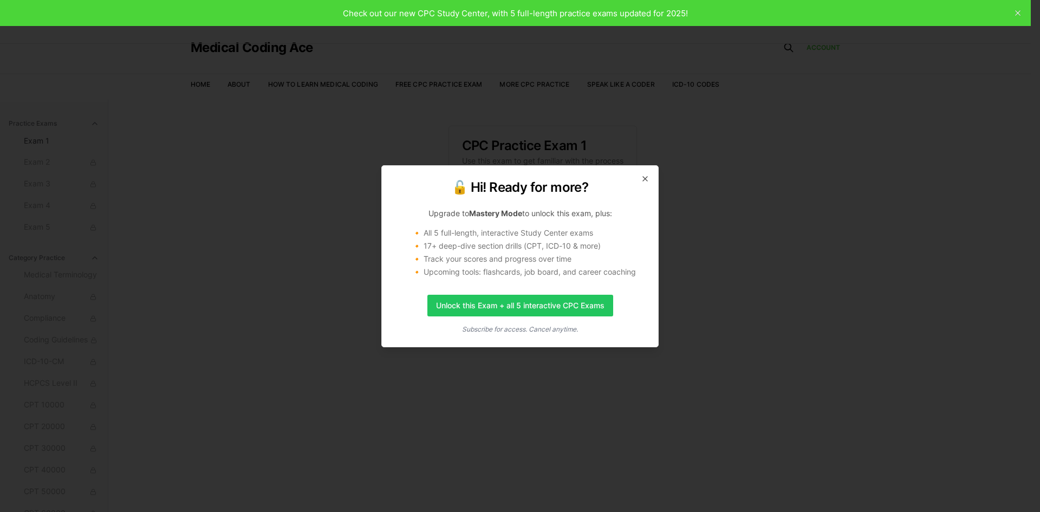
click at [649, 177] on div "🔓 Hi! Ready for more? Upgrade to Mastery Mode to unlock this exam, plus: 🔸 All …" at bounding box center [519, 256] width 277 height 182
click at [645, 179] on icon "button" at bounding box center [645, 179] width 4 height 4
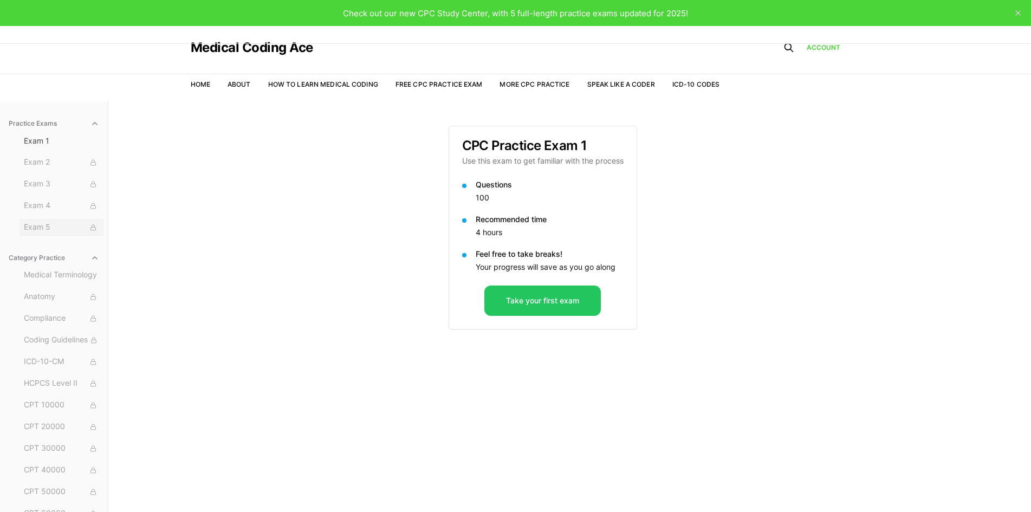
click at [42, 232] on span "Exam 5" at bounding box center [61, 228] width 75 height 12
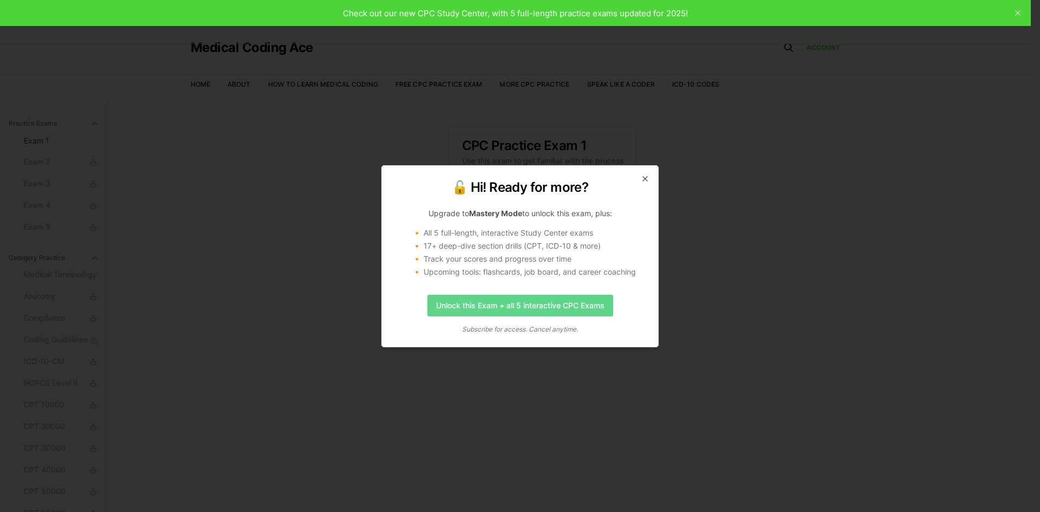
click at [507, 303] on link "Unlock this Exam + all 5 interactive CPC Exams" at bounding box center [520, 306] width 186 height 22
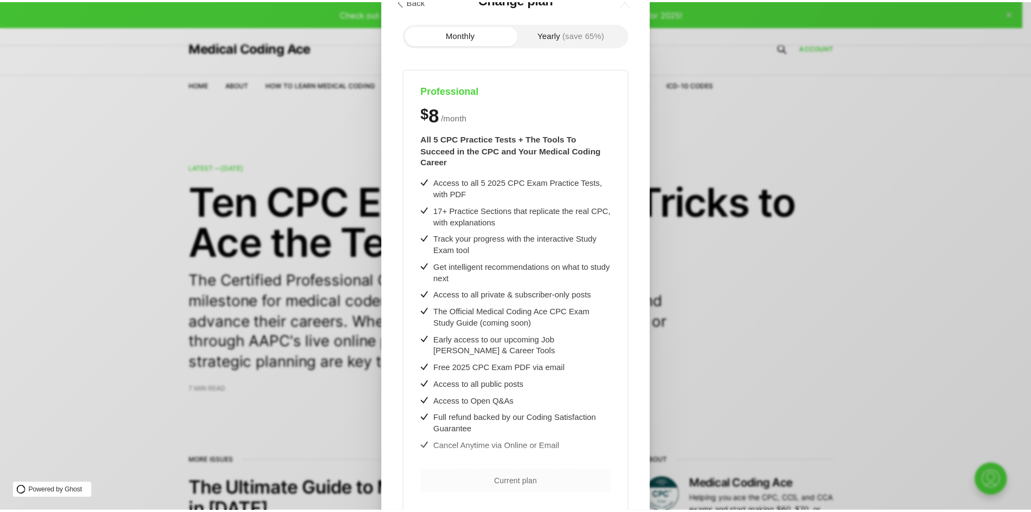
scroll to position [120, 0]
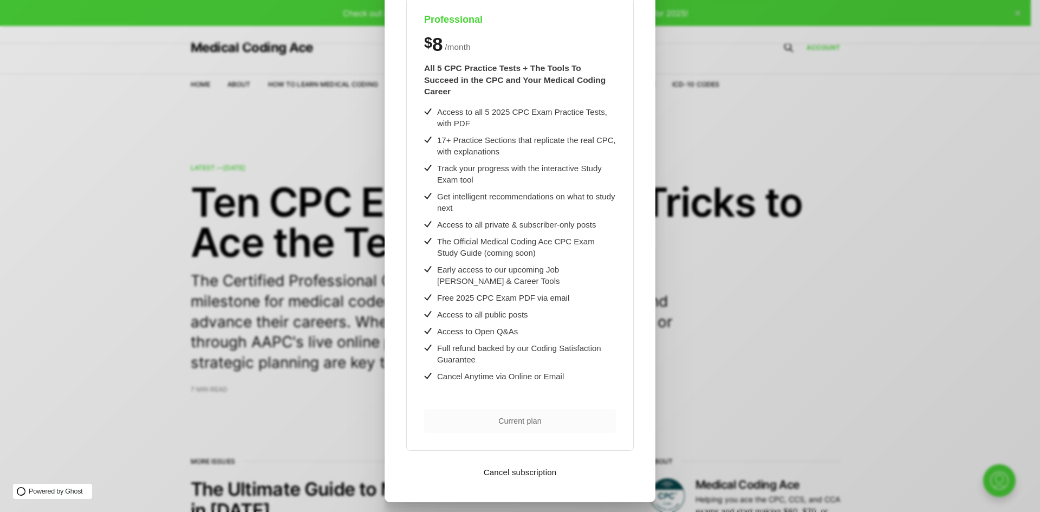
click at [702, 278] on div ".cls-1{fill:none;stroke:currentColor;stroke-linecap:round;stroke-linejoin:round…" at bounding box center [528, 256] width 1056 height 512
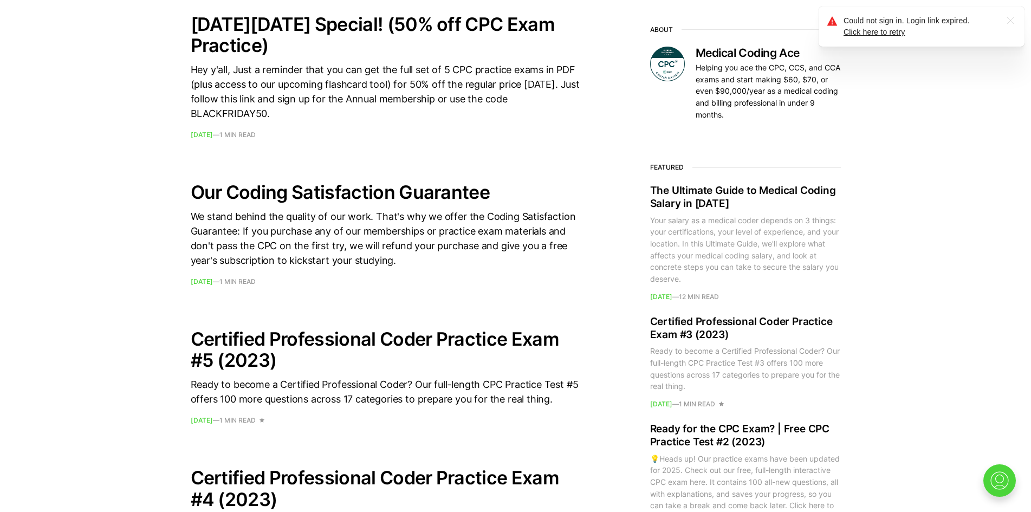
scroll to position [487, 0]
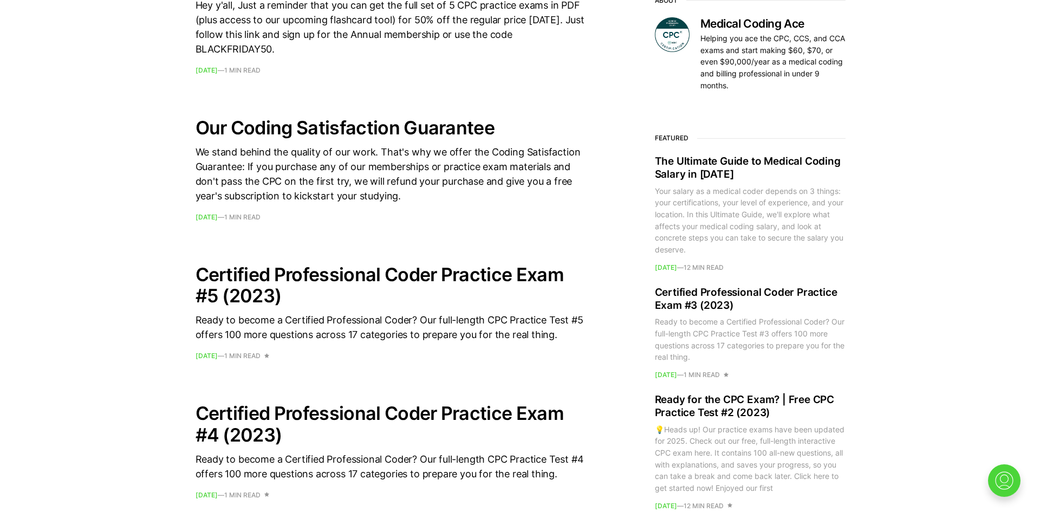
scroll to position [640, 0]
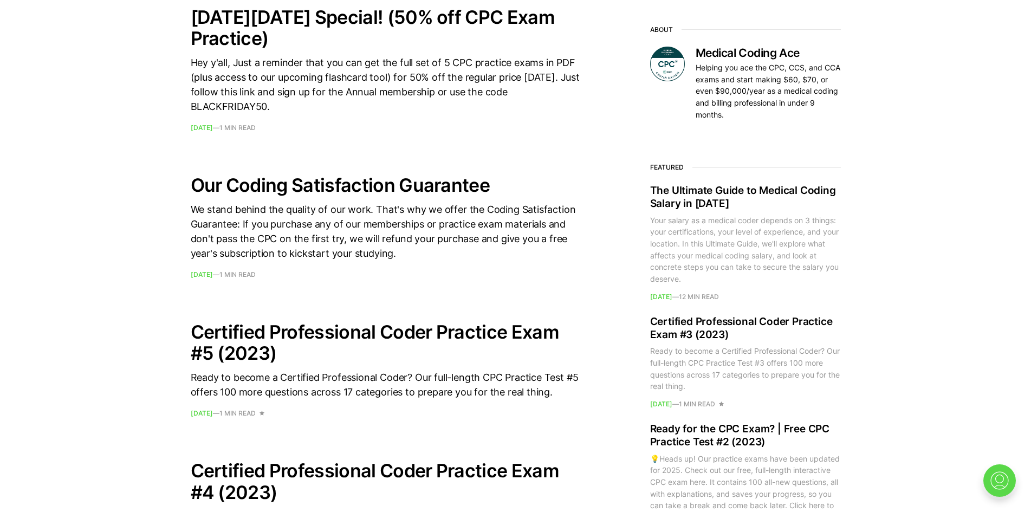
click at [995, 472] on img at bounding box center [999, 480] width 35 height 35
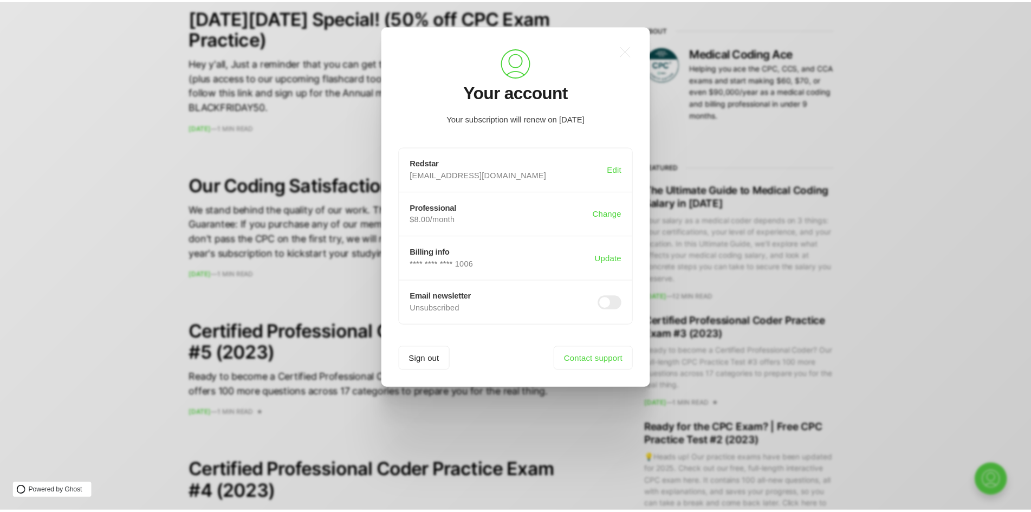
scroll to position [0, 0]
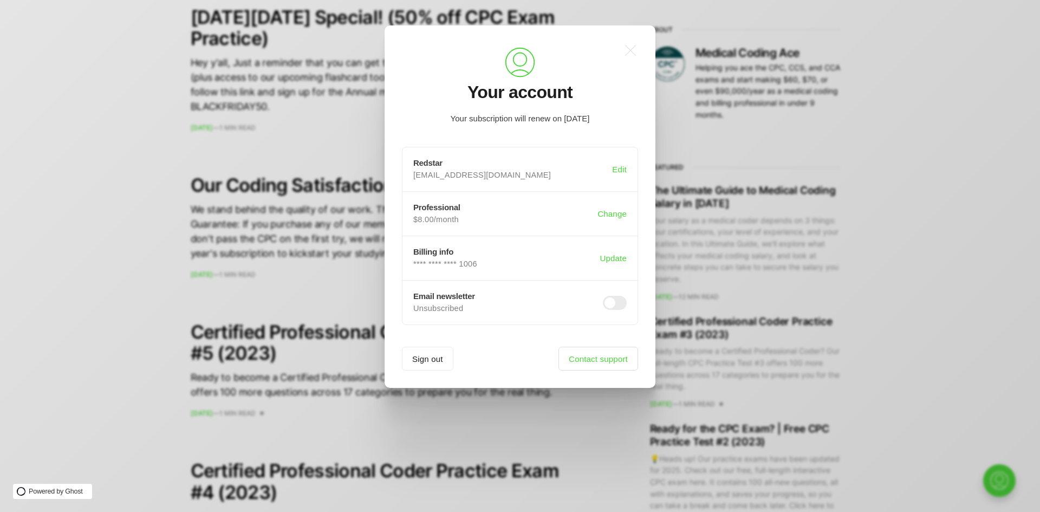
click at [592, 354] on link "Contact support" at bounding box center [598, 359] width 80 height 24
click at [631, 53] on icon ".a{fill:none;stroke:currentColor;stroke-linecap:round;stroke-linejoin:round;str…" at bounding box center [630, 50] width 24 height 24
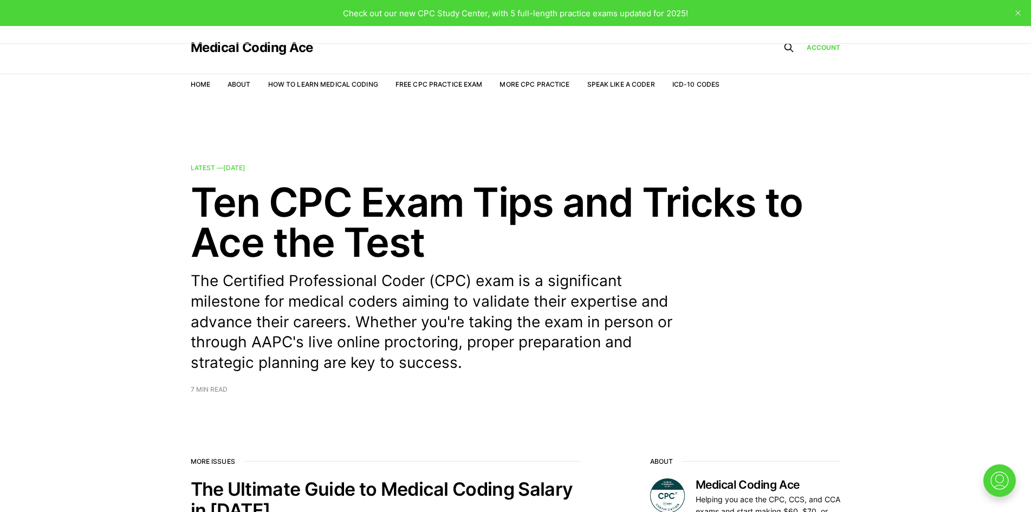
click at [398, 18] on span "Check out our new CPC Study Center, with 5 full-length practice exams updated f…" at bounding box center [515, 13] width 345 height 10
click at [399, 83] on link "Free CPC Practice Exam" at bounding box center [438, 84] width 87 height 8
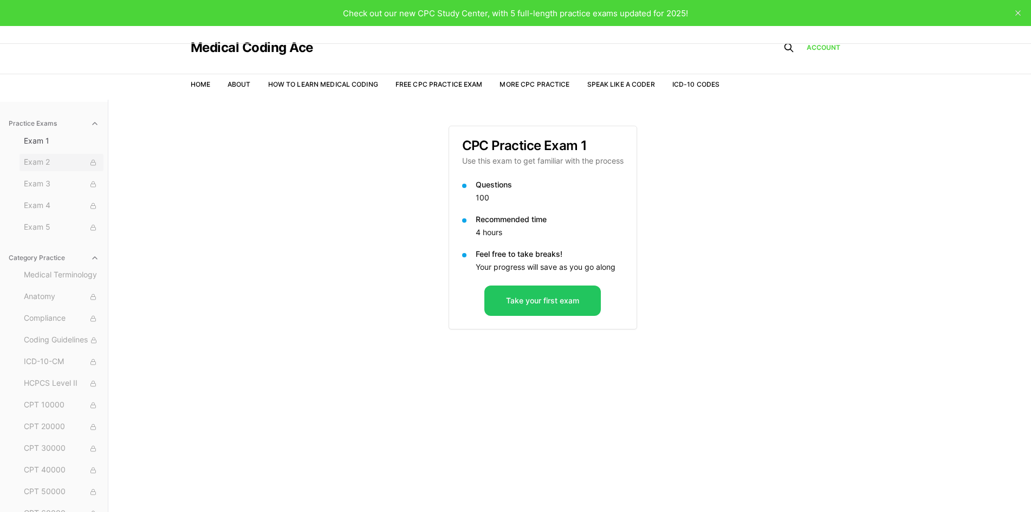
click at [70, 163] on span "Exam 2" at bounding box center [61, 163] width 75 height 12
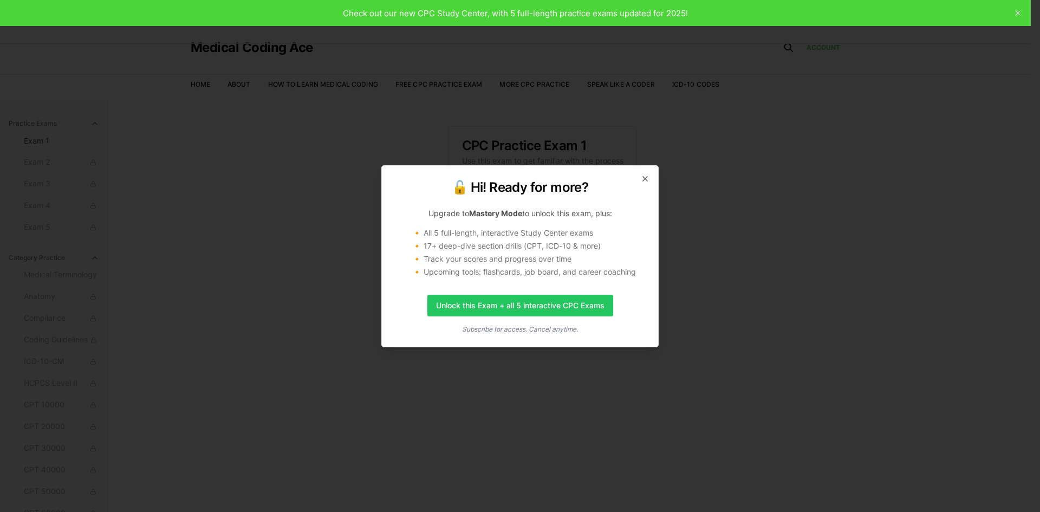
click at [550, 192] on h2 "🔓 Hi! Ready for more?" at bounding box center [520, 187] width 250 height 17
click at [458, 191] on h2 "🔓 Hi! Ready for more?" at bounding box center [520, 187] width 250 height 17
click at [560, 188] on h2 "🔓 Hi! Ready for more?" at bounding box center [520, 187] width 250 height 17
click at [594, 248] on li "🔸 17+ deep-dive section drills (CPT, ICD-10 & more)" at bounding box center [528, 245] width 233 height 11
click at [500, 303] on link "Unlock this Exam + all 5 interactive CPC Exams" at bounding box center [520, 306] width 186 height 22
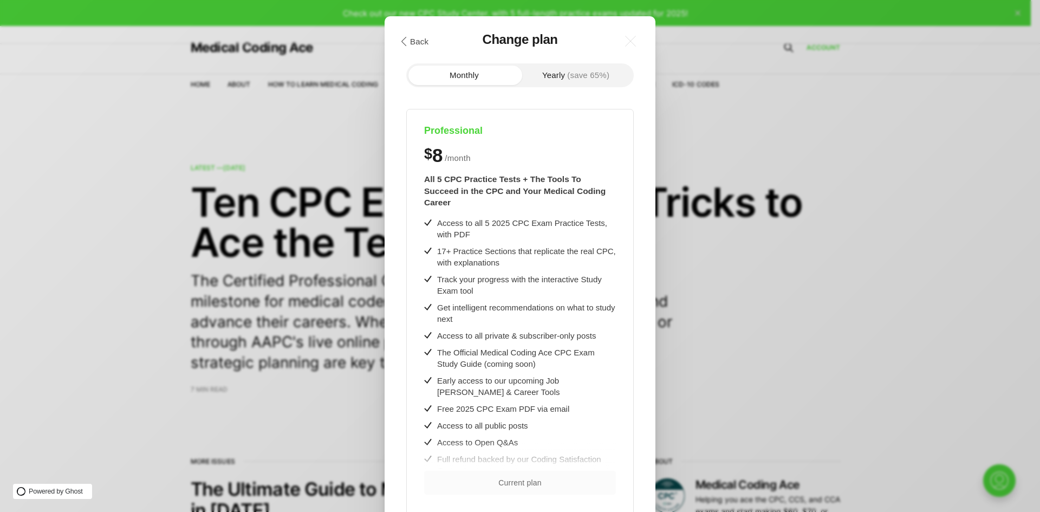
scroll to position [120, 0]
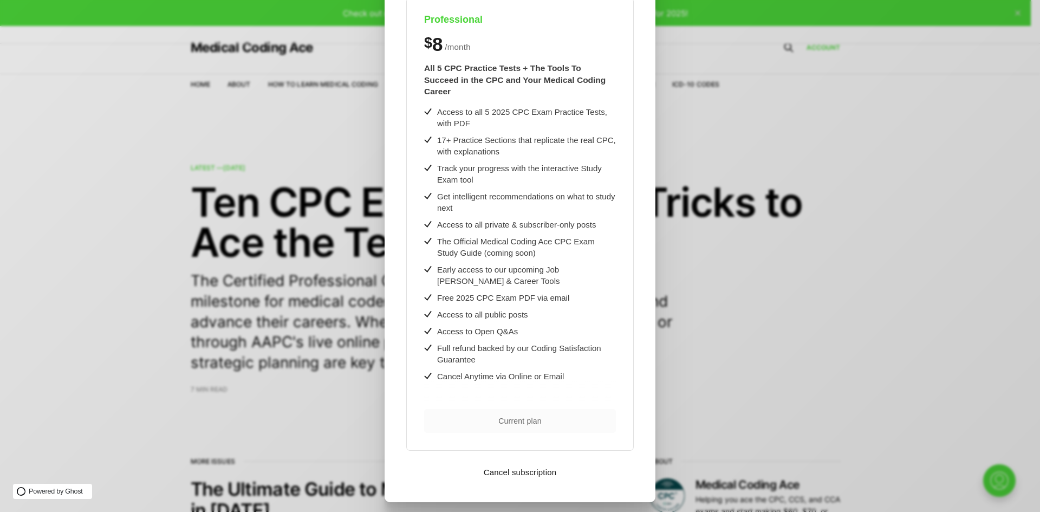
click at [529, 417] on span "Current plan" at bounding box center [519, 421] width 43 height 8
click at [497, 46] on div "$ 8 / month" at bounding box center [520, 44] width 192 height 19
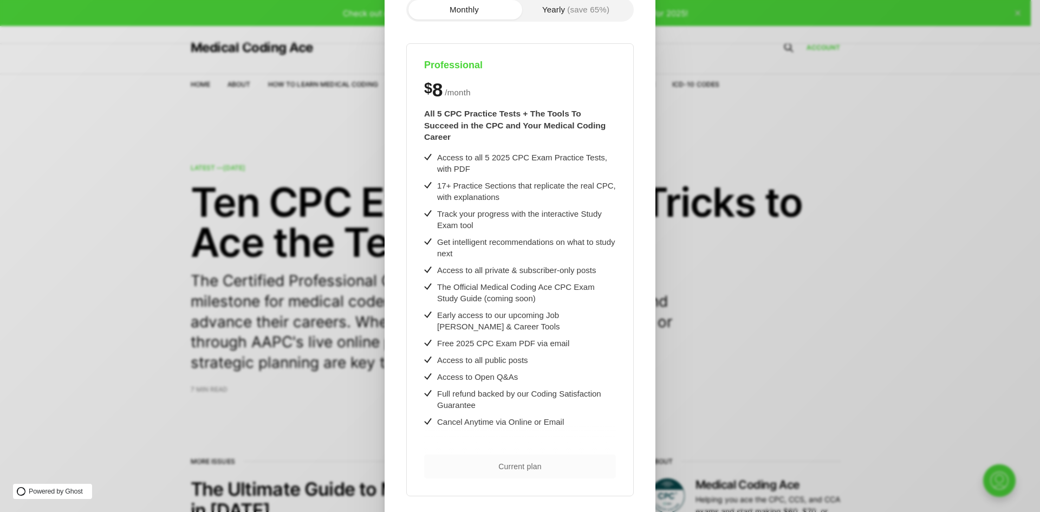
scroll to position [0, 0]
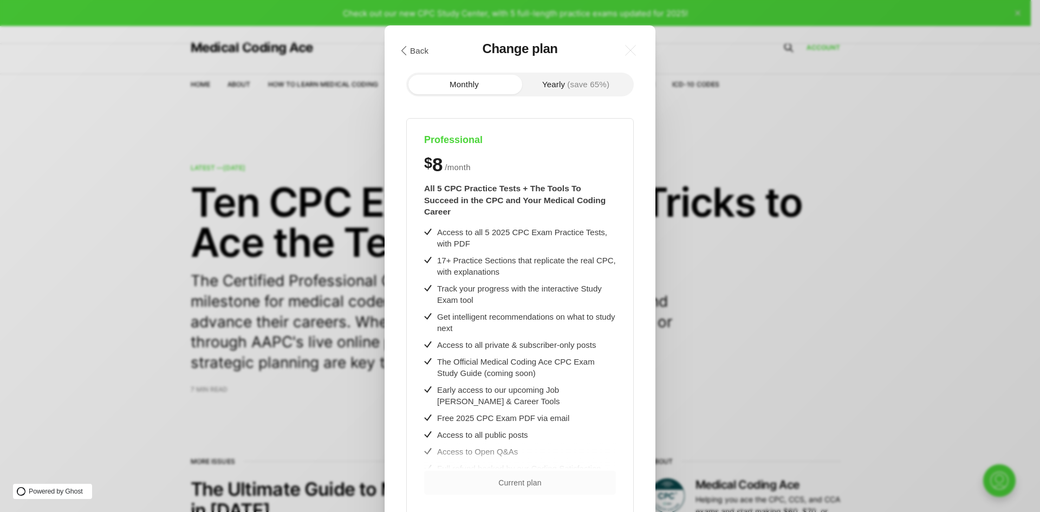
click at [549, 81] on button "Yearly (save 65%)" at bounding box center [576, 84] width 112 height 19
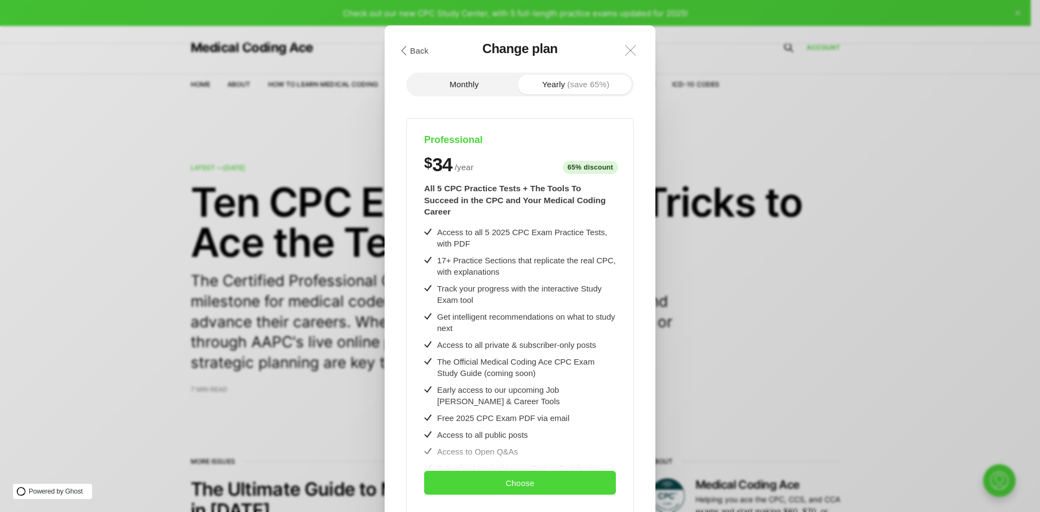
click at [630, 45] on icon ".a{fill:none;stroke:currentColor;stroke-linecap:round;stroke-linejoin:round;str…" at bounding box center [630, 50] width 24 height 24
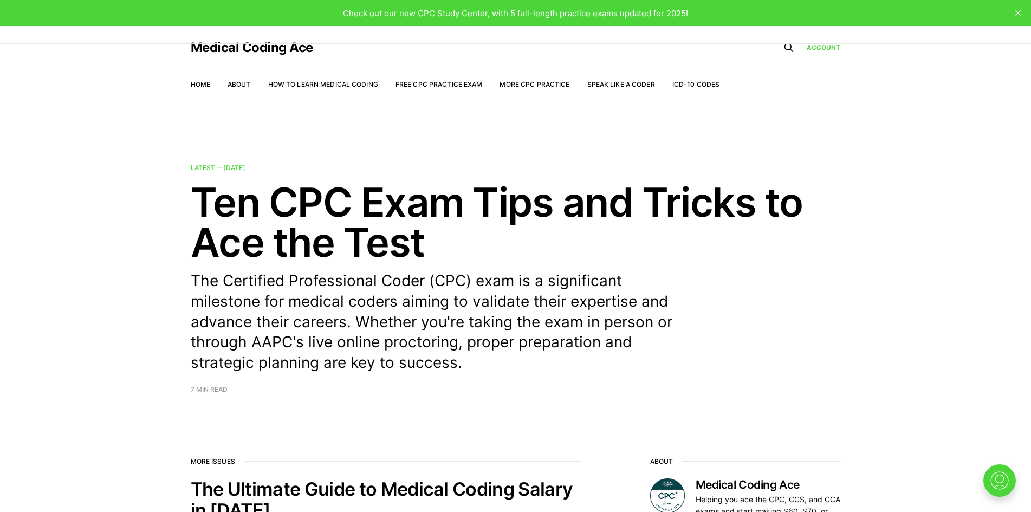
click at [411, 82] on link "Free CPC Practice Exam" at bounding box center [438, 84] width 87 height 8
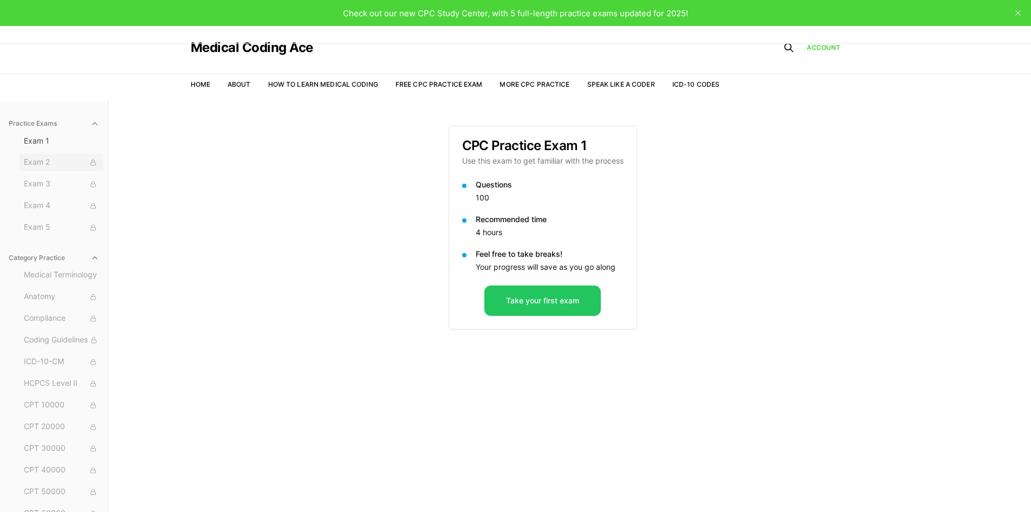
click at [62, 166] on span "Exam 2" at bounding box center [61, 163] width 75 height 12
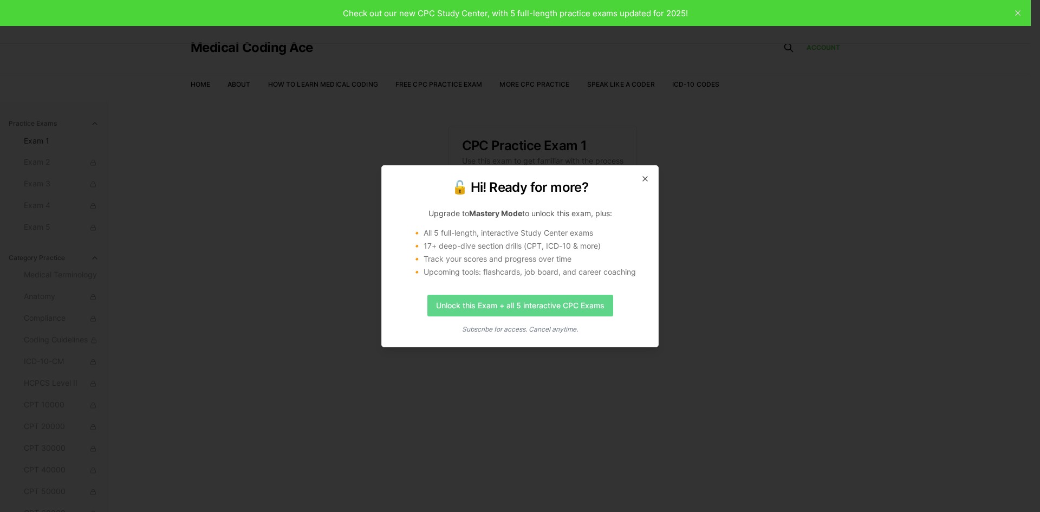
click at [439, 300] on link "Unlock this Exam + all 5 interactive CPC Exams" at bounding box center [520, 306] width 186 height 22
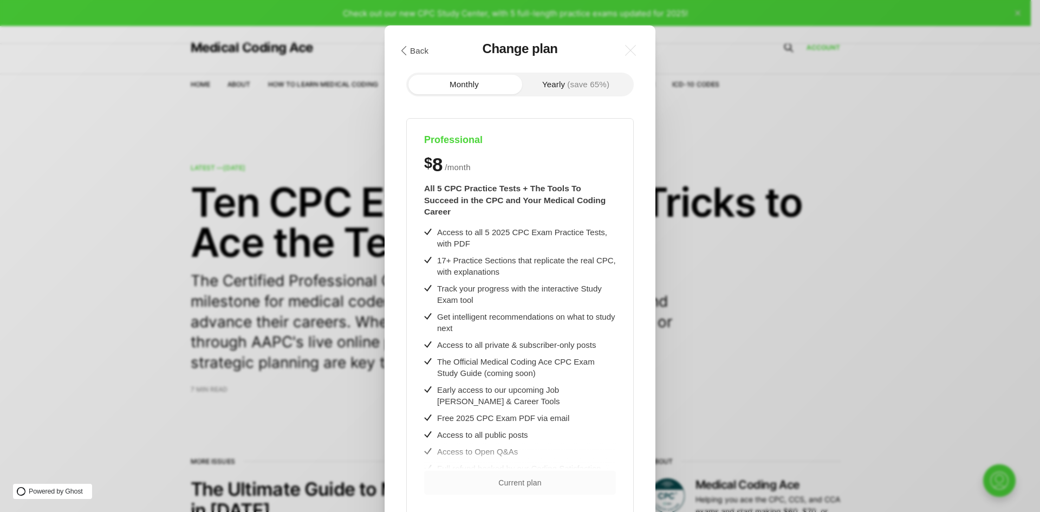
scroll to position [9, 0]
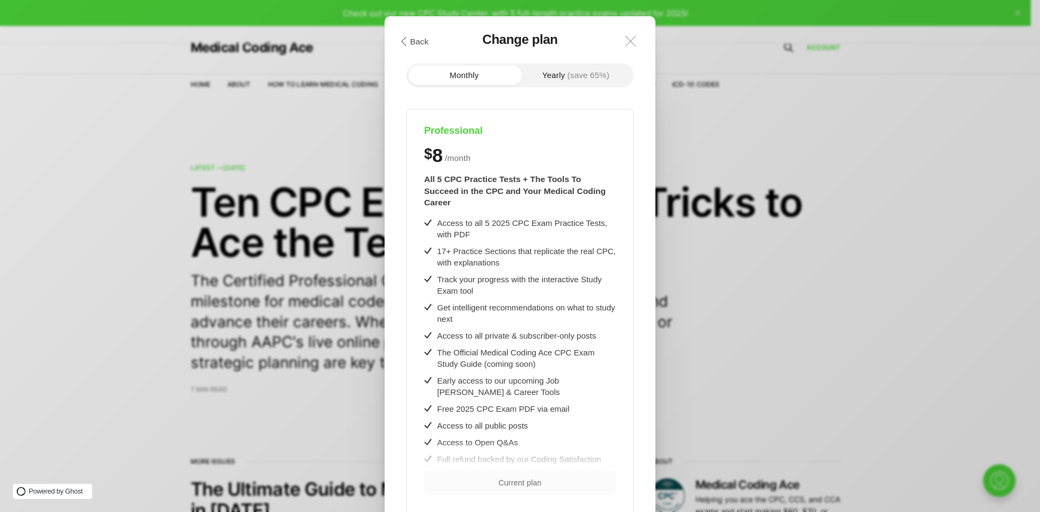
click at [627, 40] on icon ".a{fill:none;stroke:currentColor;stroke-linecap:round;stroke-linejoin:round;str…" at bounding box center [630, 41] width 24 height 24
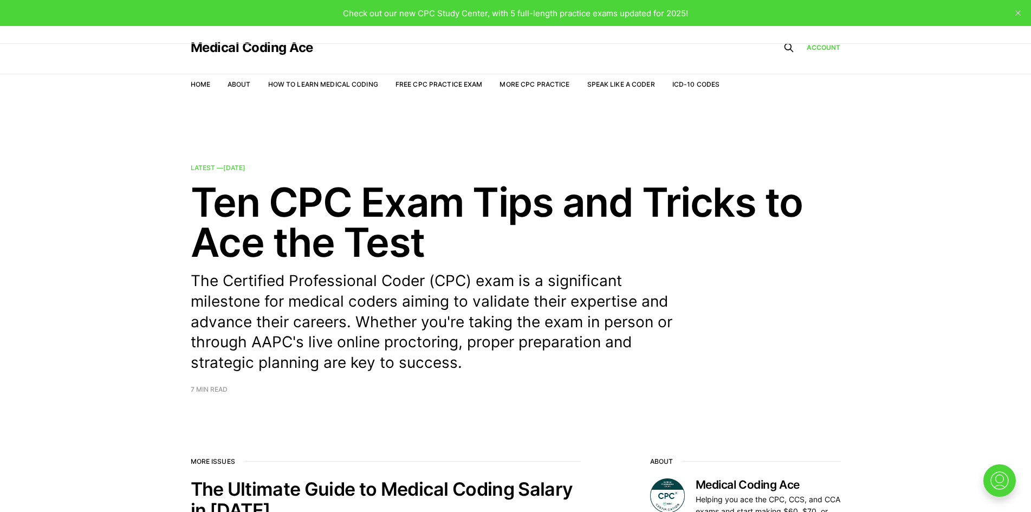
drag, startPoint x: 819, startPoint y: 138, endPoint x: 772, endPoint y: 142, distance: 47.3
